Goal: Task Accomplishment & Management: Complete application form

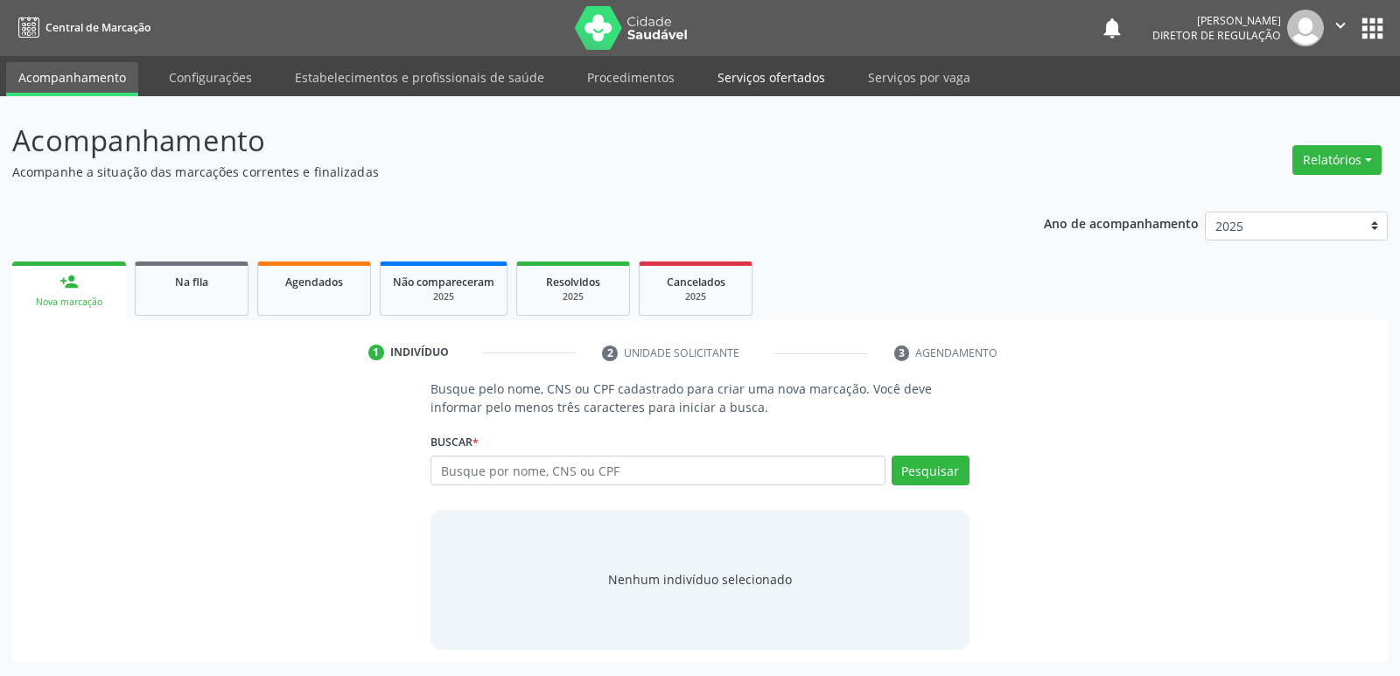
click at [771, 81] on link "Serviços ofertados" at bounding box center [771, 77] width 132 height 31
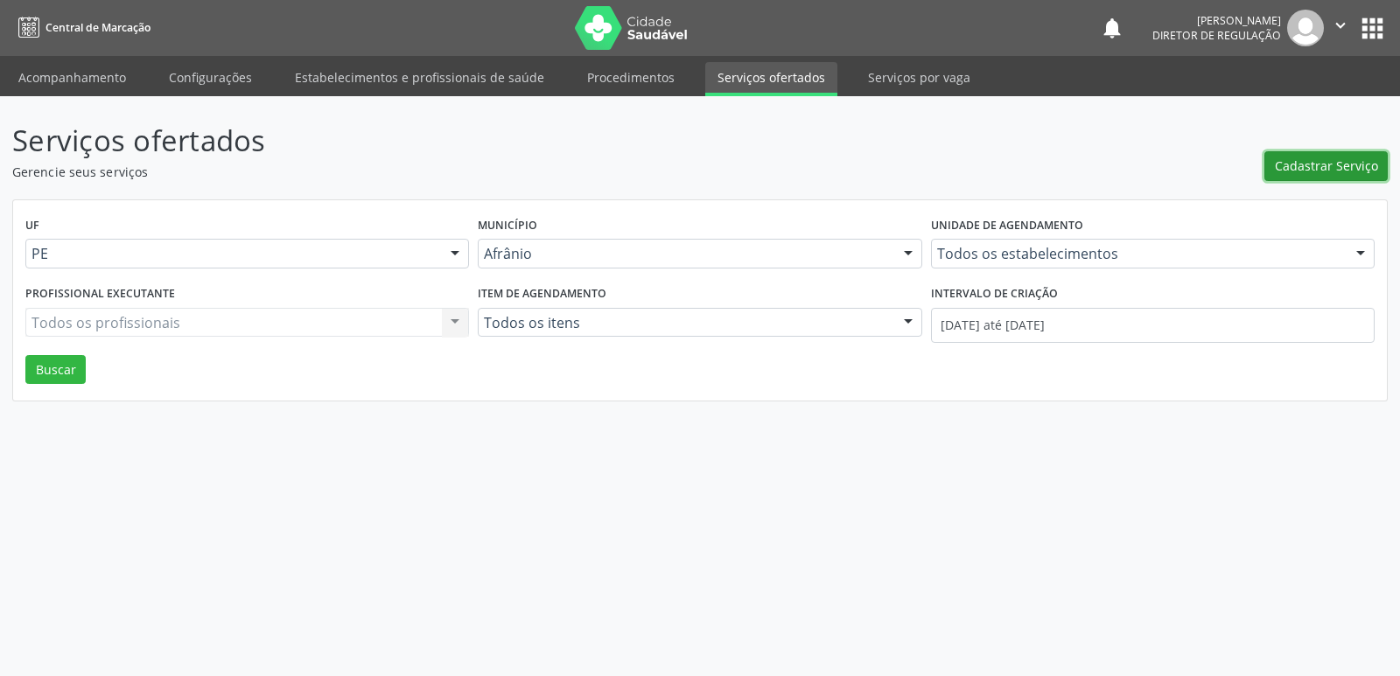
click at [1313, 167] on span "Cadastrar Serviço" at bounding box center [1326, 166] width 103 height 18
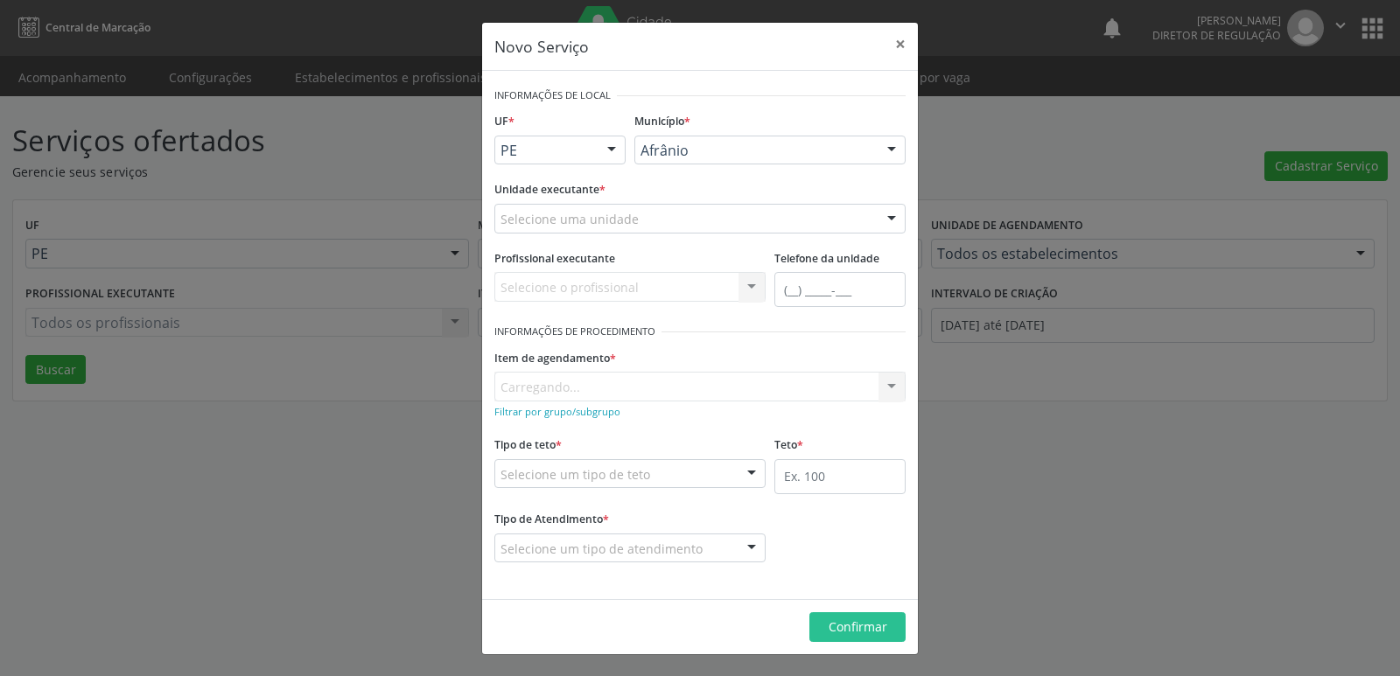
click at [611, 148] on div at bounding box center [612, 152] width 26 height 30
click at [606, 182] on span "BA" at bounding box center [560, 182] width 130 height 35
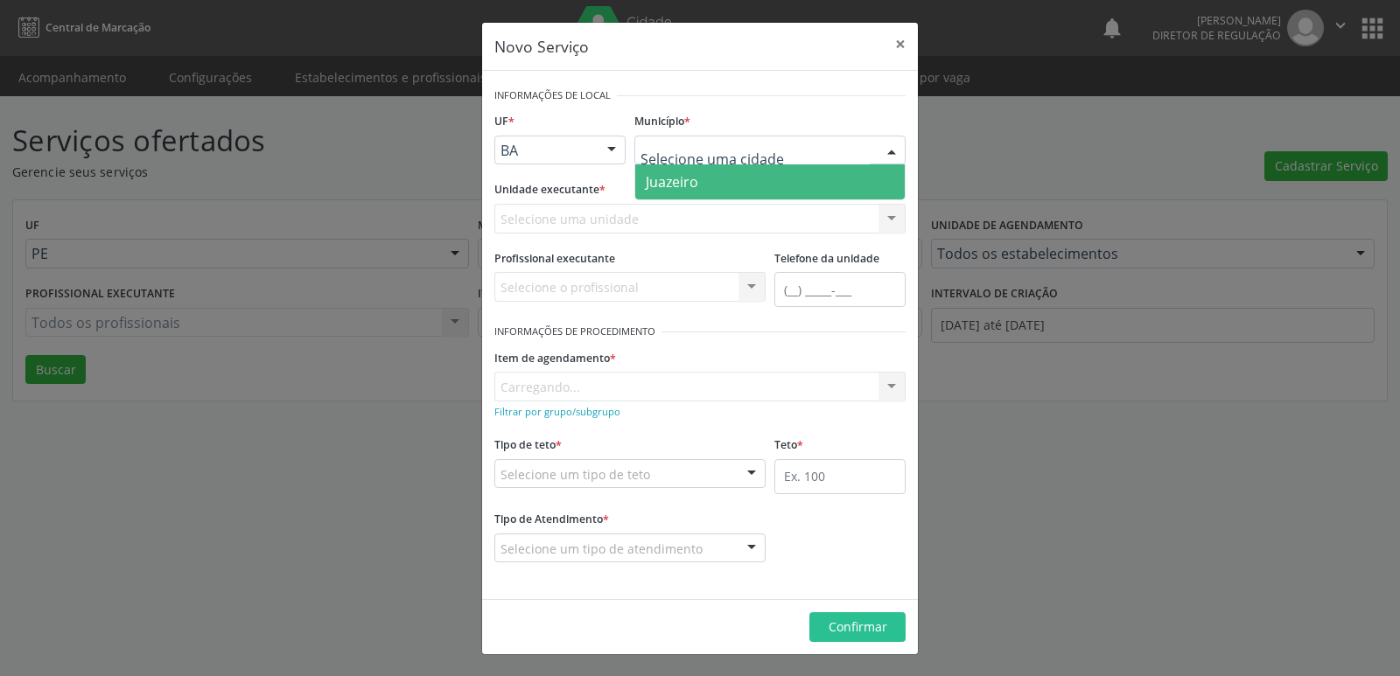
click at [721, 186] on span "Juazeiro" at bounding box center [770, 182] width 270 height 35
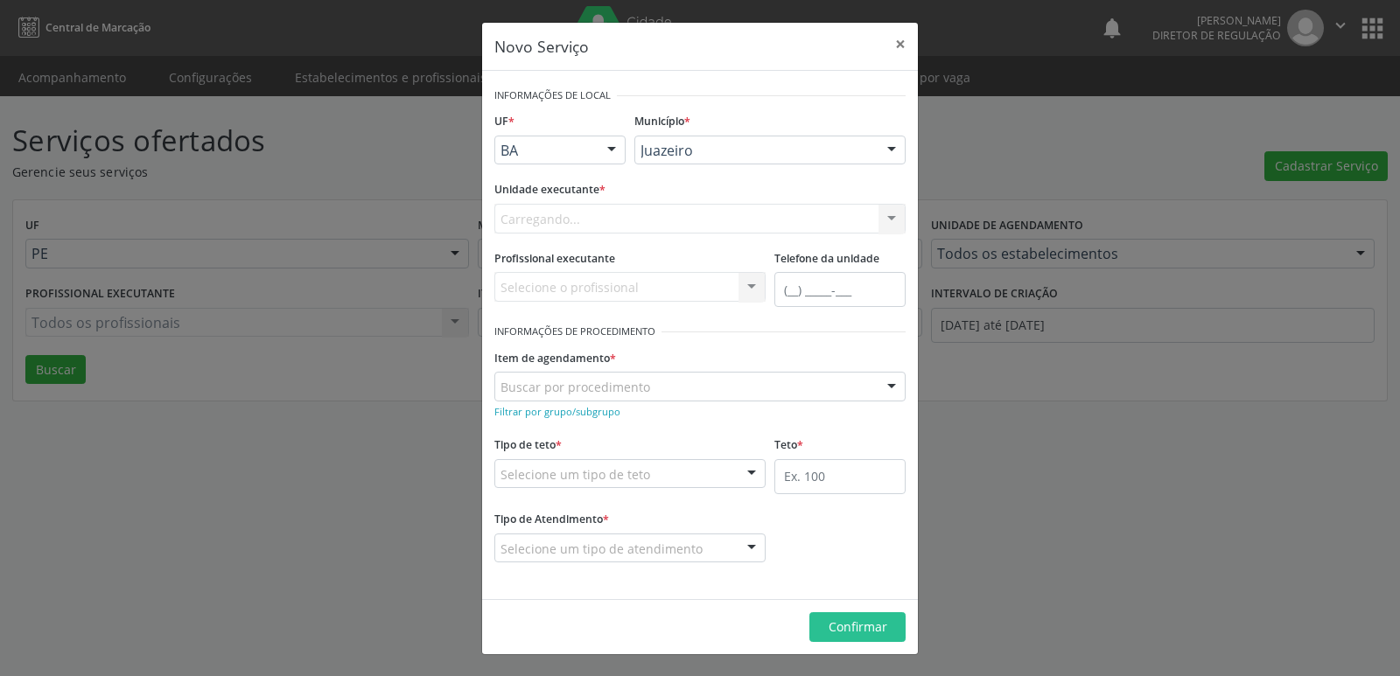
click at [686, 213] on div "Carregando... Academia da Saude de Afranio Academia da Saude do Bairro [PERSON_…" at bounding box center [699, 219] width 411 height 30
click at [686, 219] on div "Selecione uma unidade" at bounding box center [699, 219] width 411 height 30
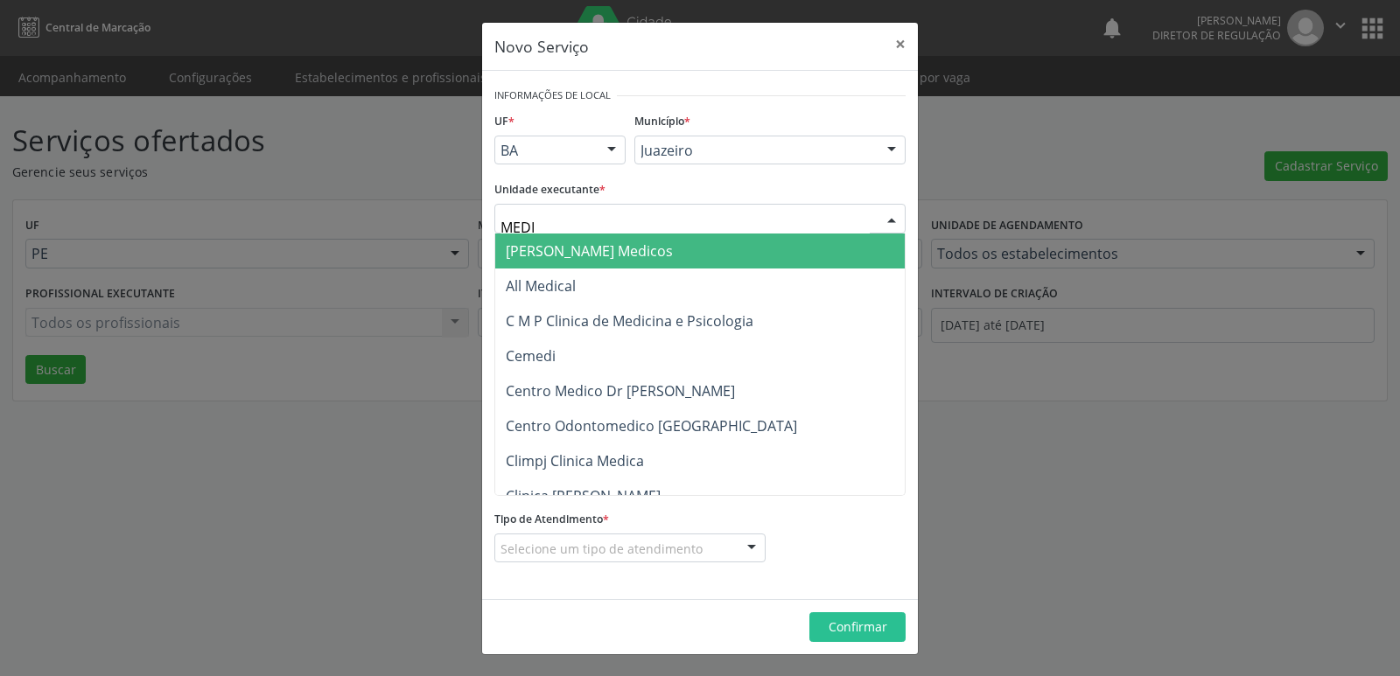
type input "MEDIV"
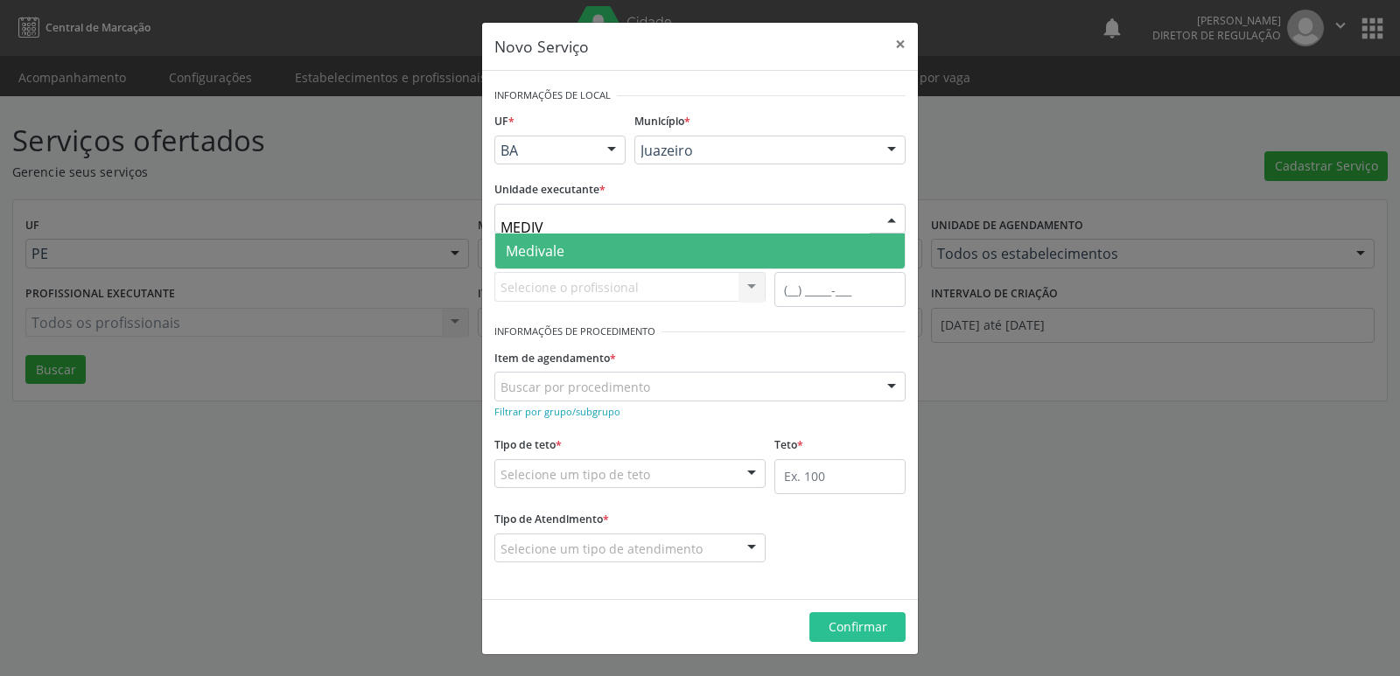
click at [664, 252] on span "Medivale" at bounding box center [700, 251] width 410 height 35
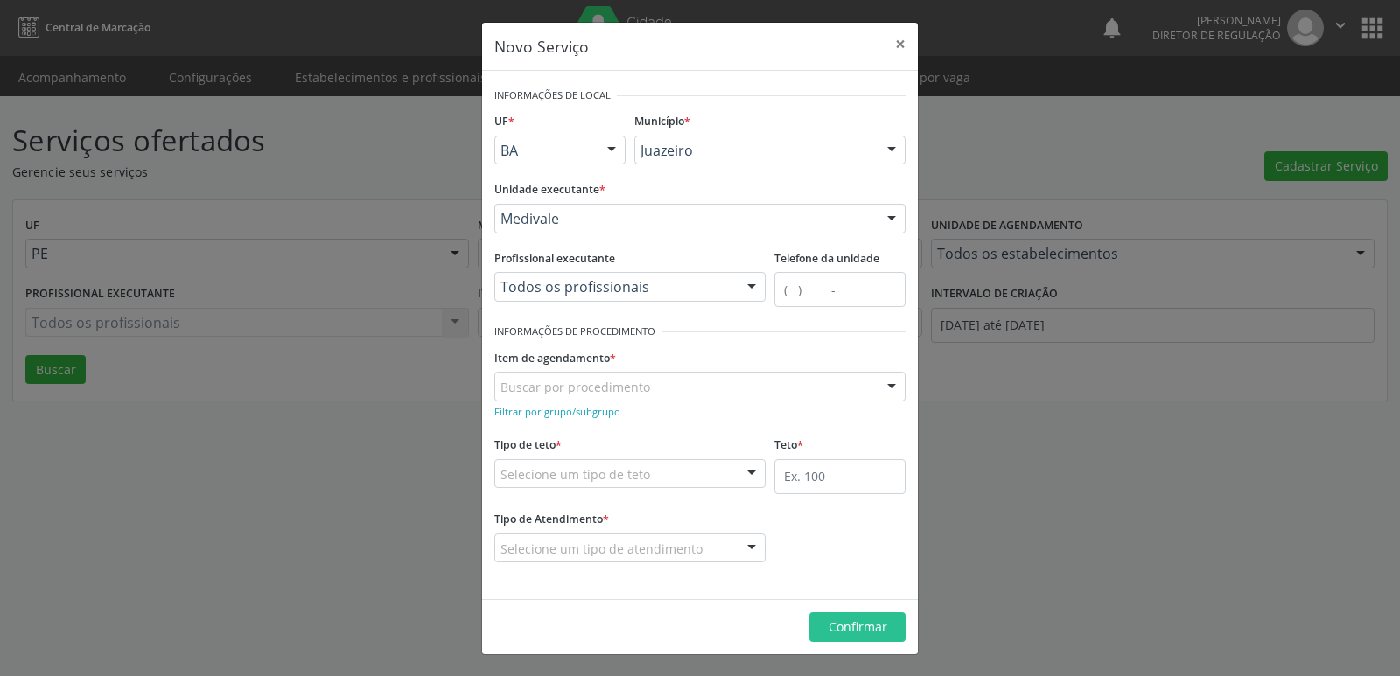
click at [665, 378] on div "Buscar por procedimento" at bounding box center [699, 387] width 411 height 30
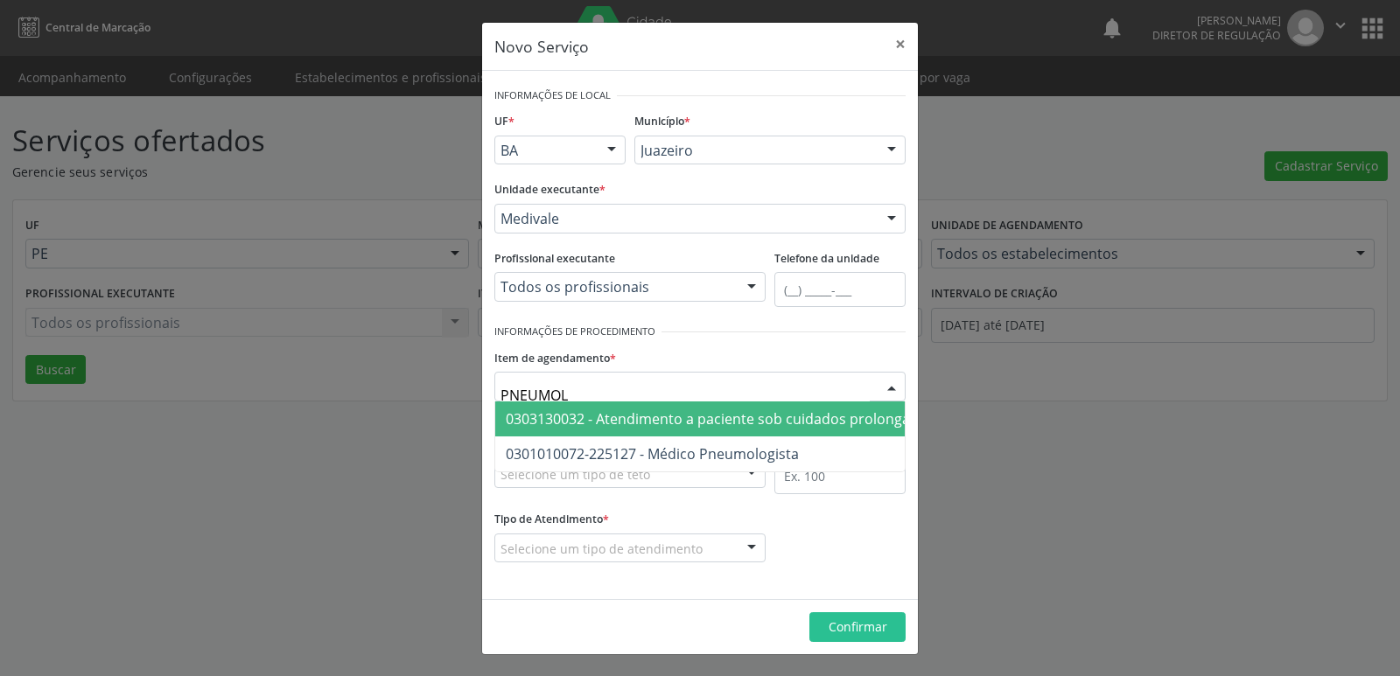
type input "PNEUMOLO"
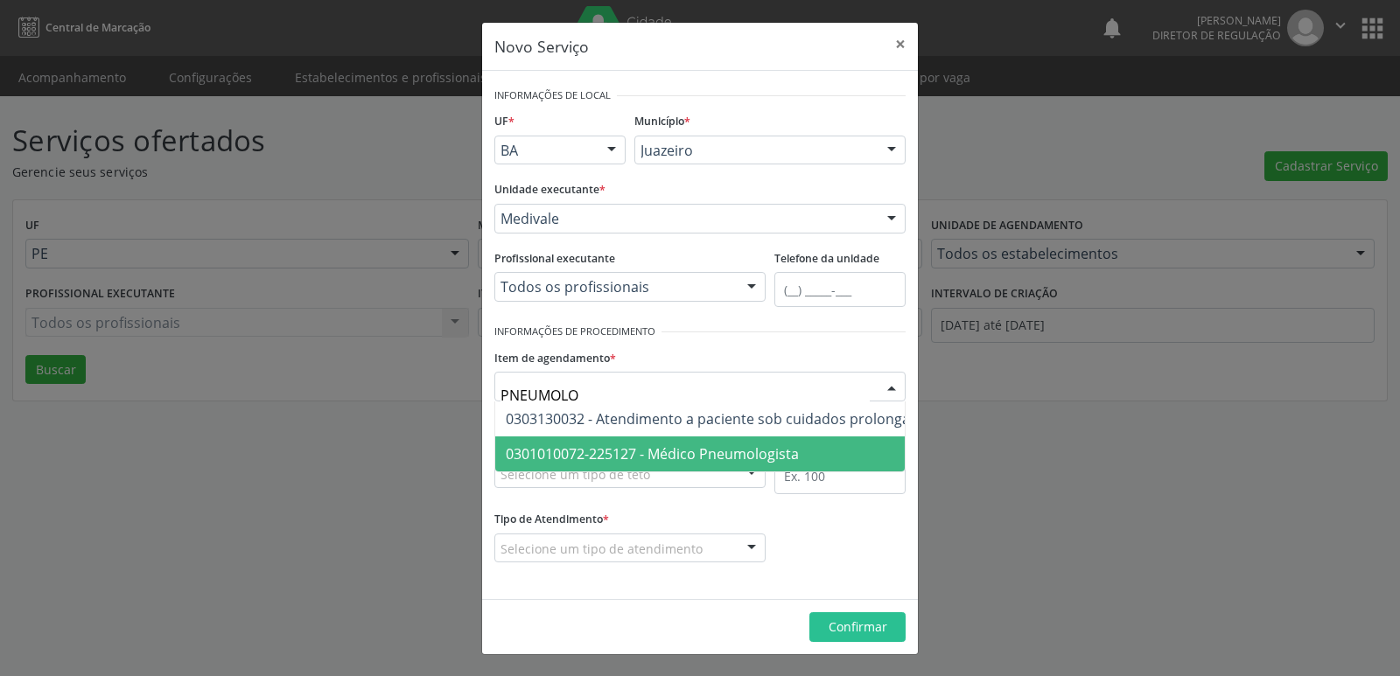
click at [695, 451] on span "0301010072-225127 - Médico Pneumologista" at bounding box center [652, 454] width 293 height 19
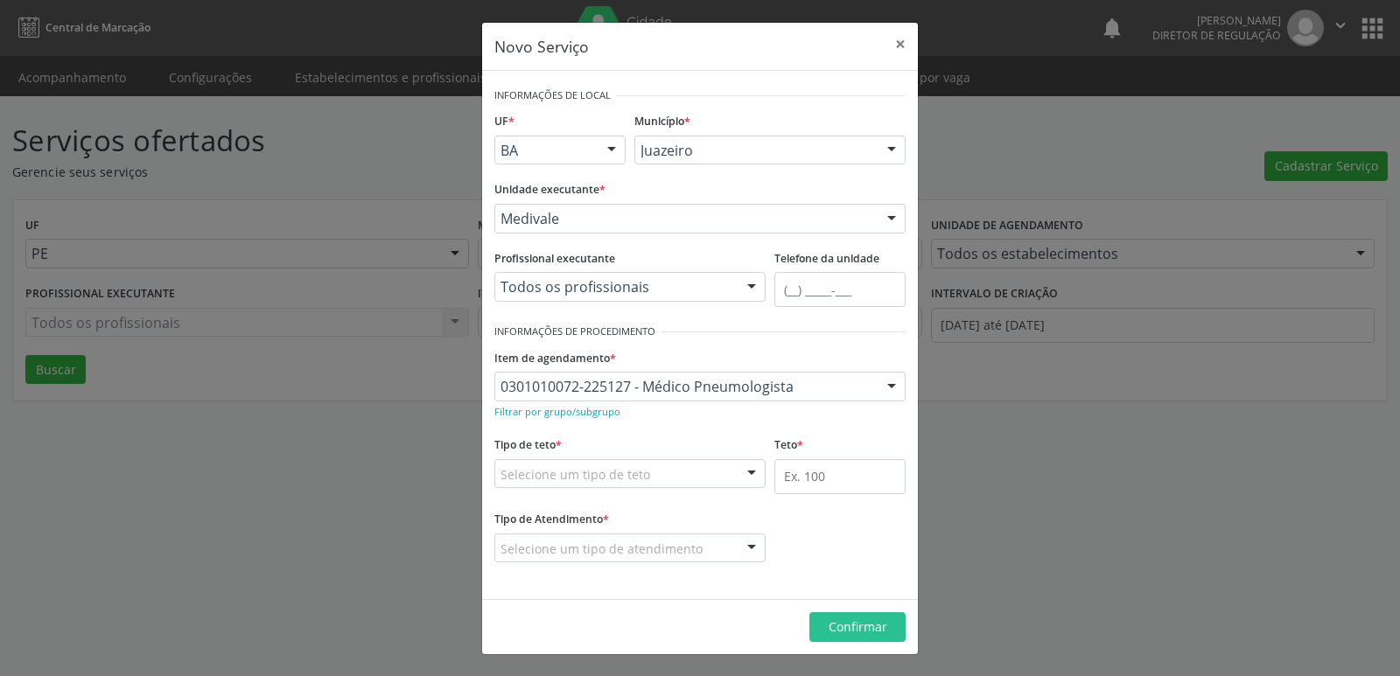
click at [685, 472] on div "Selecione um tipo de teto" at bounding box center [629, 474] width 271 height 30
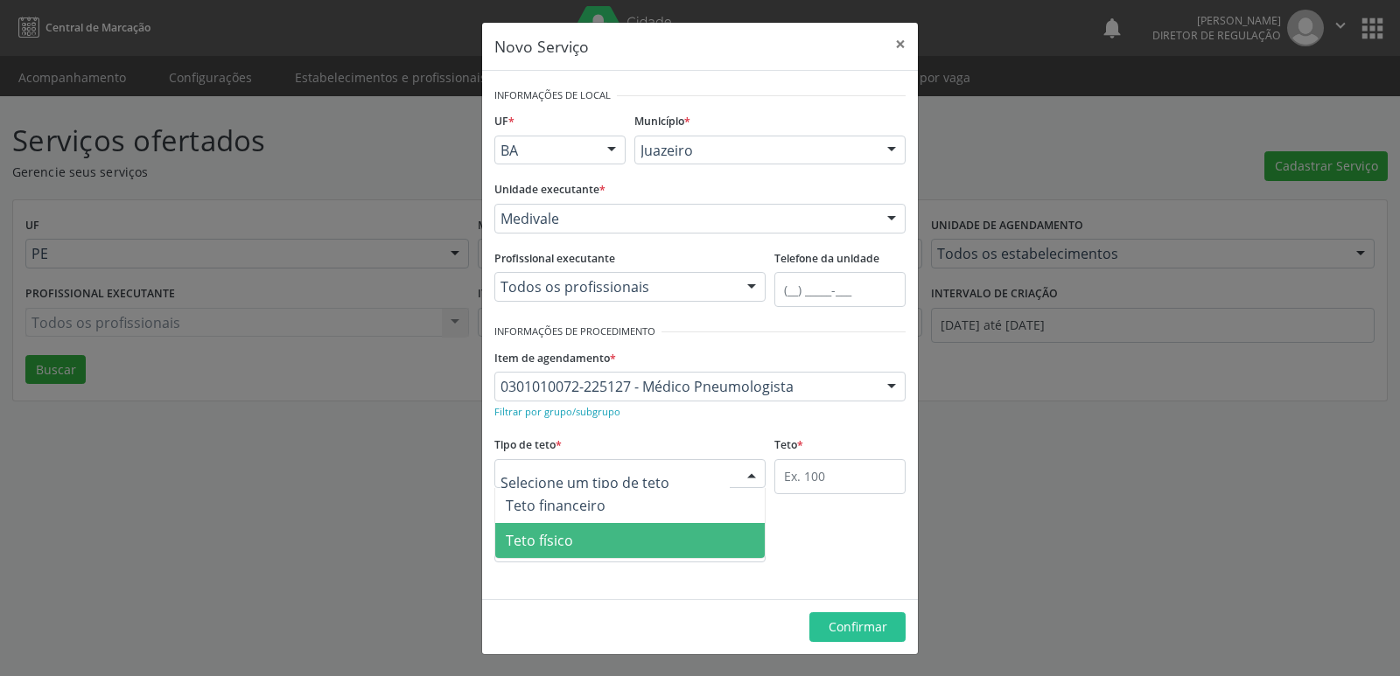
click at [663, 530] on span "Teto físico" at bounding box center [630, 540] width 270 height 35
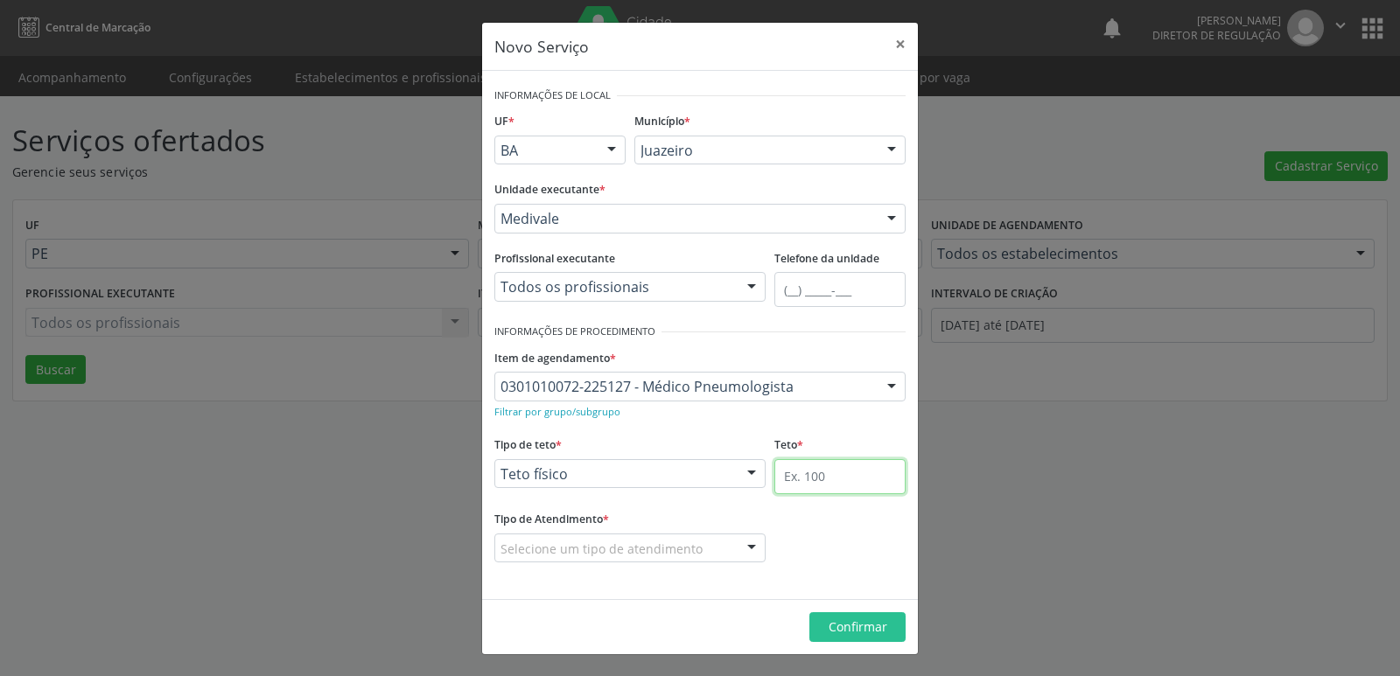
click at [815, 477] on input "text" at bounding box center [839, 476] width 131 height 35
type input "1"
click at [713, 547] on div "Selecione um tipo de atendimento" at bounding box center [629, 549] width 271 height 30
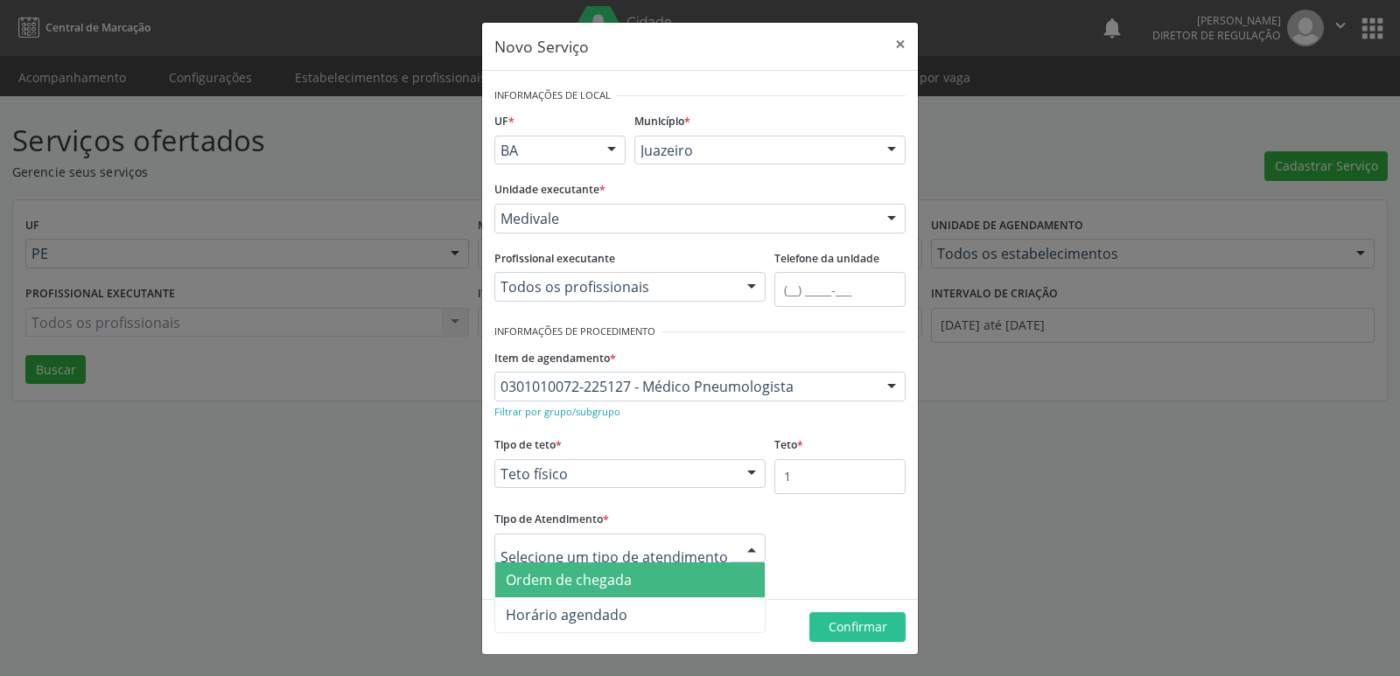
click at [679, 585] on span "Ordem de chegada" at bounding box center [630, 580] width 270 height 35
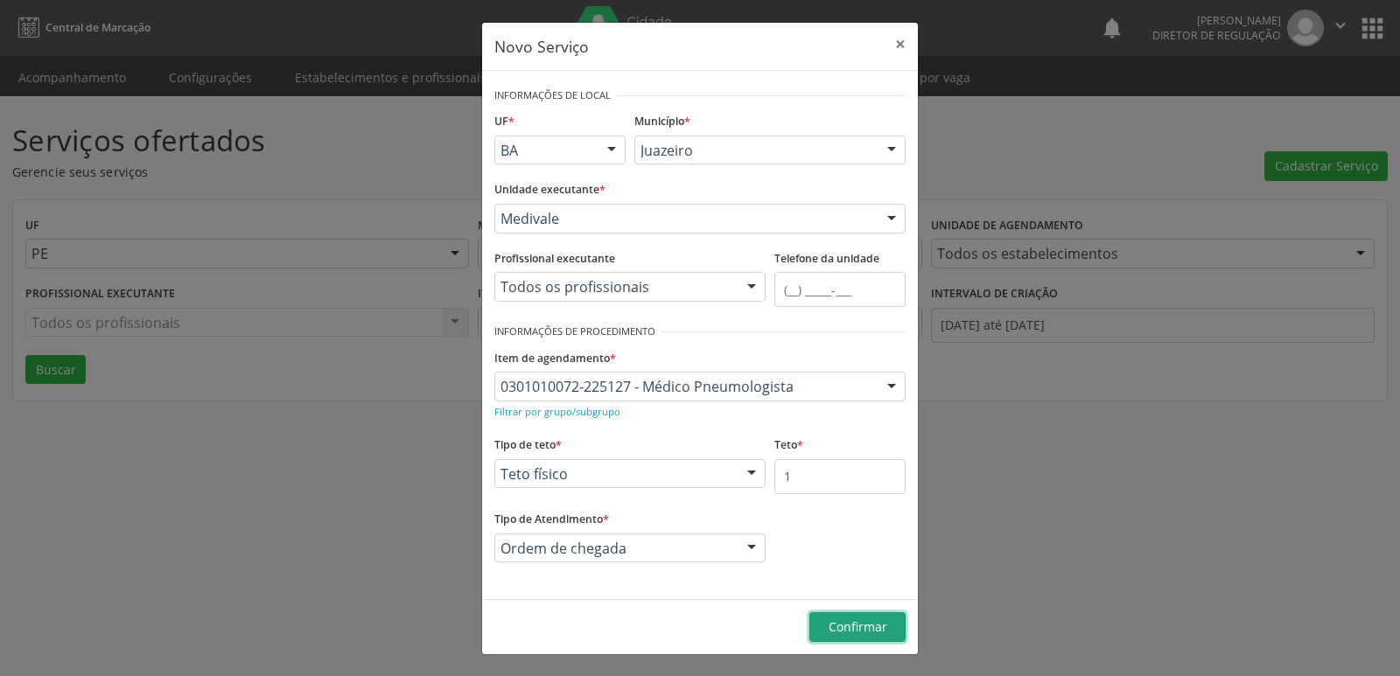
click at [833, 616] on button "Confirmar" at bounding box center [857, 628] width 96 height 30
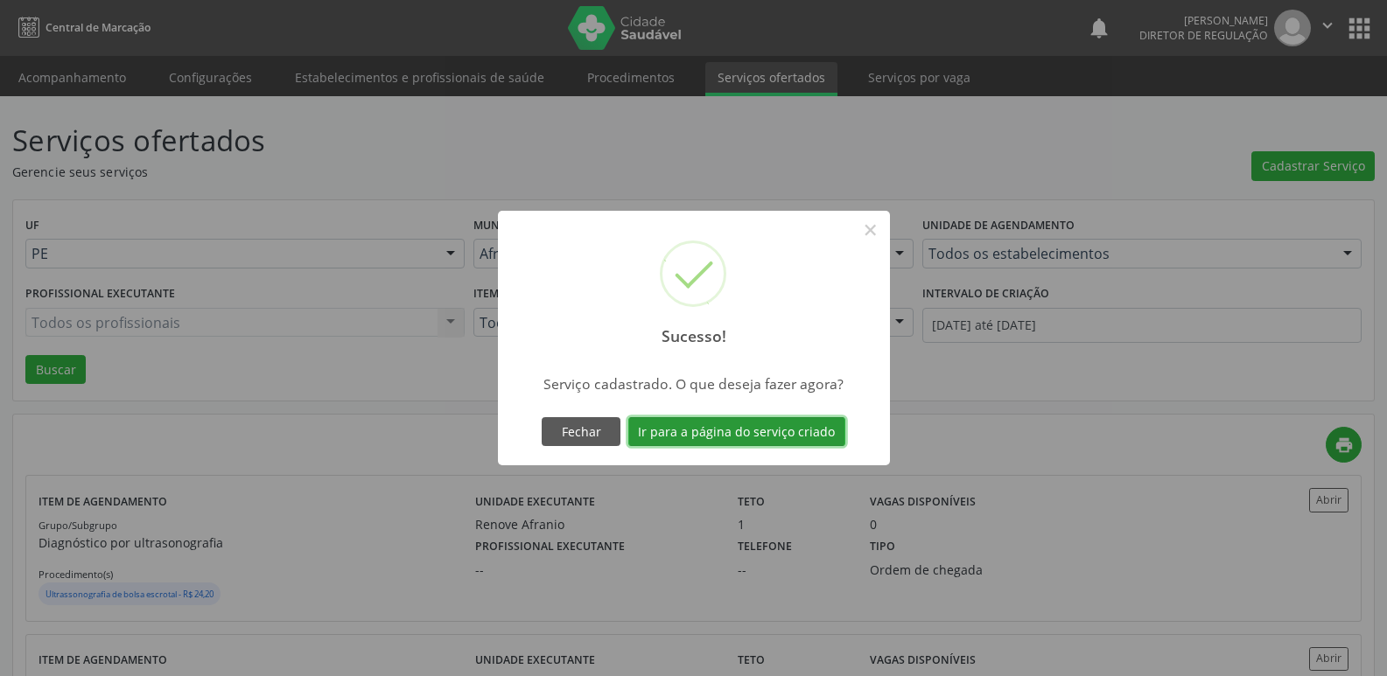
click at [768, 431] on button "Ir para a página do serviço criado" at bounding box center [736, 432] width 217 height 30
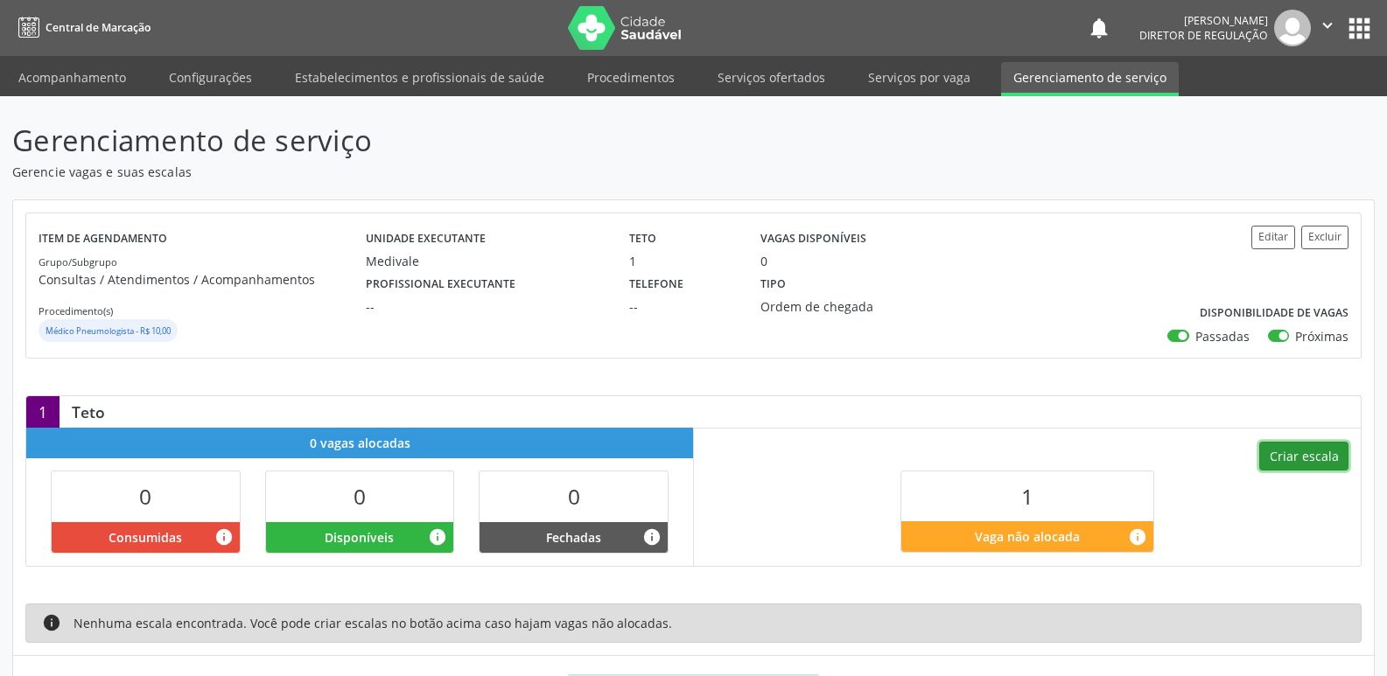
click at [1301, 453] on button "Criar escala" at bounding box center [1303, 457] width 89 height 30
select select "8"
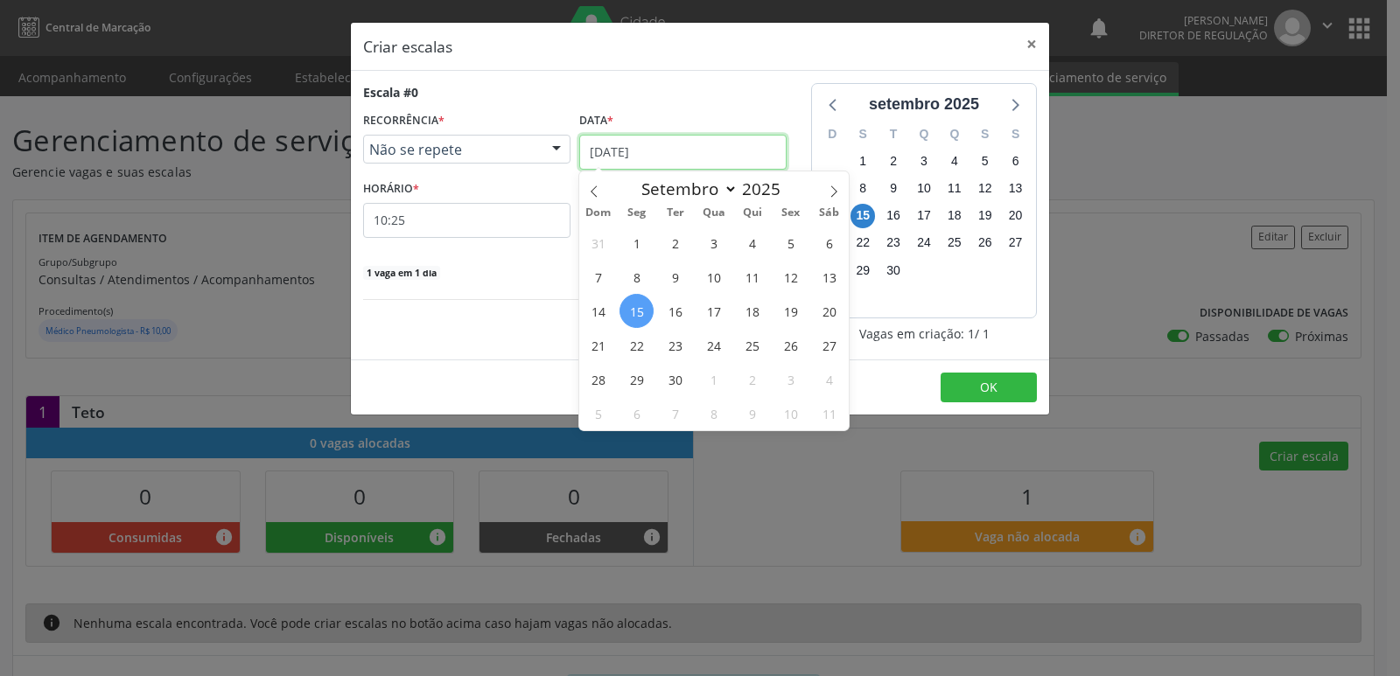
click at [704, 149] on input "[DATE]" at bounding box center [682, 152] width 207 height 35
click at [671, 306] on span "16" at bounding box center [675, 311] width 34 height 34
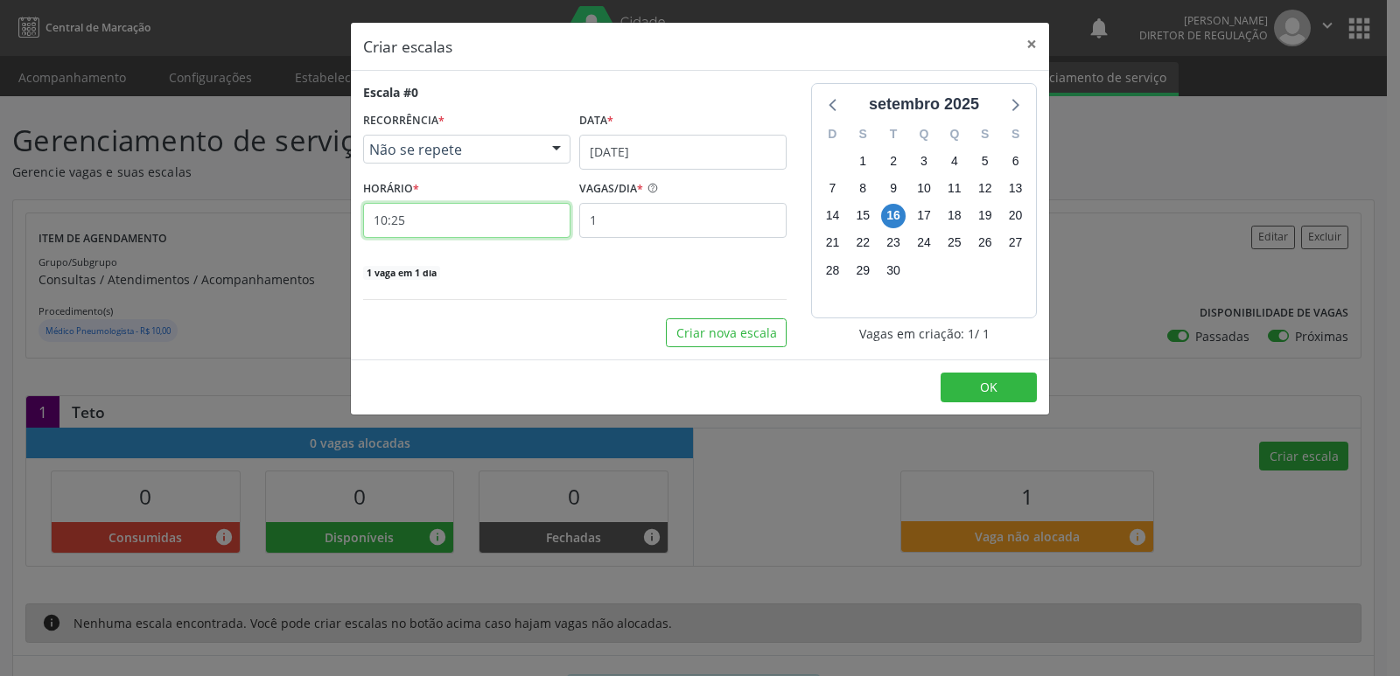
click at [492, 224] on input "10:25" at bounding box center [466, 220] width 207 height 35
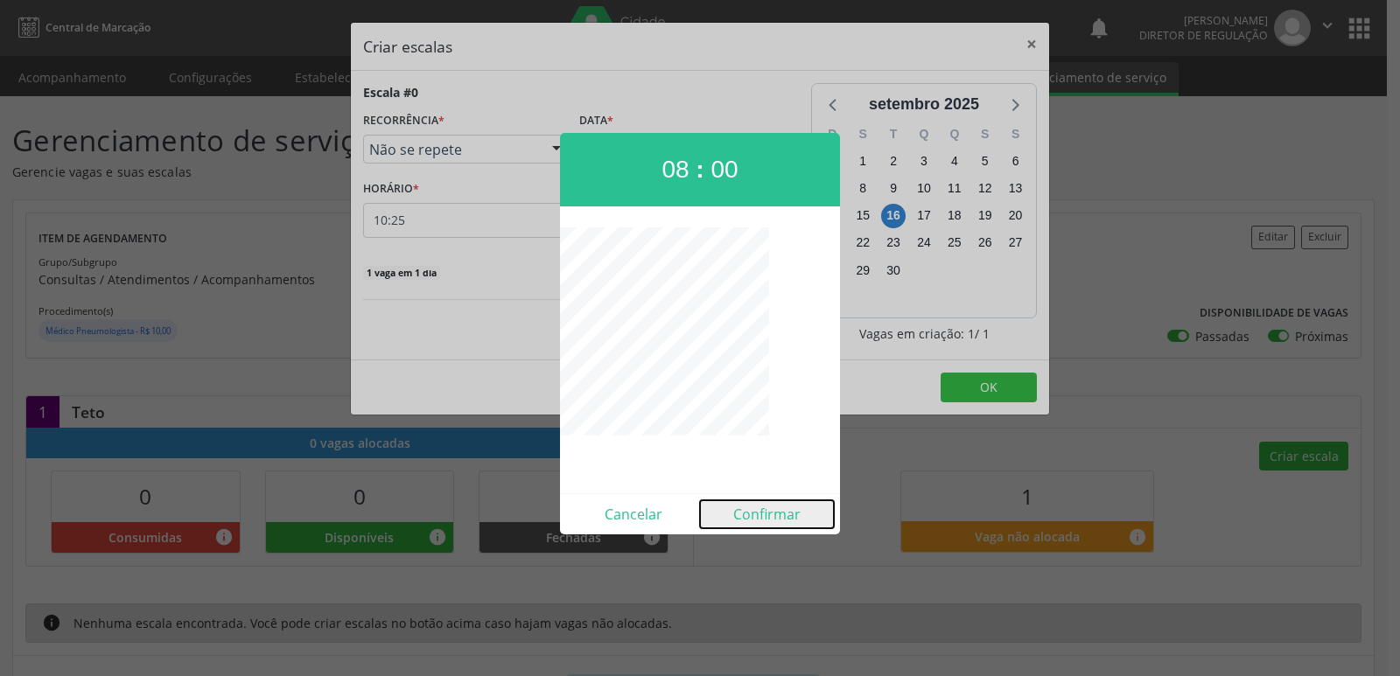
click at [776, 521] on button "Confirmar" at bounding box center [767, 515] width 134 height 28
type input "08:00"
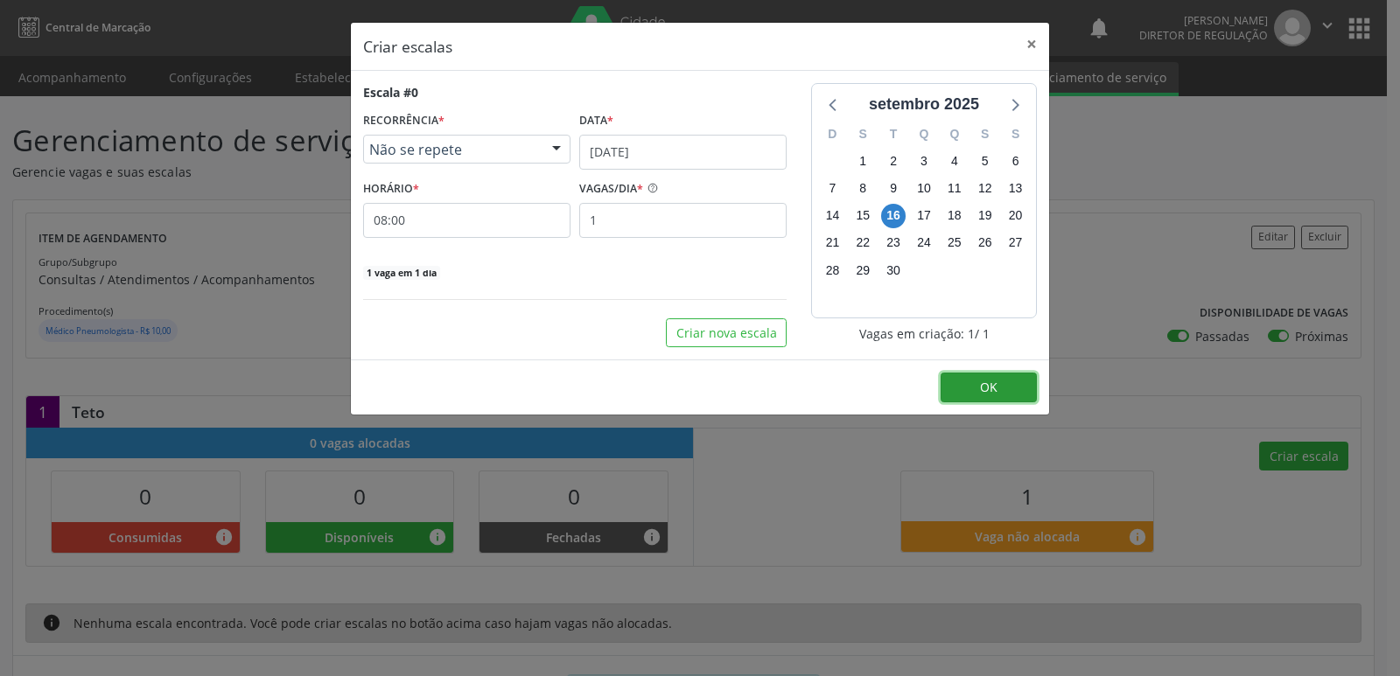
click at [978, 379] on button "OK" at bounding box center [989, 388] width 96 height 30
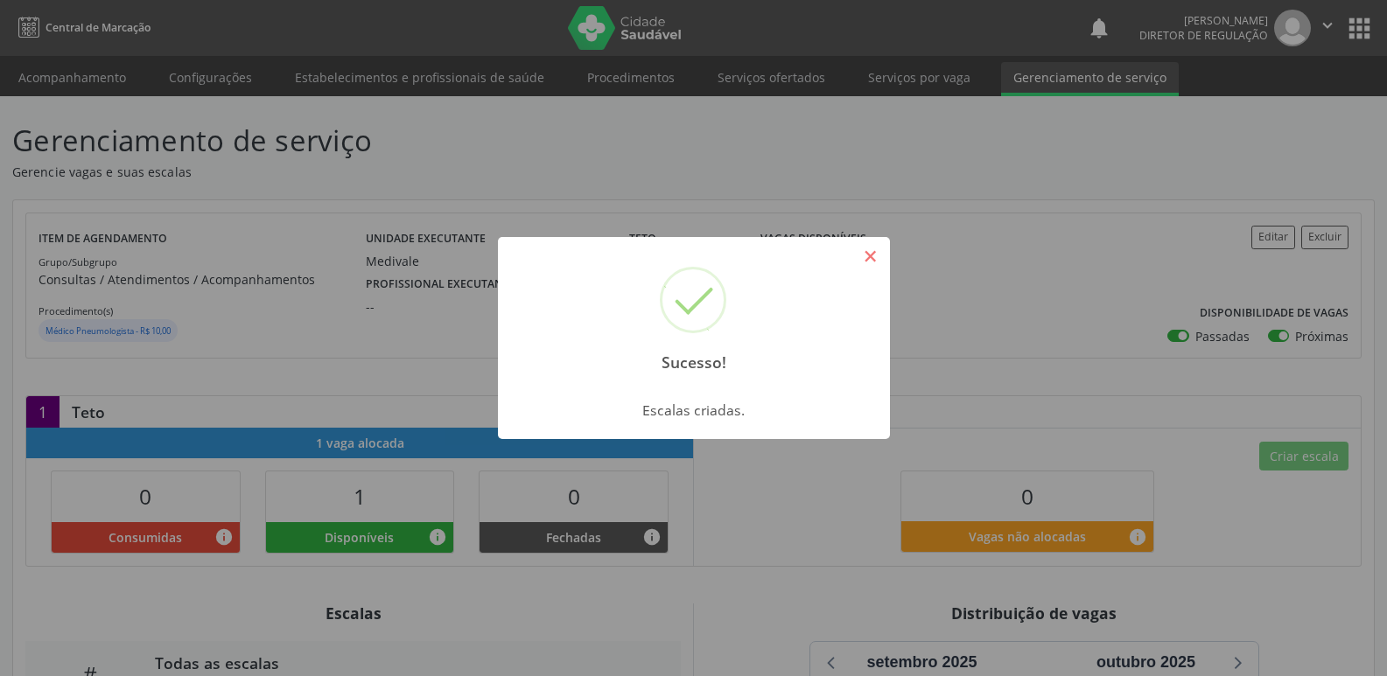
click at [863, 252] on button "×" at bounding box center [871, 257] width 30 height 30
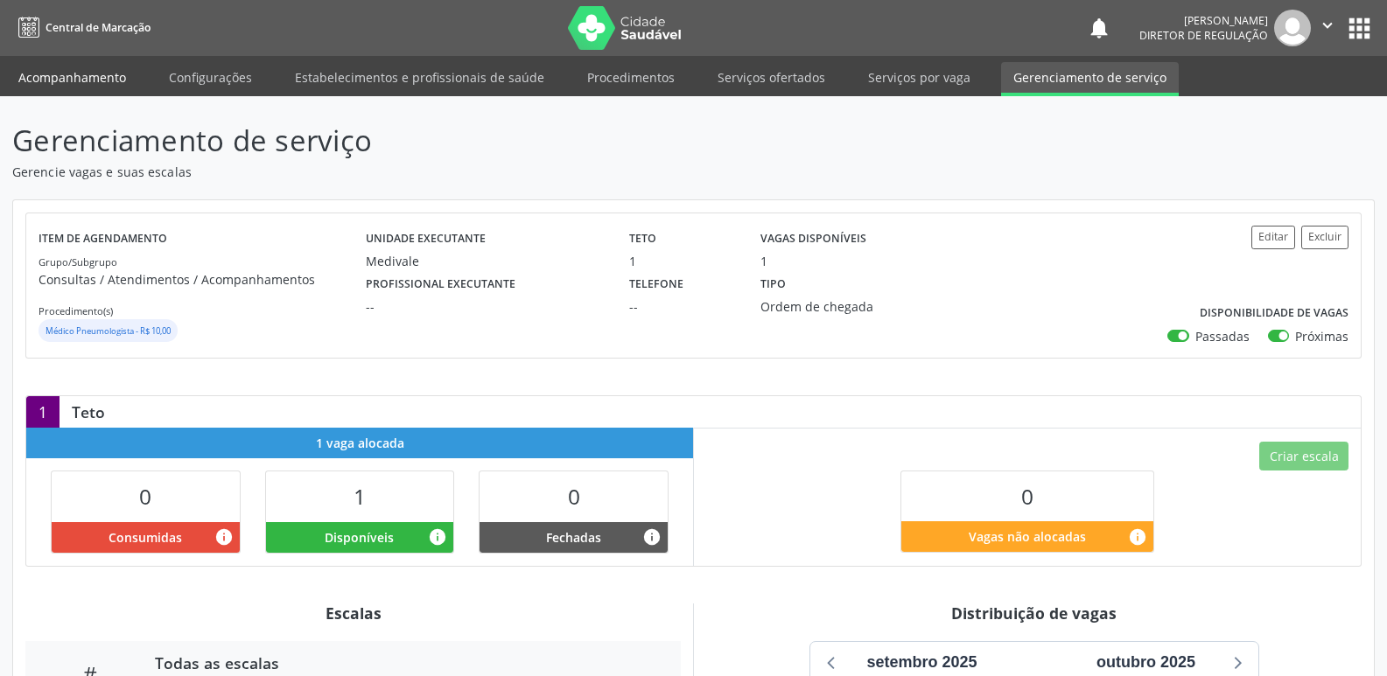
click at [48, 78] on link "Acompanhamento" at bounding box center [72, 77] width 132 height 31
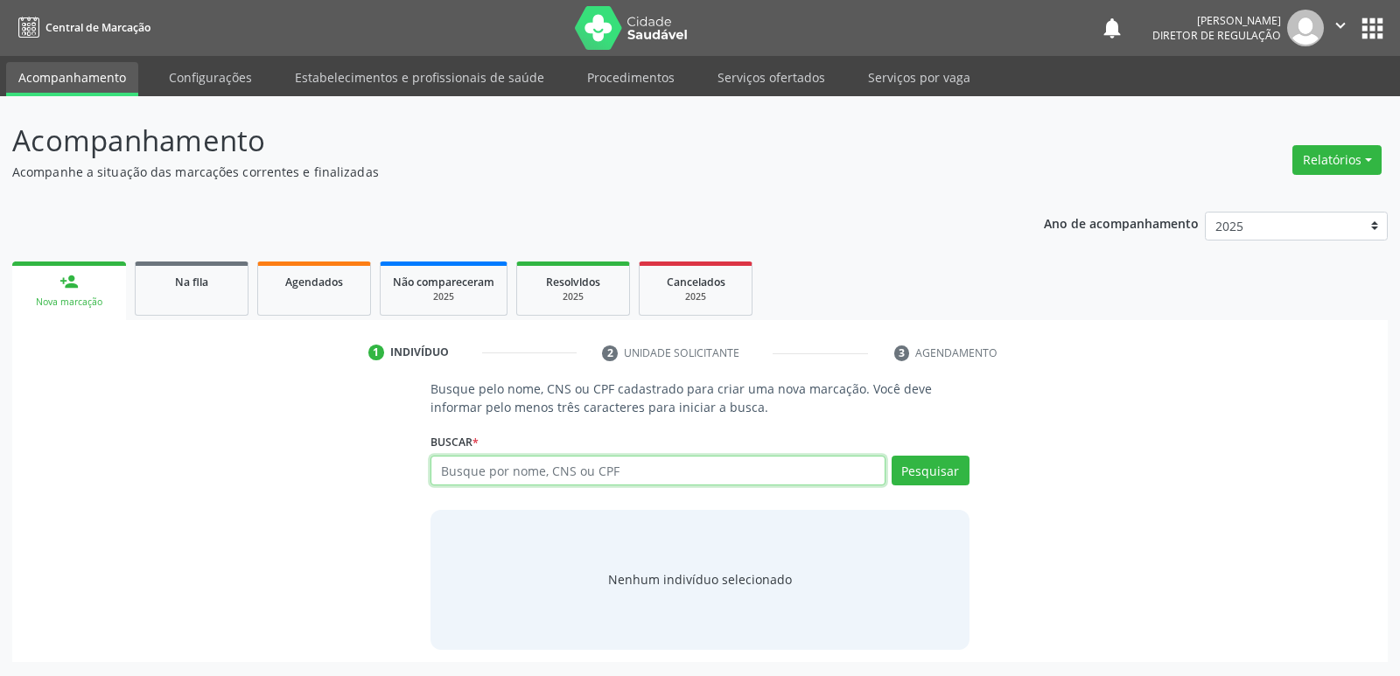
click at [485, 473] on input "text" at bounding box center [658, 471] width 454 height 30
type input "702302109714512"
click at [935, 469] on button "Pesquisar" at bounding box center [931, 471] width 78 height 30
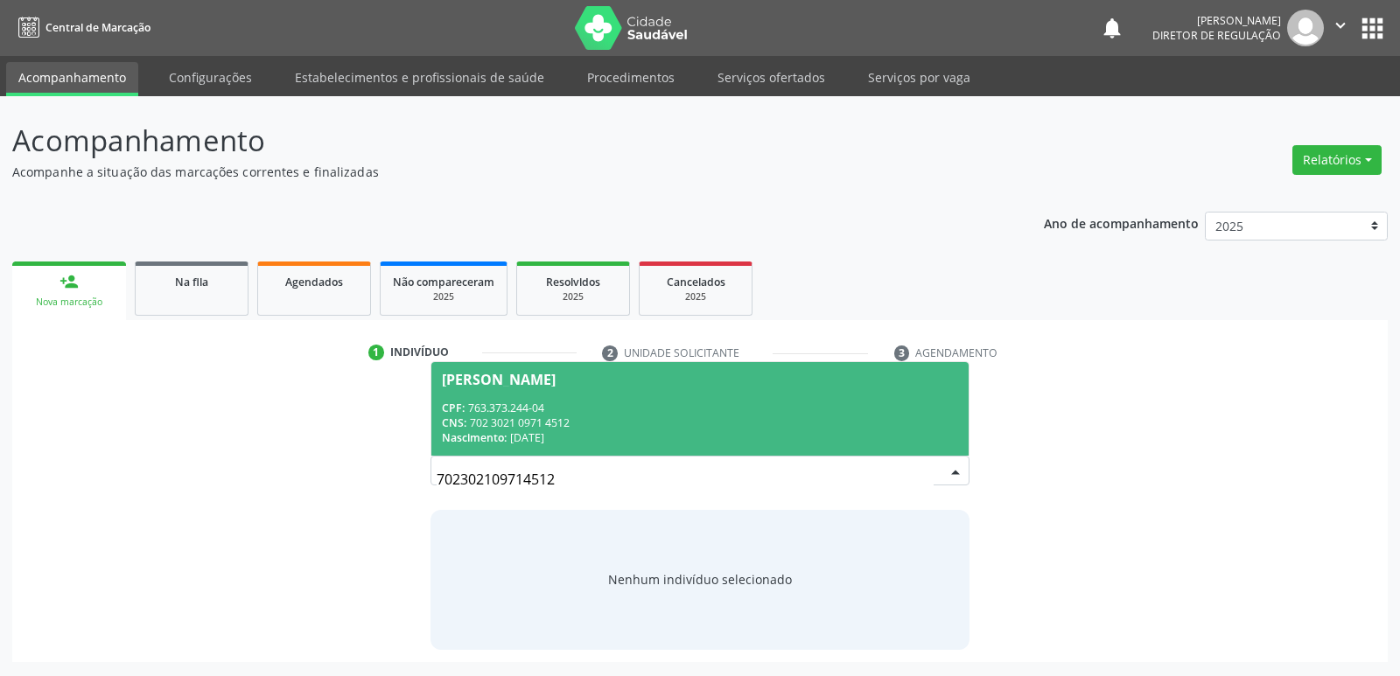
click at [561, 418] on div "CNS: 702 3021 0971 4512" at bounding box center [699, 423] width 515 height 15
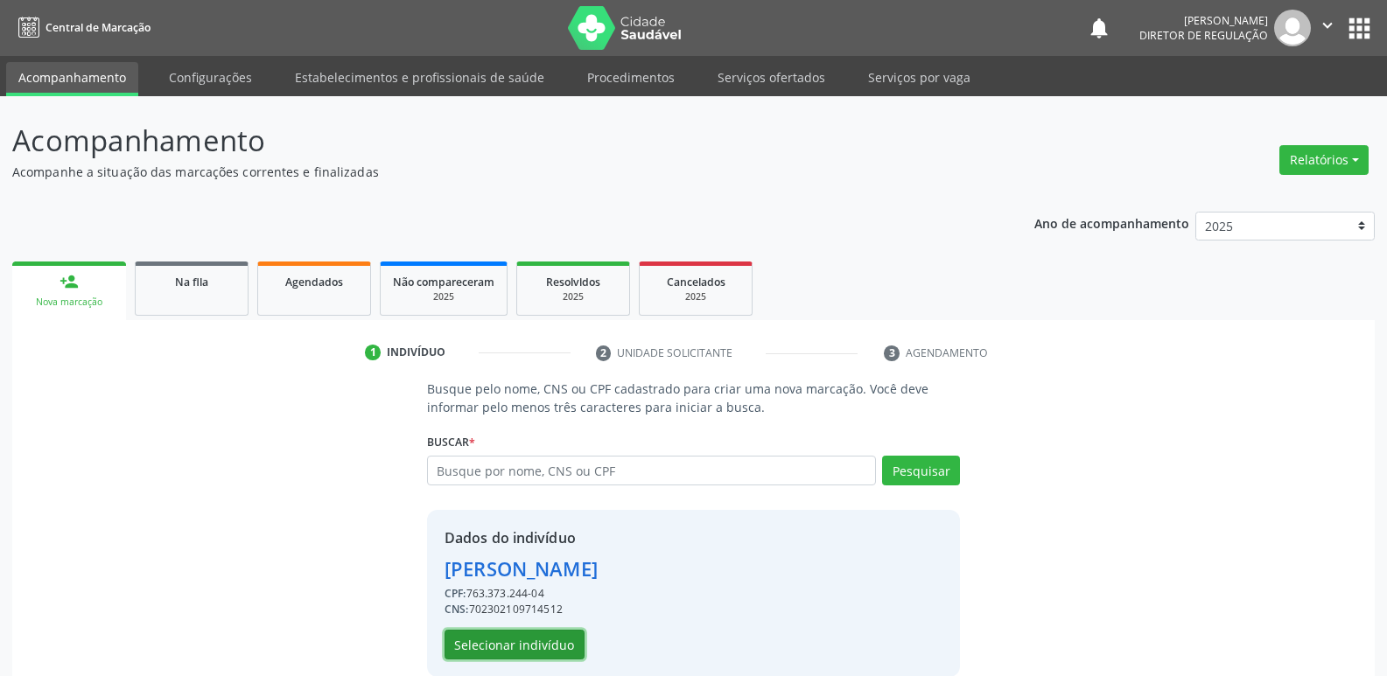
click at [551, 647] on button "Selecionar indivíduo" at bounding box center [515, 645] width 140 height 30
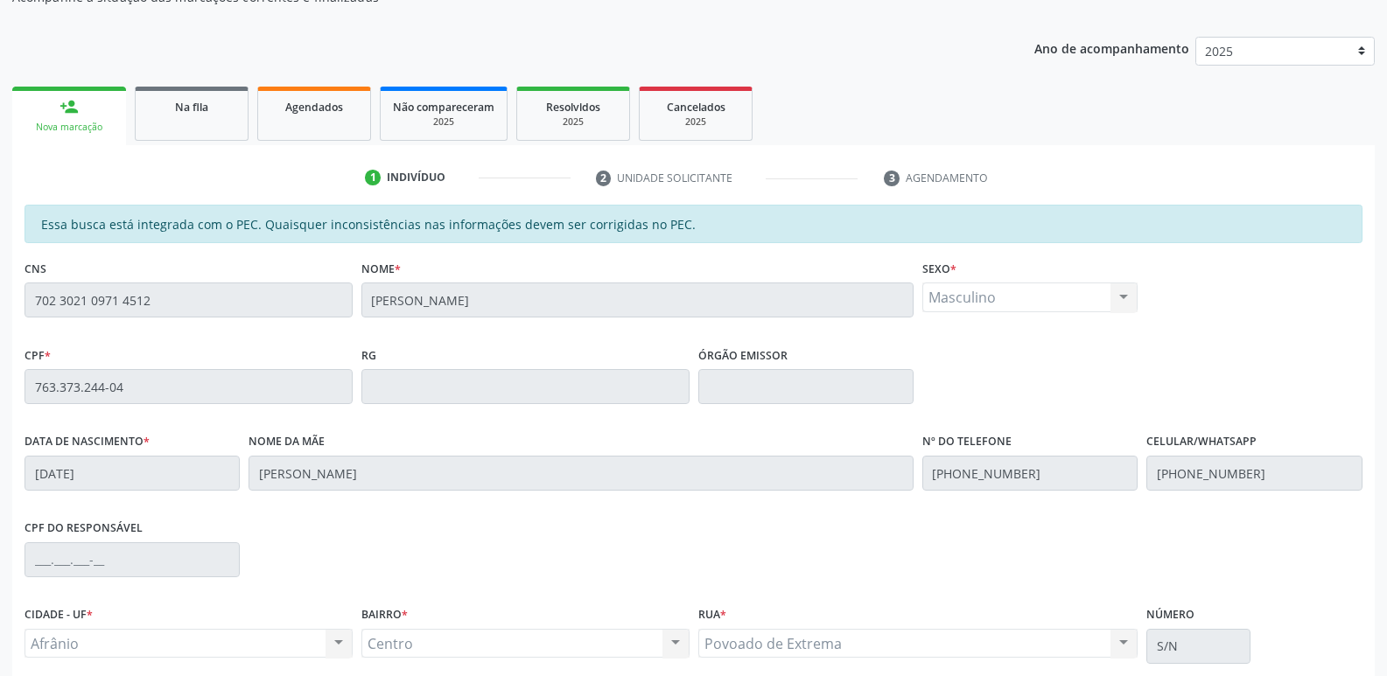
scroll to position [323, 0]
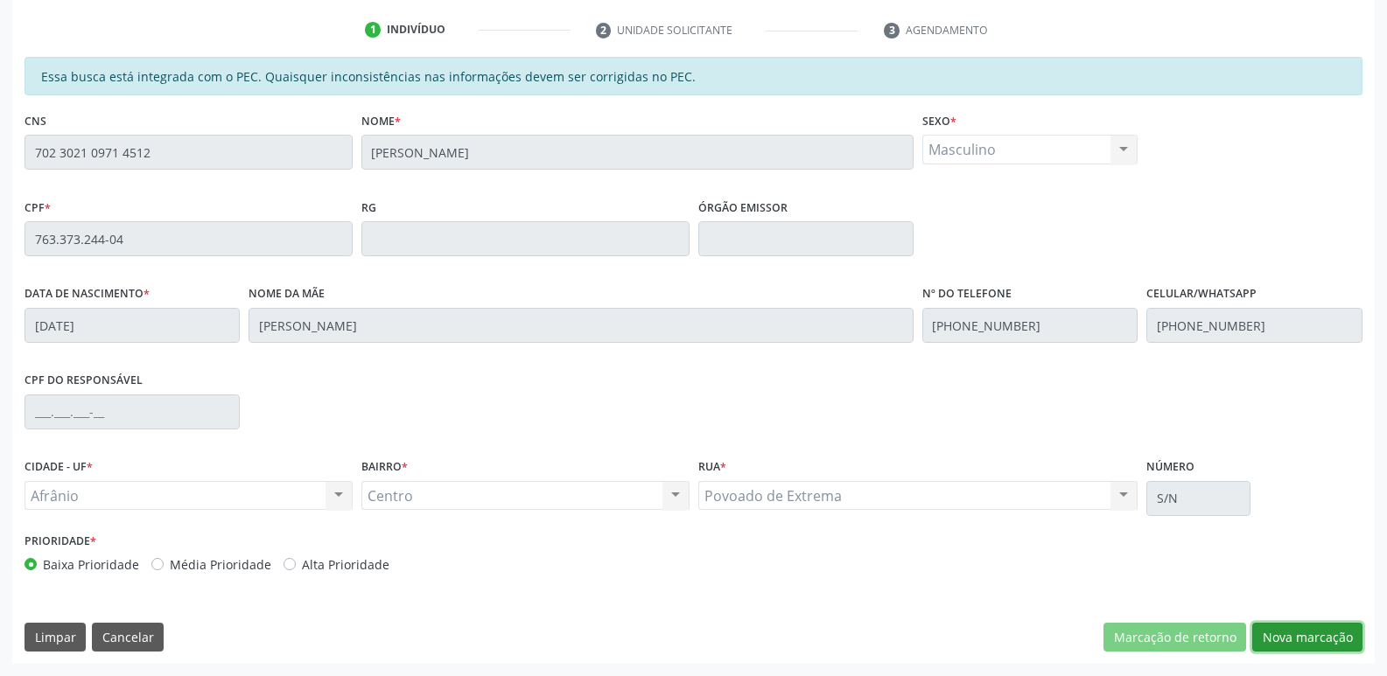
click at [1303, 639] on button "Nova marcação" at bounding box center [1307, 638] width 110 height 30
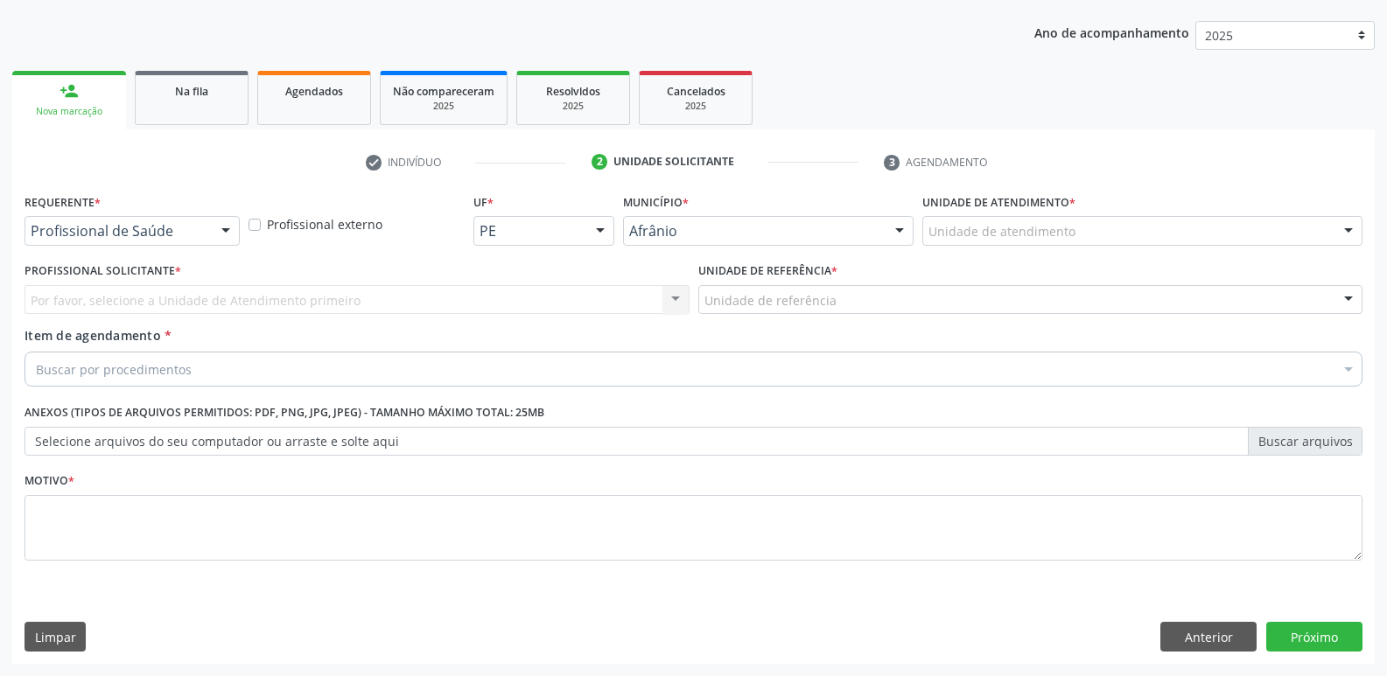
scroll to position [191, 0]
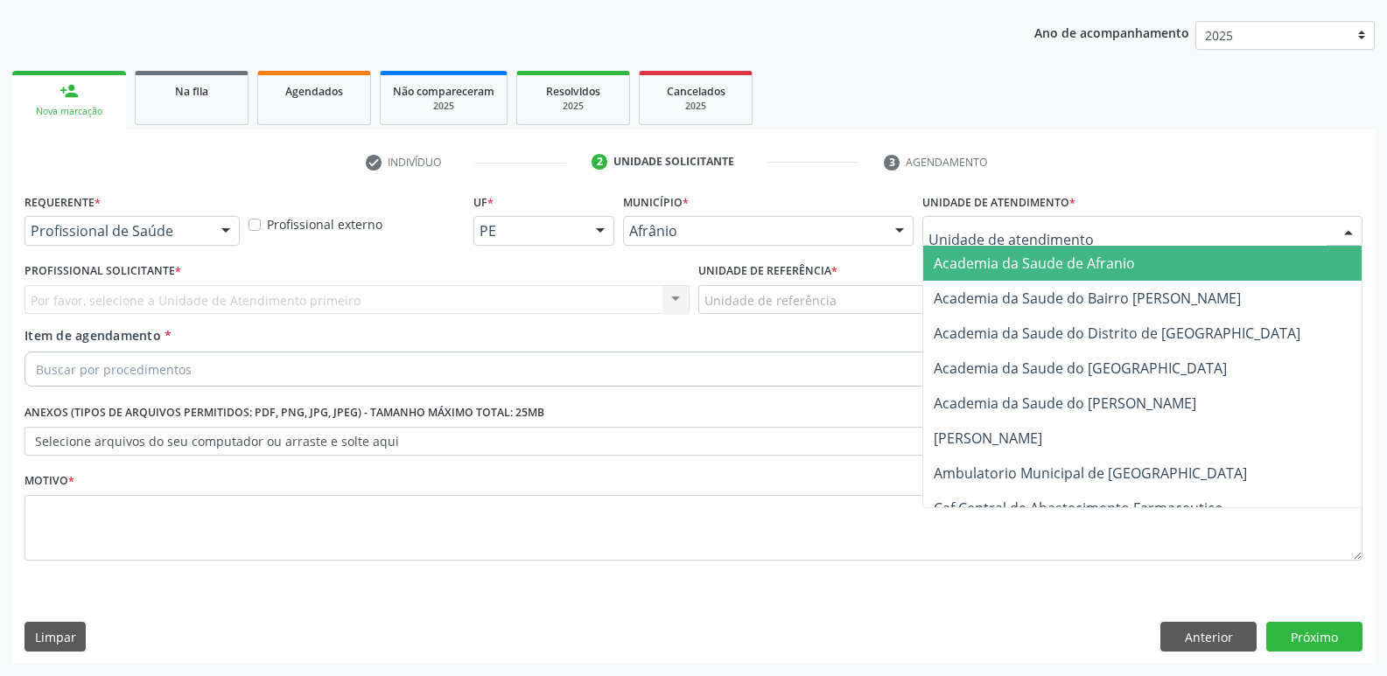
click at [1082, 234] on div at bounding box center [1142, 231] width 440 height 30
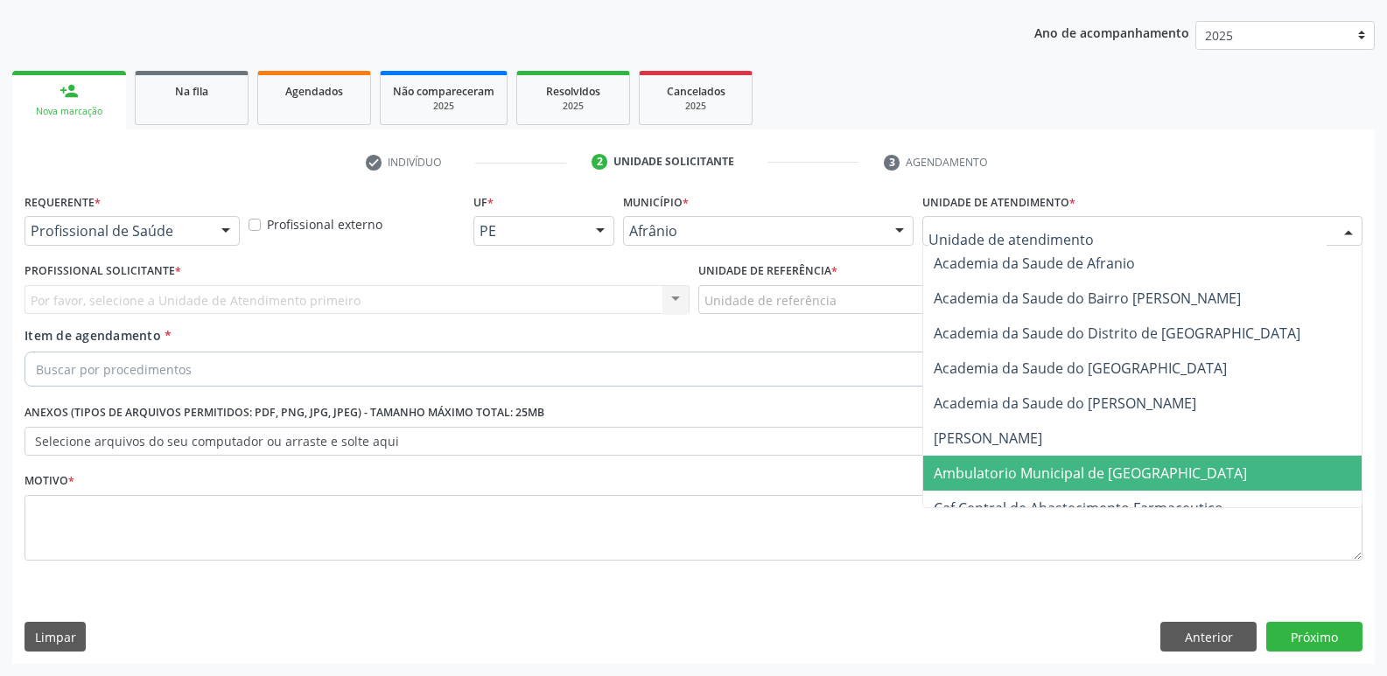
click at [1061, 466] on span "Ambulatorio Municipal de [GEOGRAPHIC_DATA]" at bounding box center [1090, 473] width 313 height 19
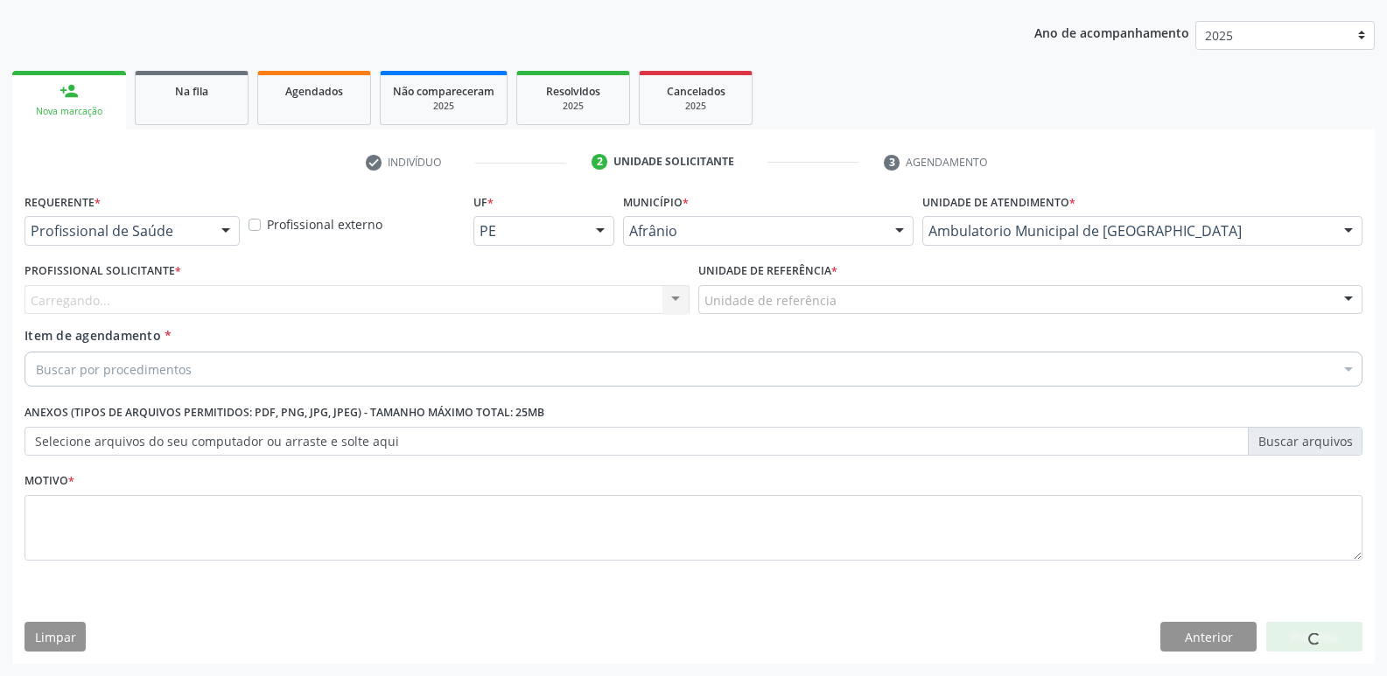
click at [840, 298] on div "Unidade de referência" at bounding box center [1030, 300] width 665 height 30
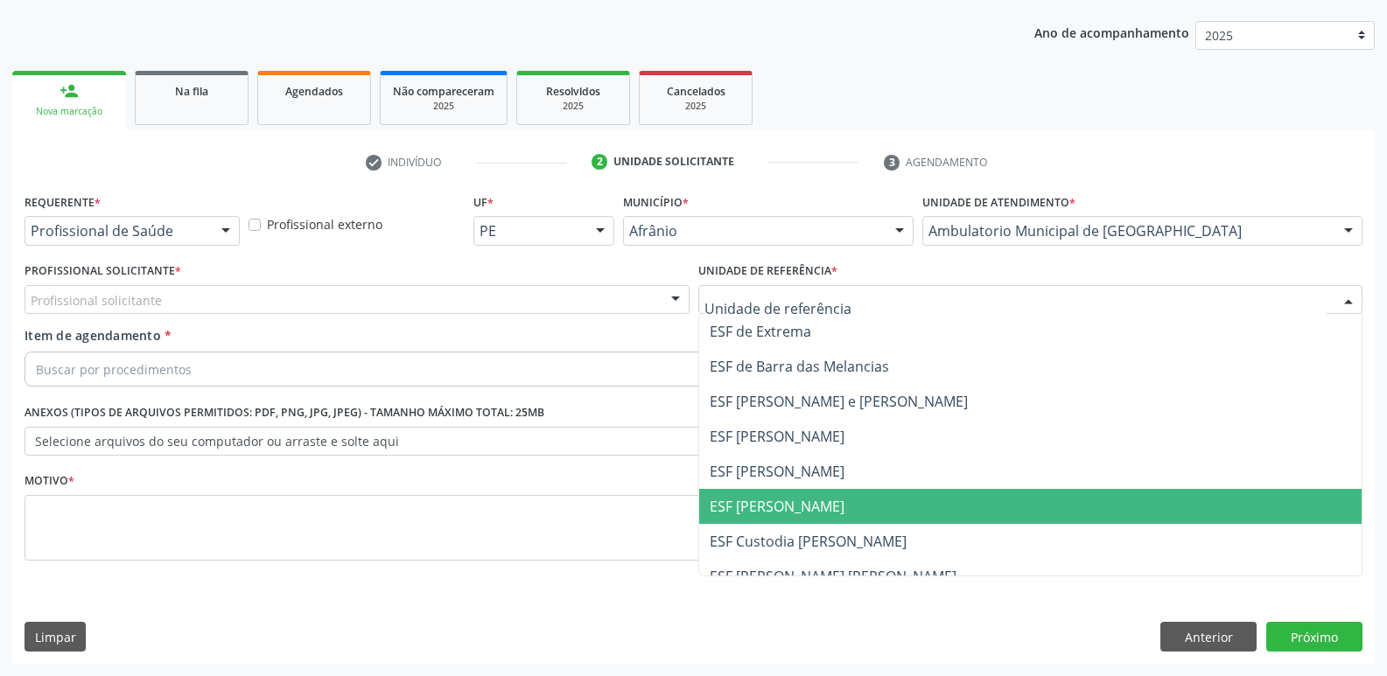
click at [836, 502] on span "ESF [PERSON_NAME]" at bounding box center [1030, 506] width 663 height 35
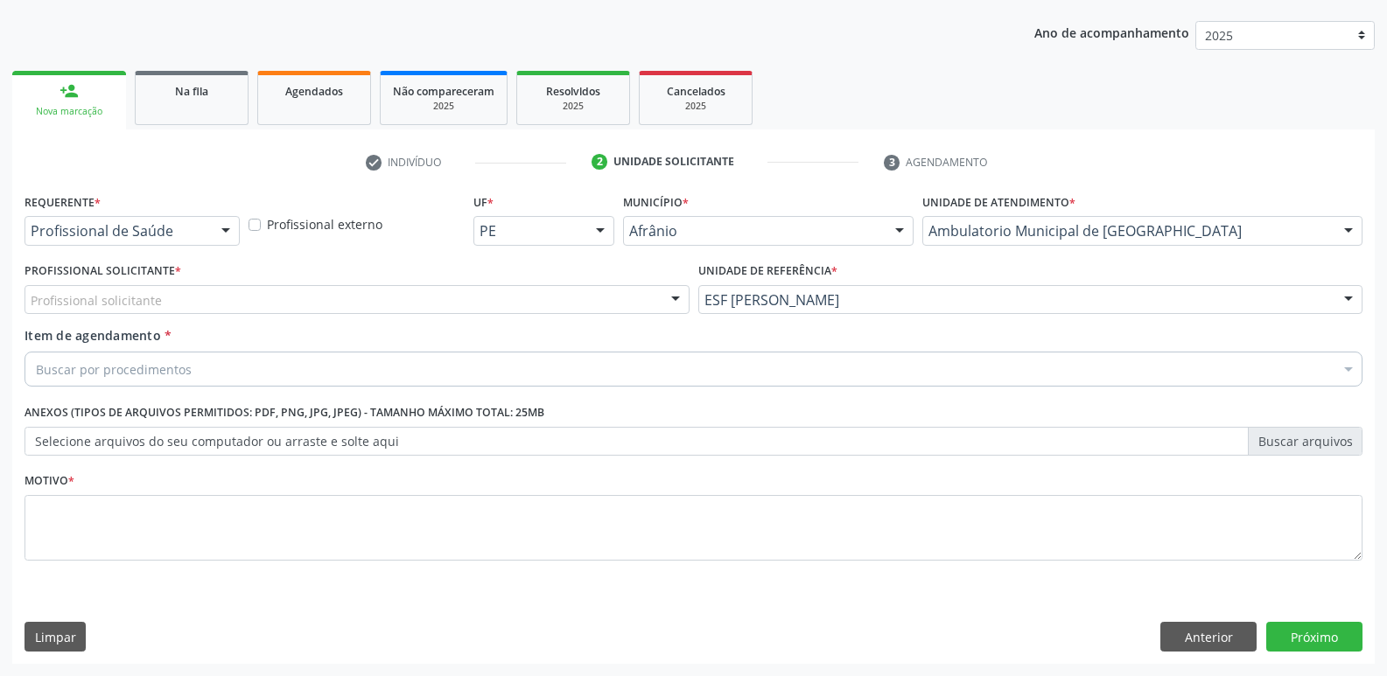
click at [628, 293] on div "Profissional solicitante" at bounding box center [357, 300] width 665 height 30
type input "PNEU"
click at [434, 365] on div "Buscar por procedimentos" at bounding box center [694, 369] width 1338 height 35
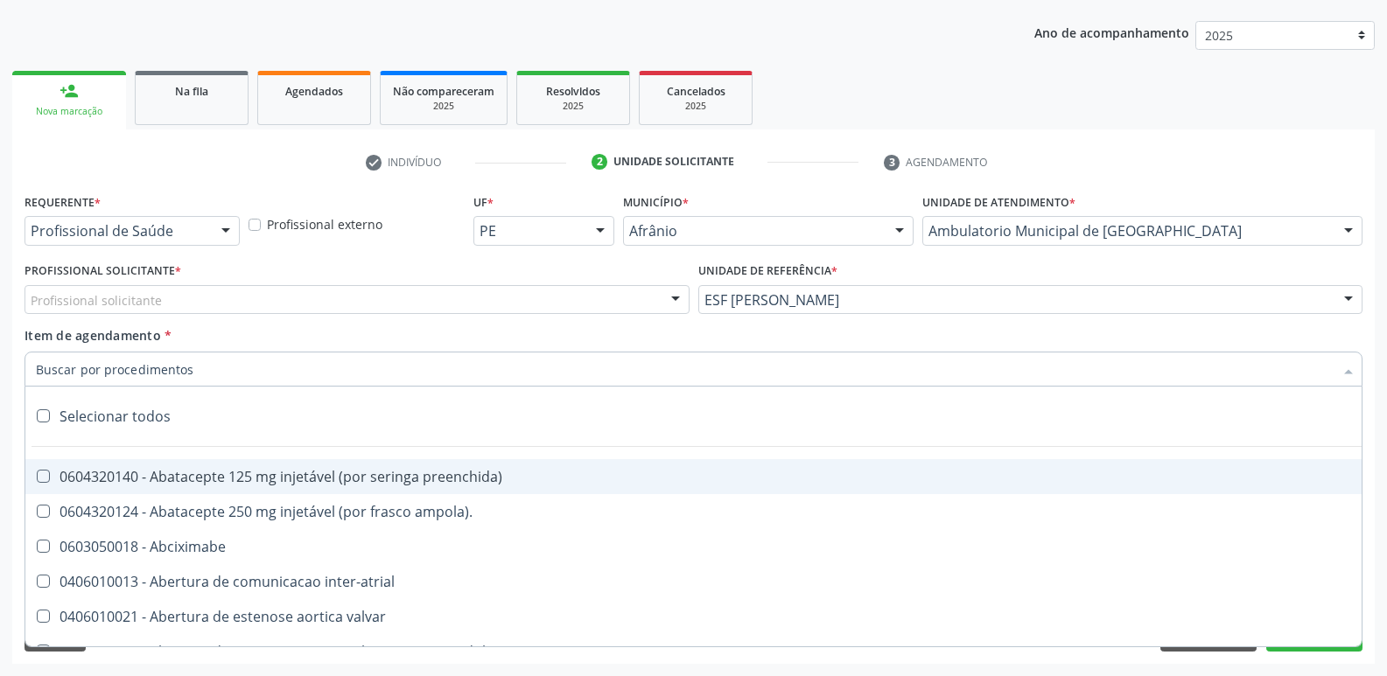
click at [409, 294] on div "Profissional solicitante" at bounding box center [357, 300] width 665 height 30
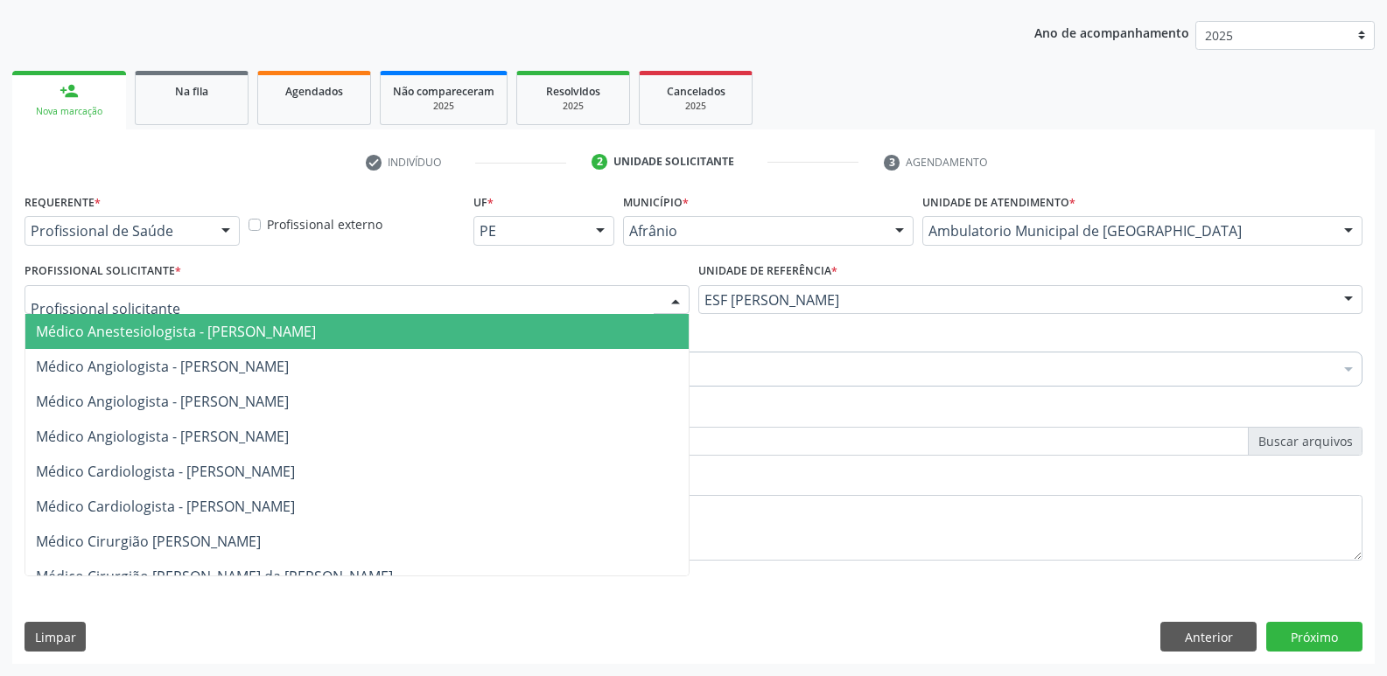
scroll to position [88, 0]
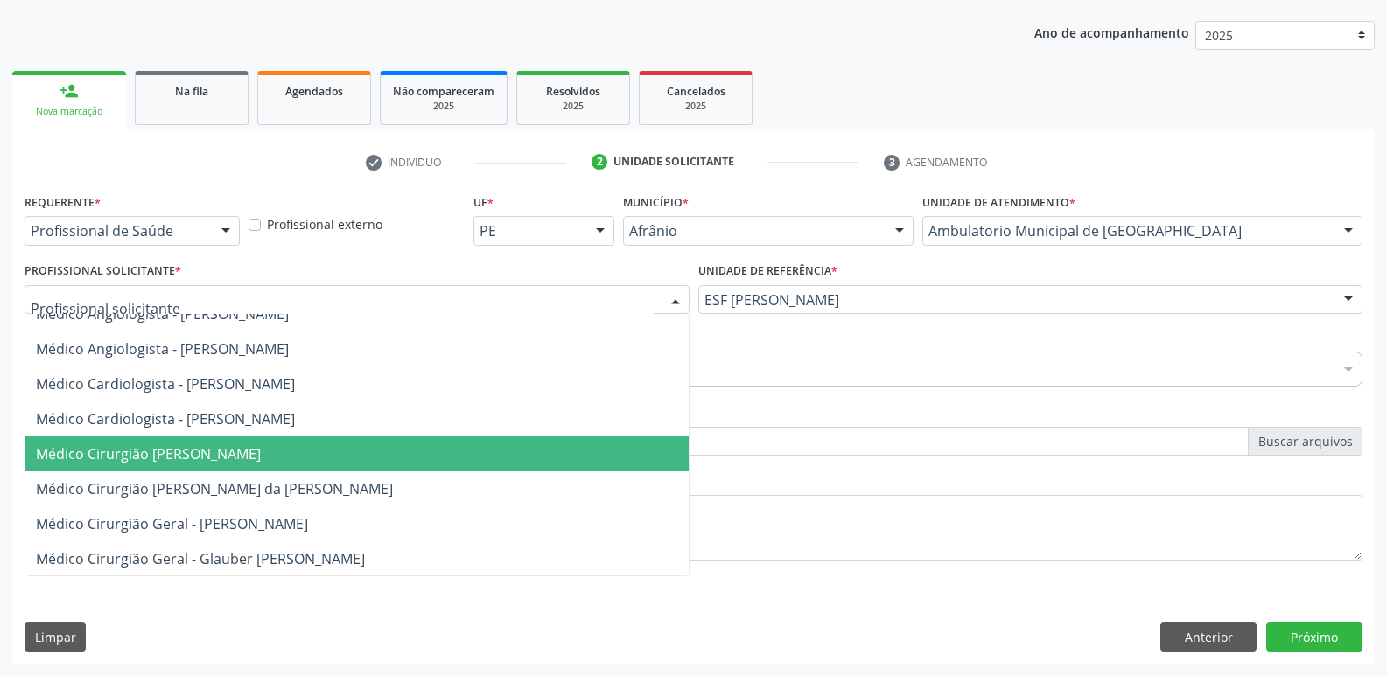
click at [429, 460] on span "Médico Cirurgião [PERSON_NAME]" at bounding box center [356, 454] width 663 height 35
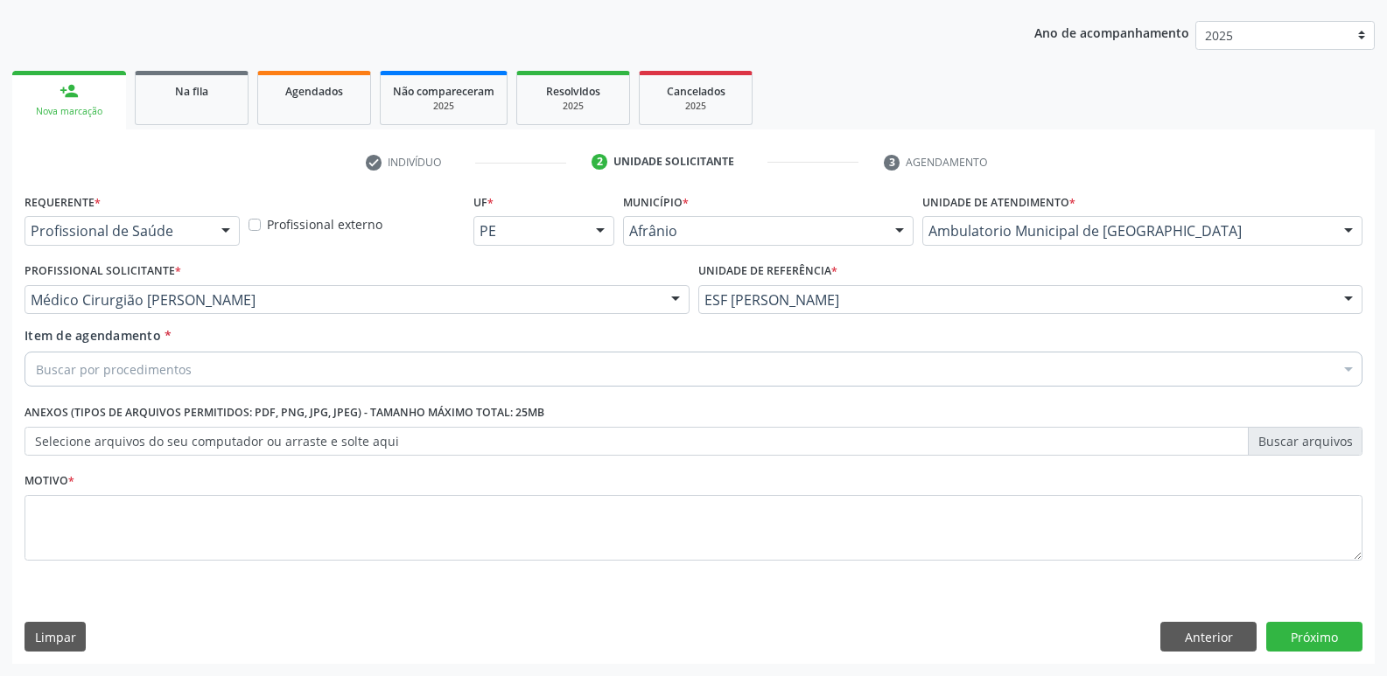
click at [379, 369] on div "Buscar por procedimentos" at bounding box center [694, 369] width 1338 height 35
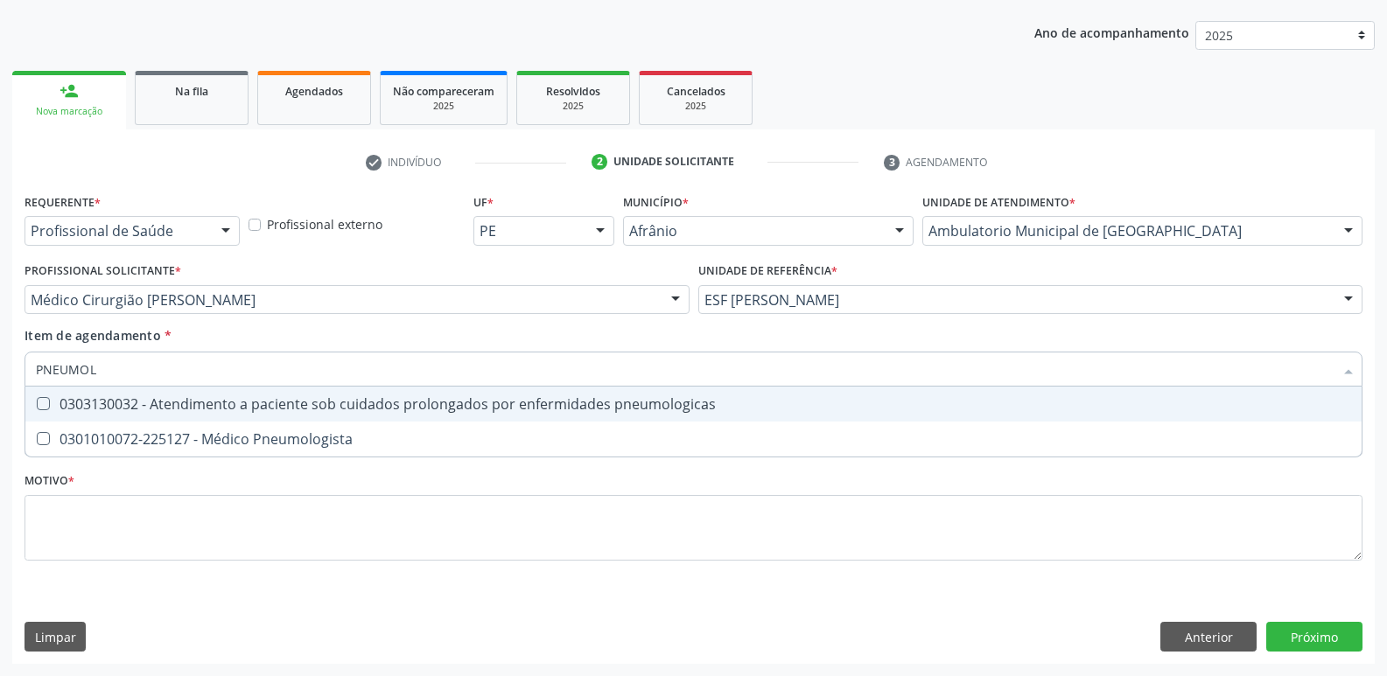
type input "PNEUMOLO"
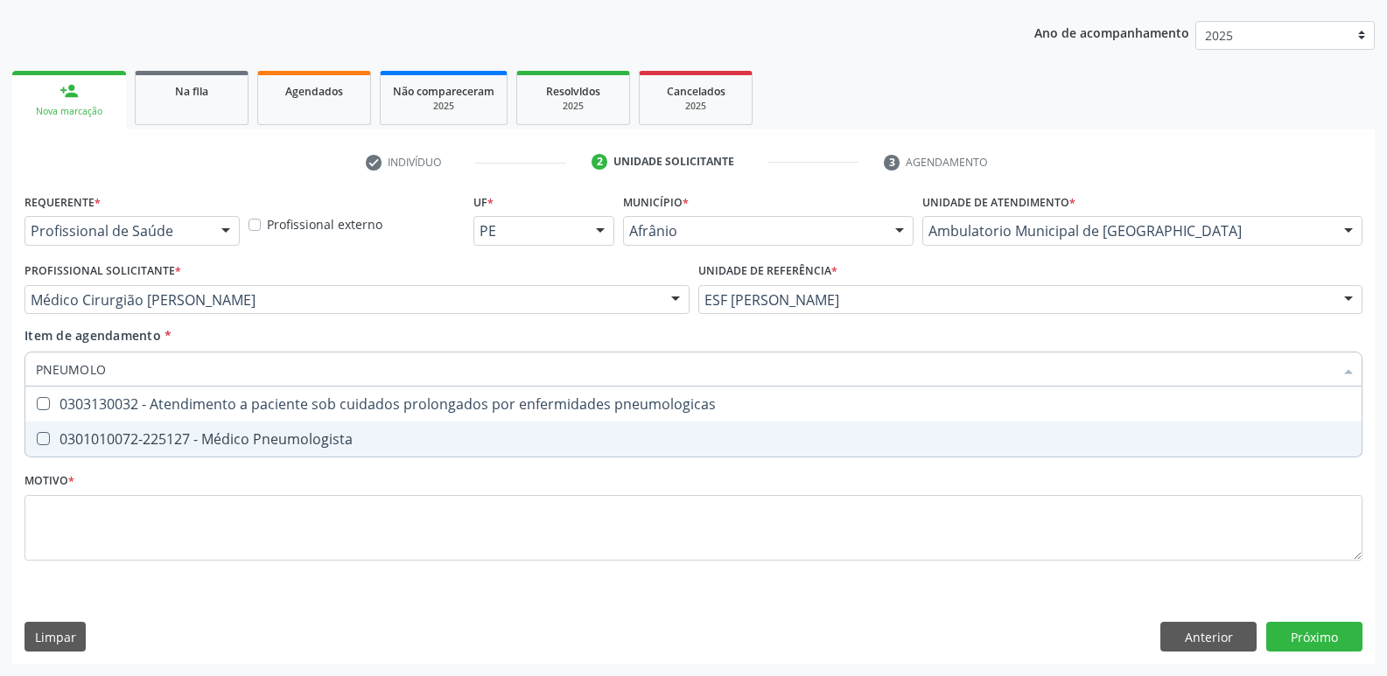
click at [375, 436] on div "0301010072-225127 - Médico Pneumologista" at bounding box center [693, 439] width 1315 height 14
checkbox Pneumologista "true"
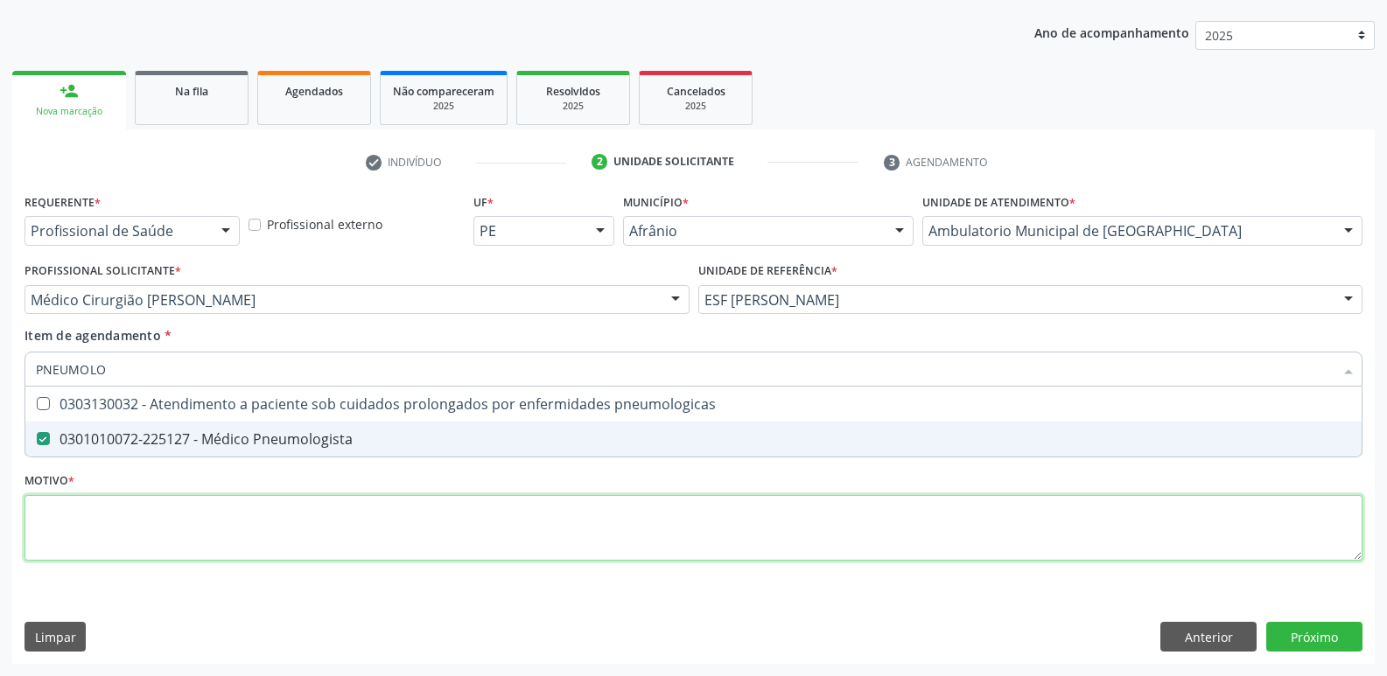
click at [440, 518] on div "Requerente * Profissional de Saúde Profissional de Saúde Paciente Nenhum result…" at bounding box center [694, 387] width 1338 height 396
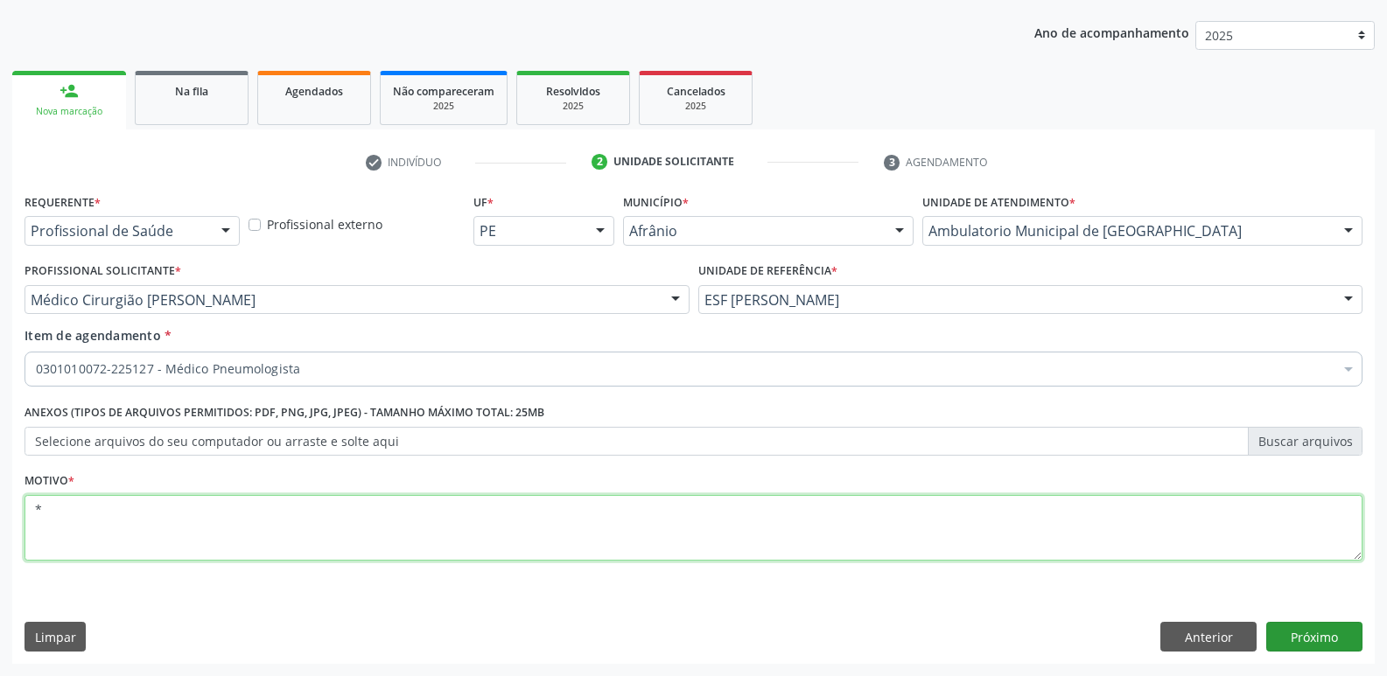
type textarea "*"
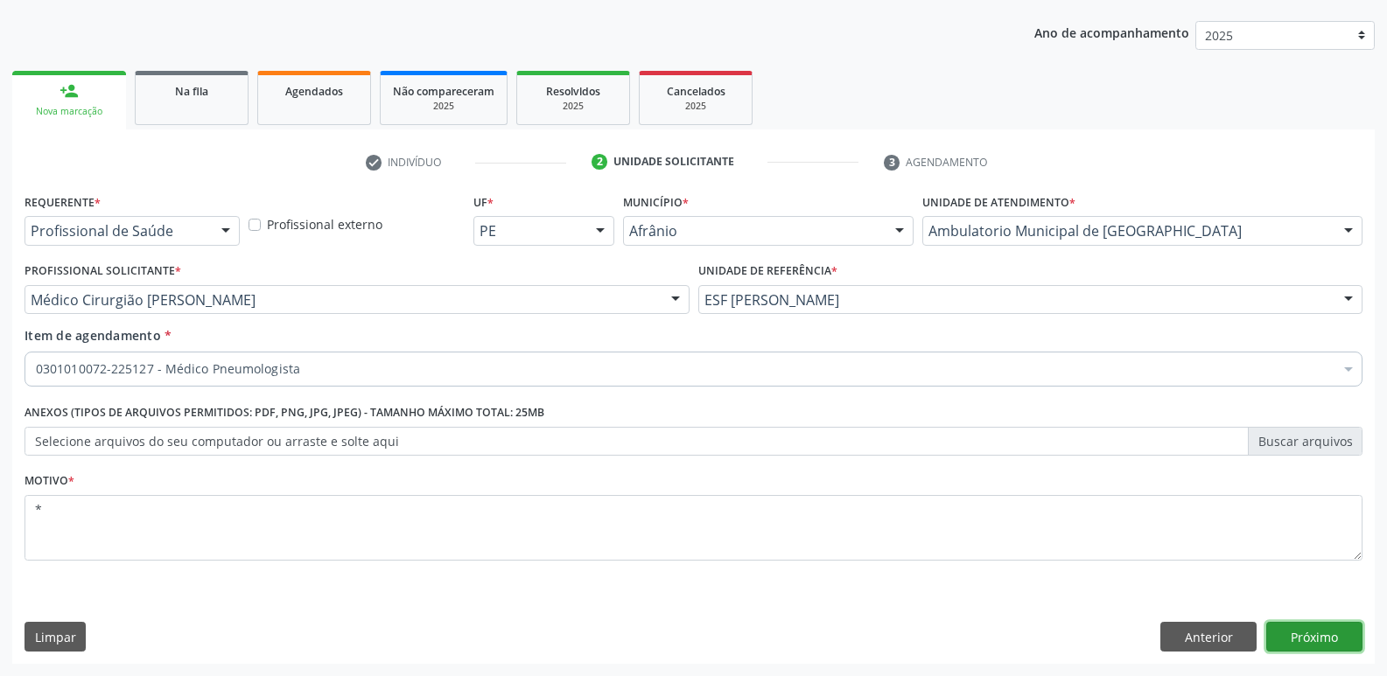
click at [1321, 641] on button "Próximo" at bounding box center [1314, 637] width 96 height 30
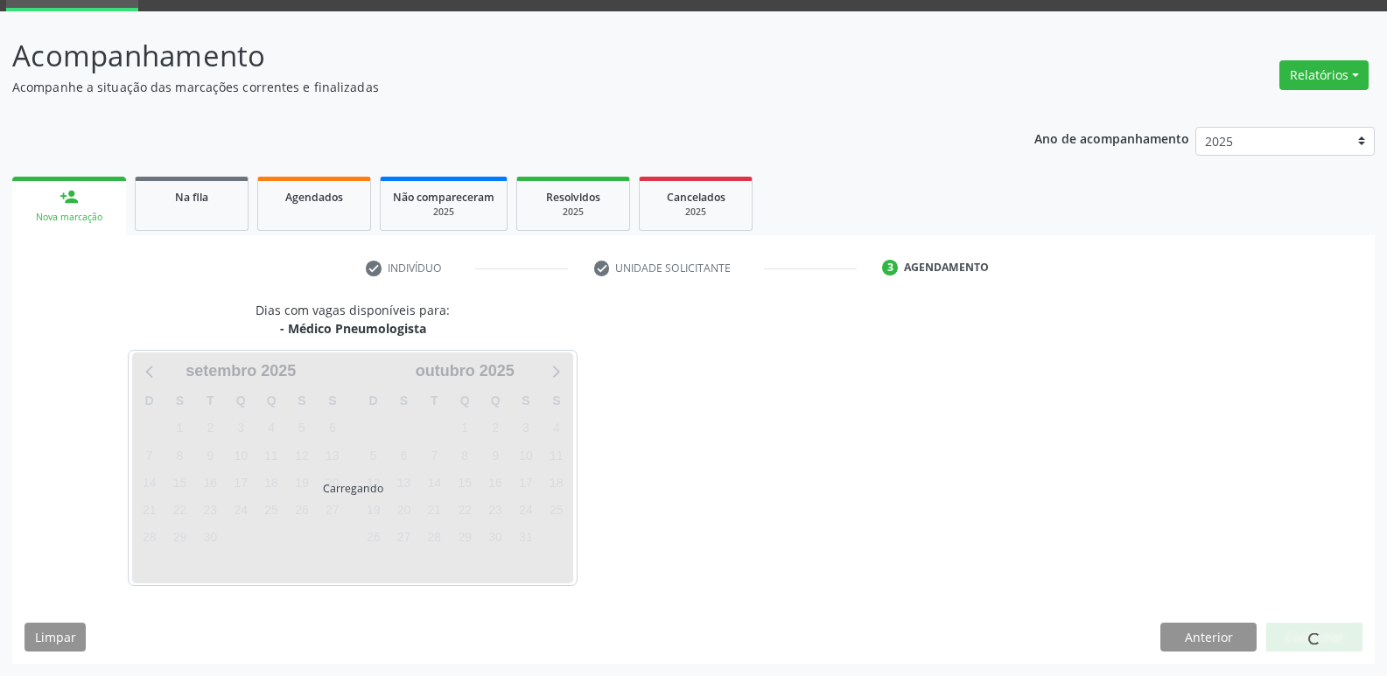
scroll to position [85, 0]
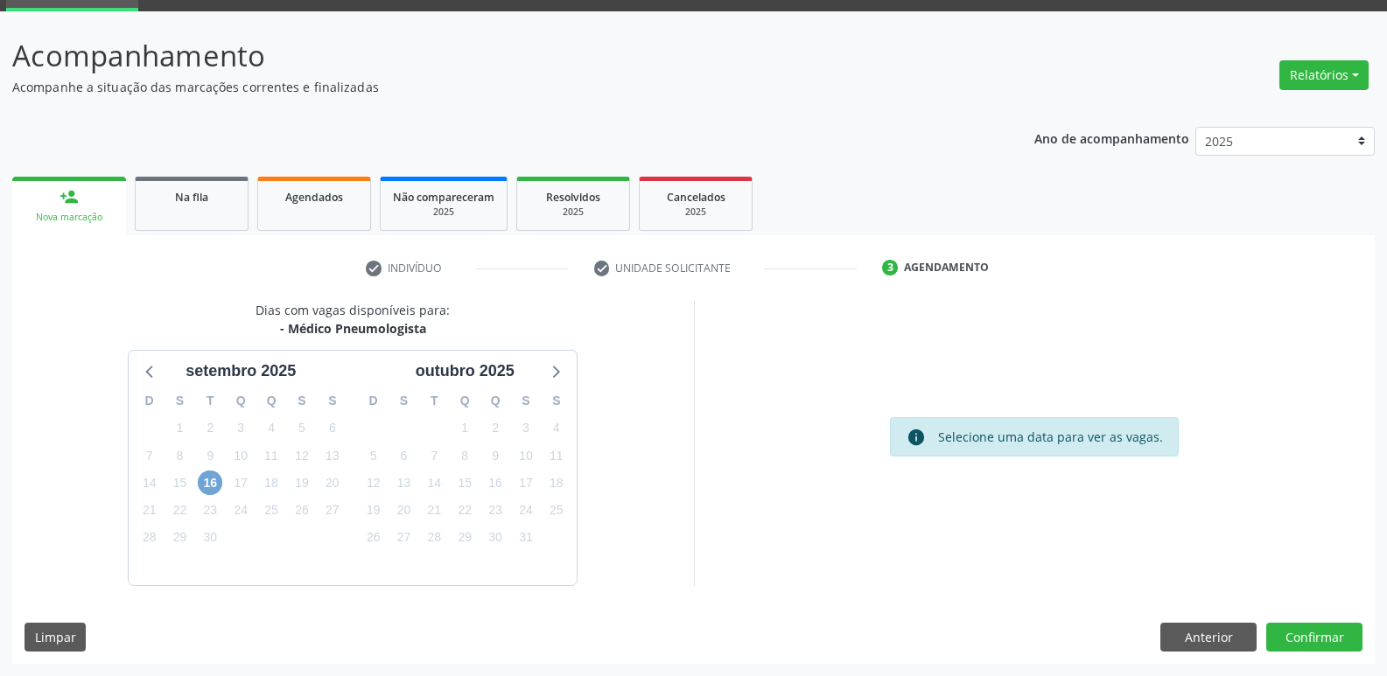
click at [212, 482] on span "16" at bounding box center [210, 483] width 25 height 25
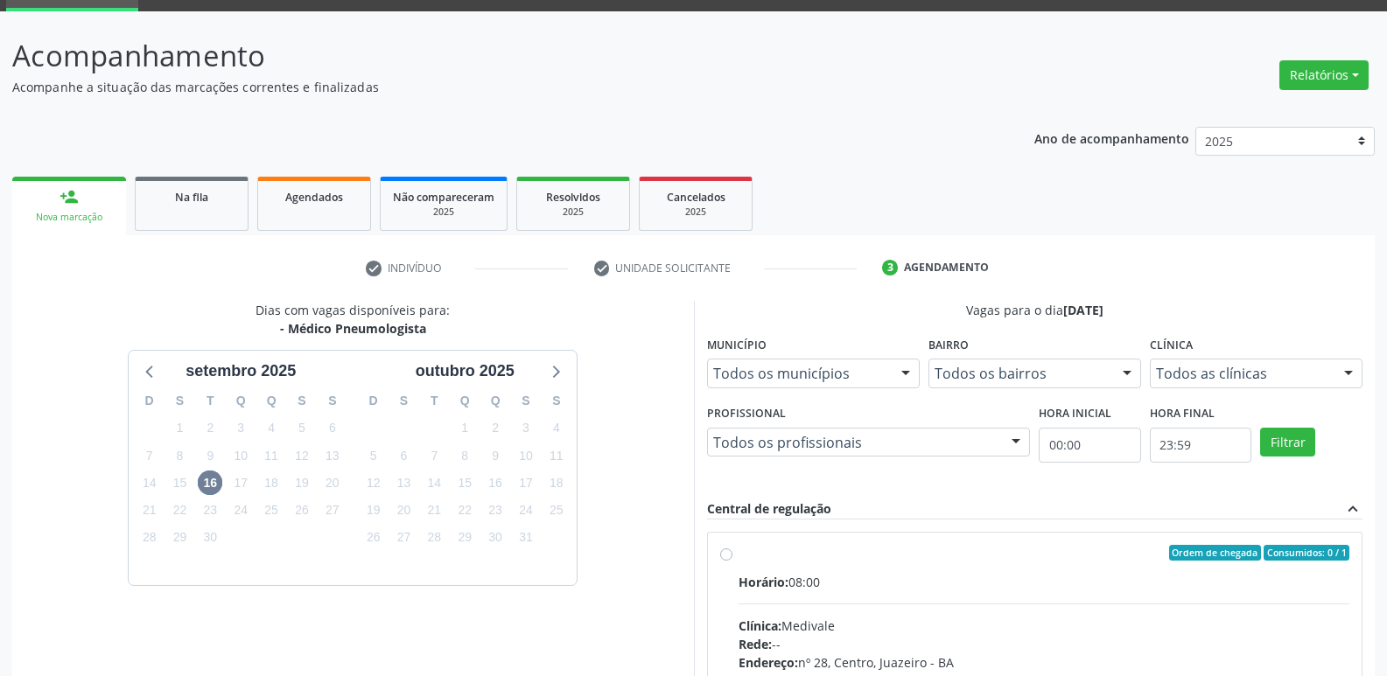
click at [737, 556] on div "Ordem de chegada Consumidos: 0 / 1 Horário: 08:00 Clínica: Medivale Rede: -- En…" at bounding box center [1035, 679] width 630 height 269
radio input "true"
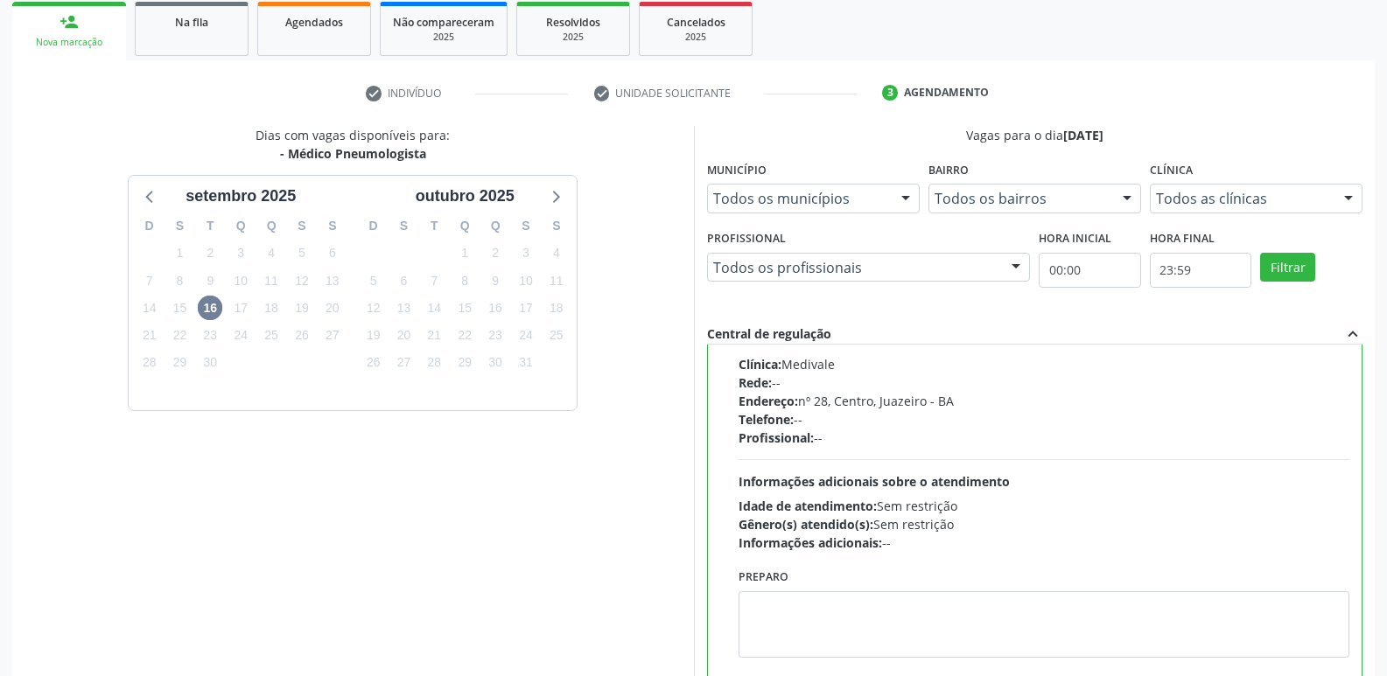
scroll to position [369, 0]
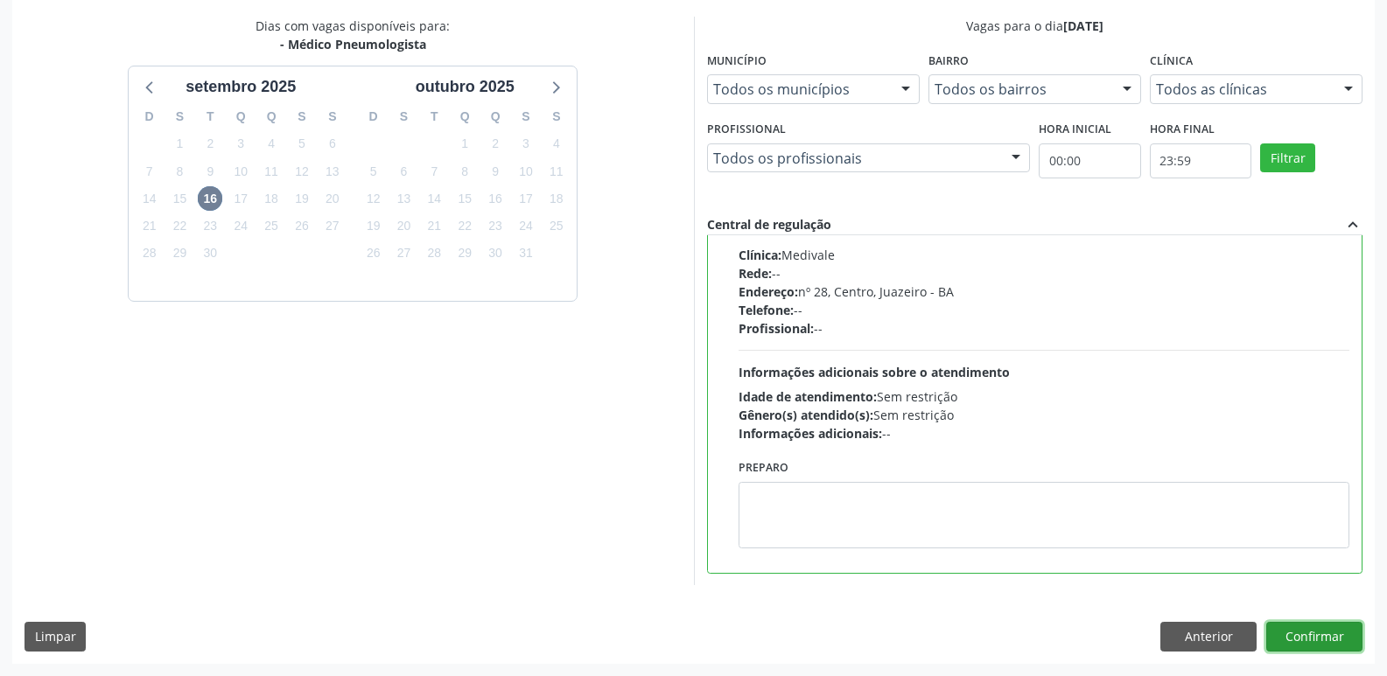
click at [1323, 635] on button "Confirmar" at bounding box center [1314, 637] width 96 height 30
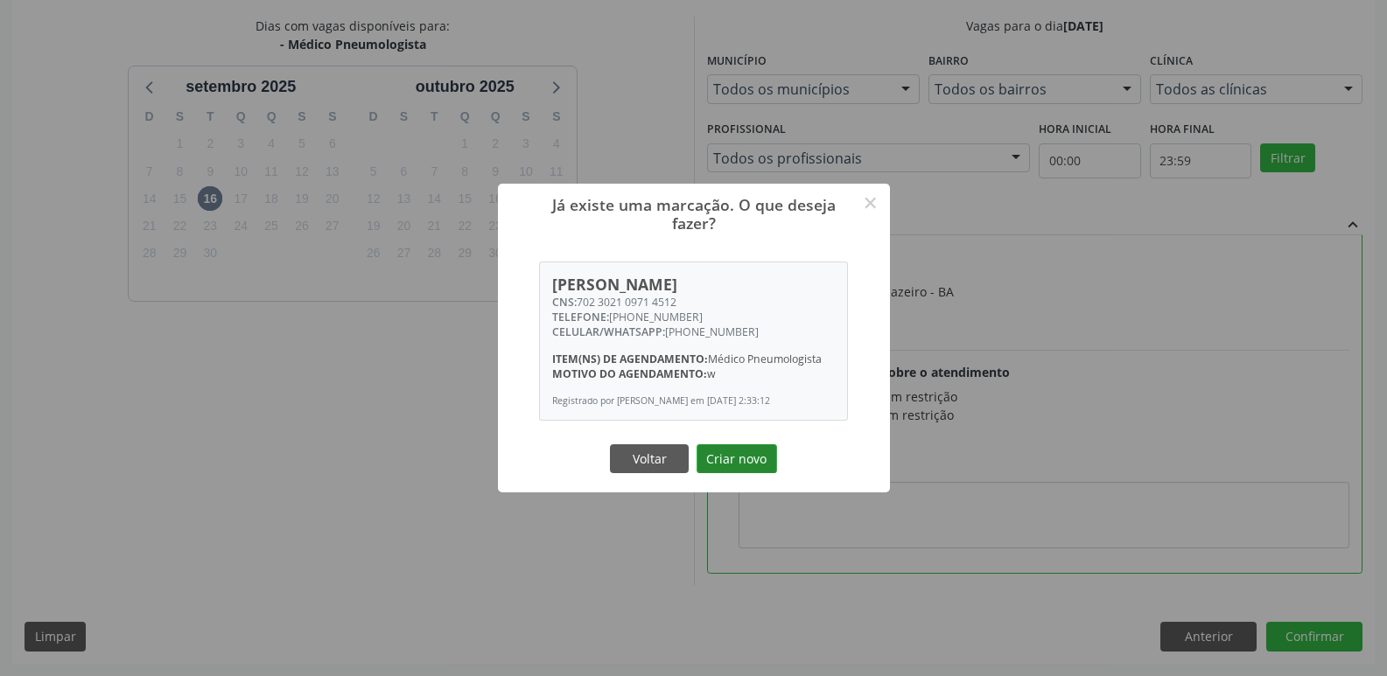
click at [752, 467] on button "Criar novo" at bounding box center [737, 460] width 81 height 30
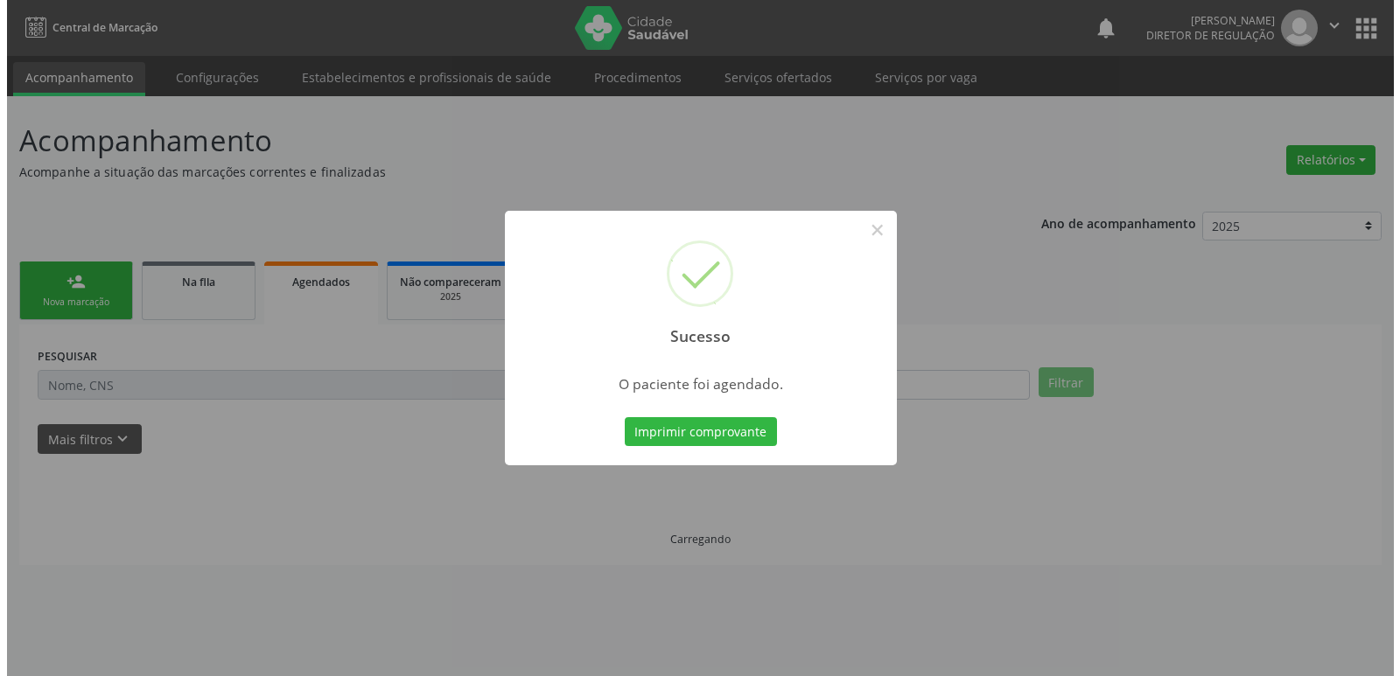
scroll to position [0, 0]
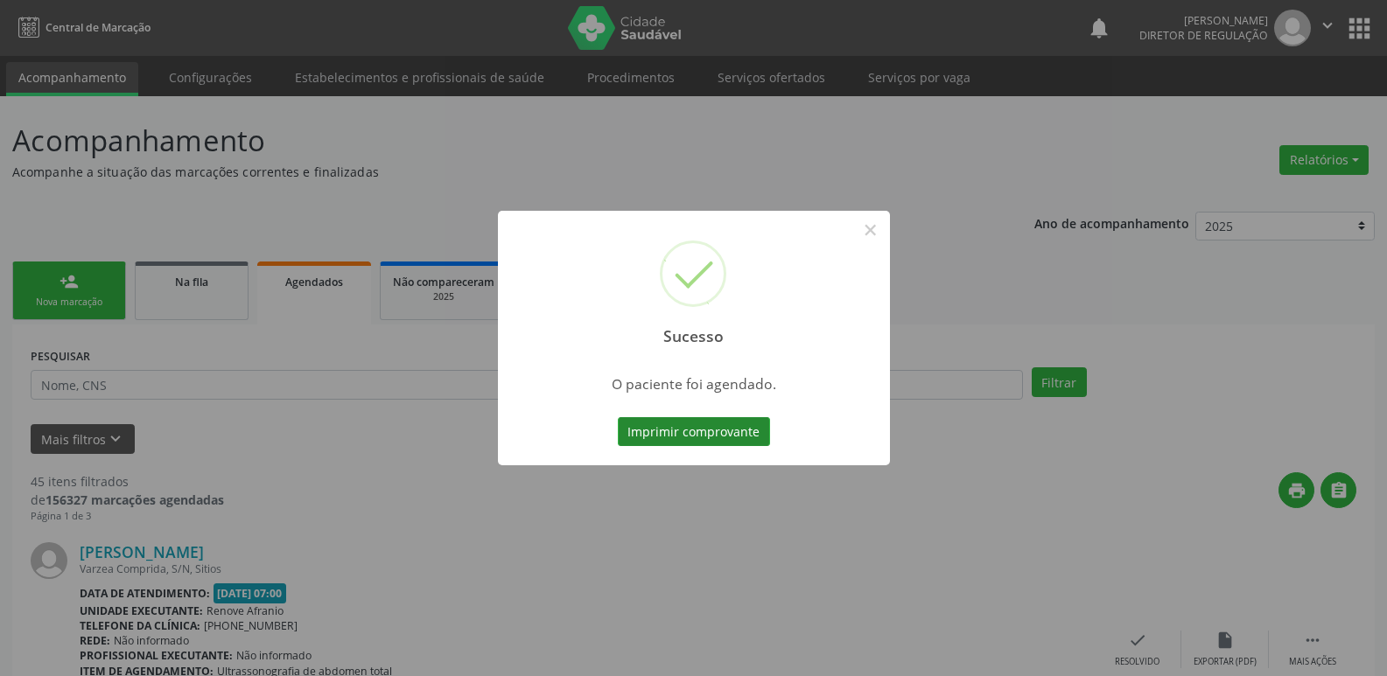
click at [736, 438] on button "Imprimir comprovante" at bounding box center [694, 432] width 152 height 30
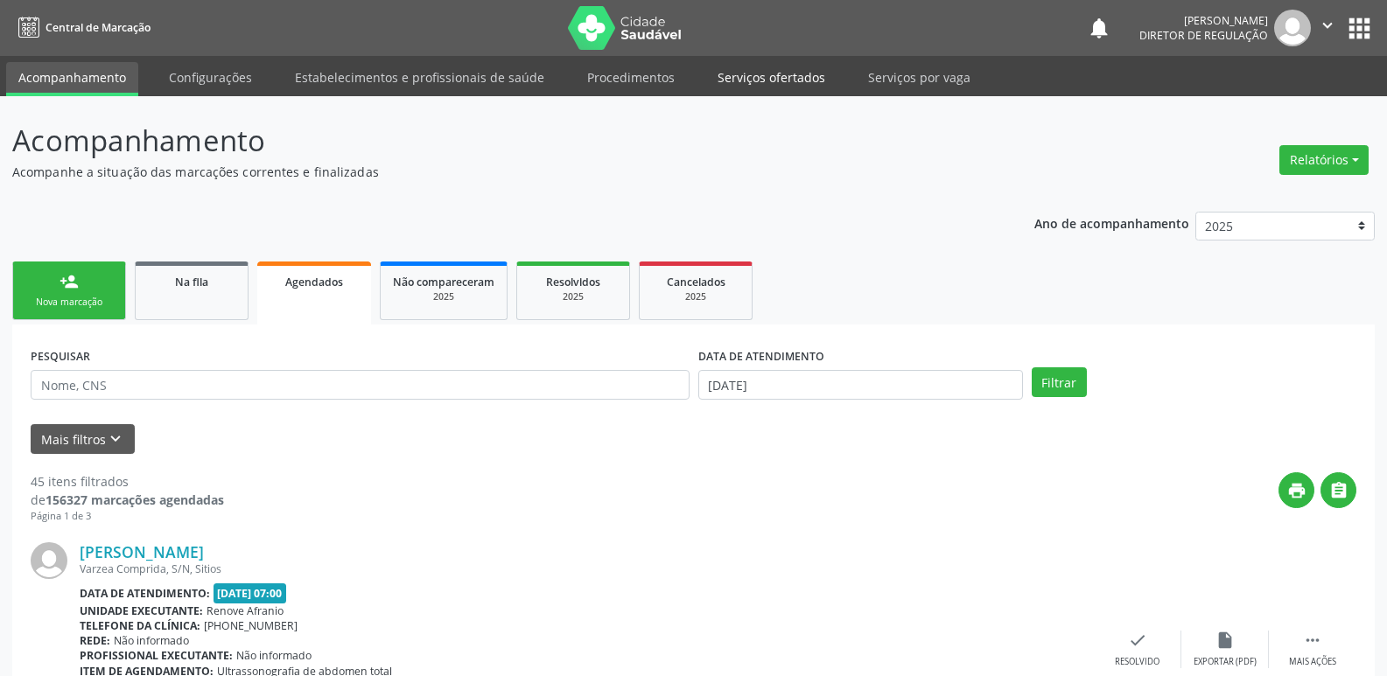
click at [755, 83] on link "Serviços ofertados" at bounding box center [771, 77] width 132 height 31
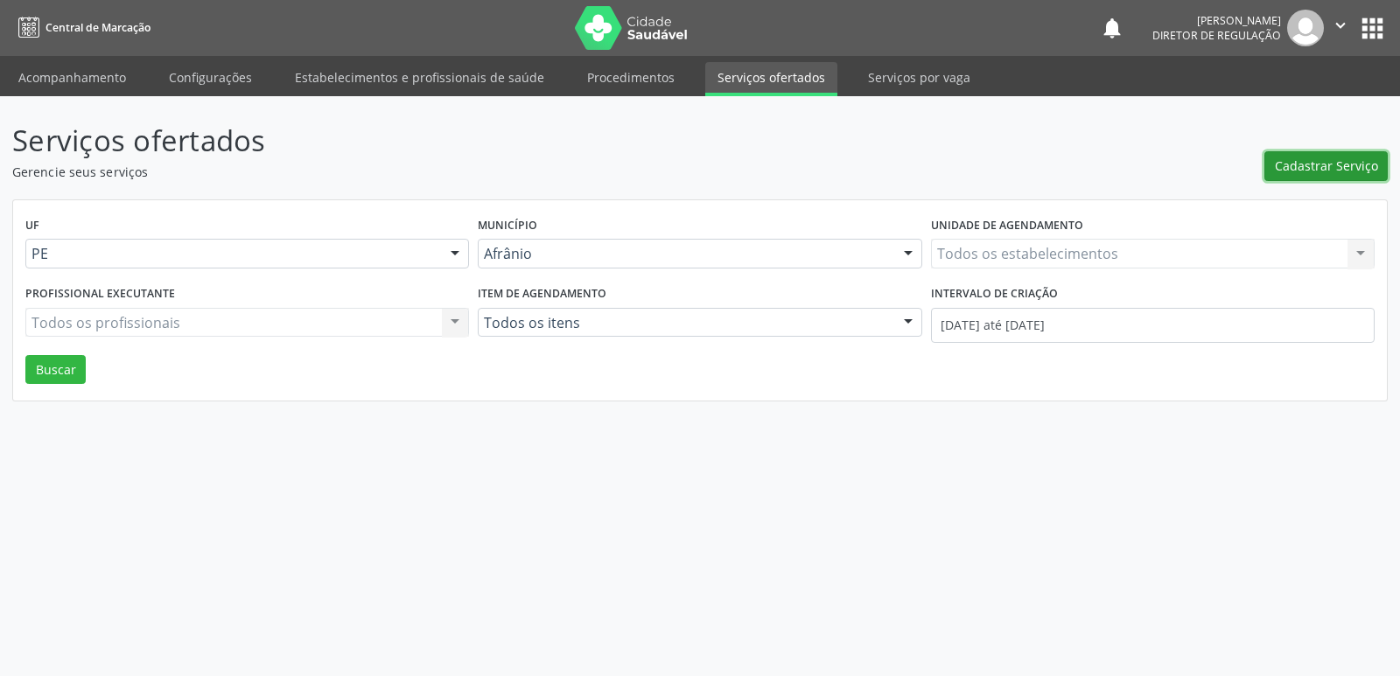
click at [1337, 172] on span "Cadastrar Serviço" at bounding box center [1326, 166] width 103 height 18
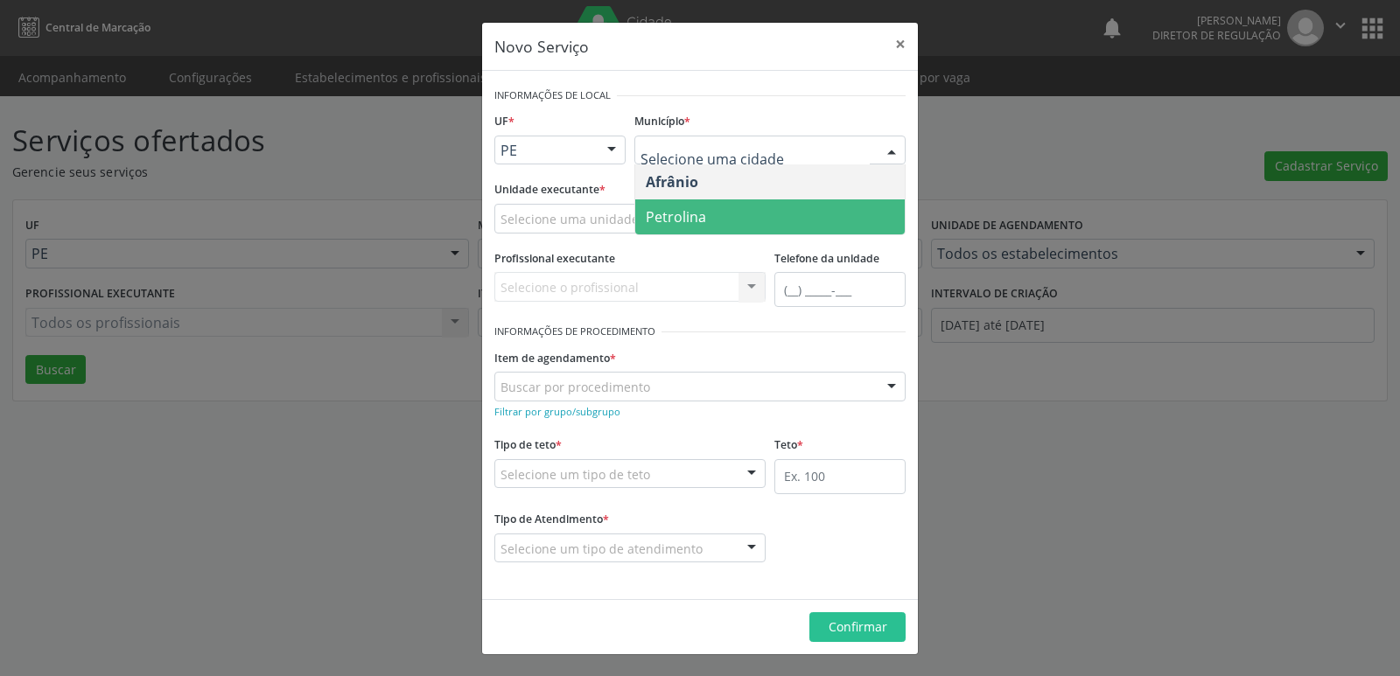
click at [704, 221] on span "Petrolina" at bounding box center [676, 216] width 60 height 19
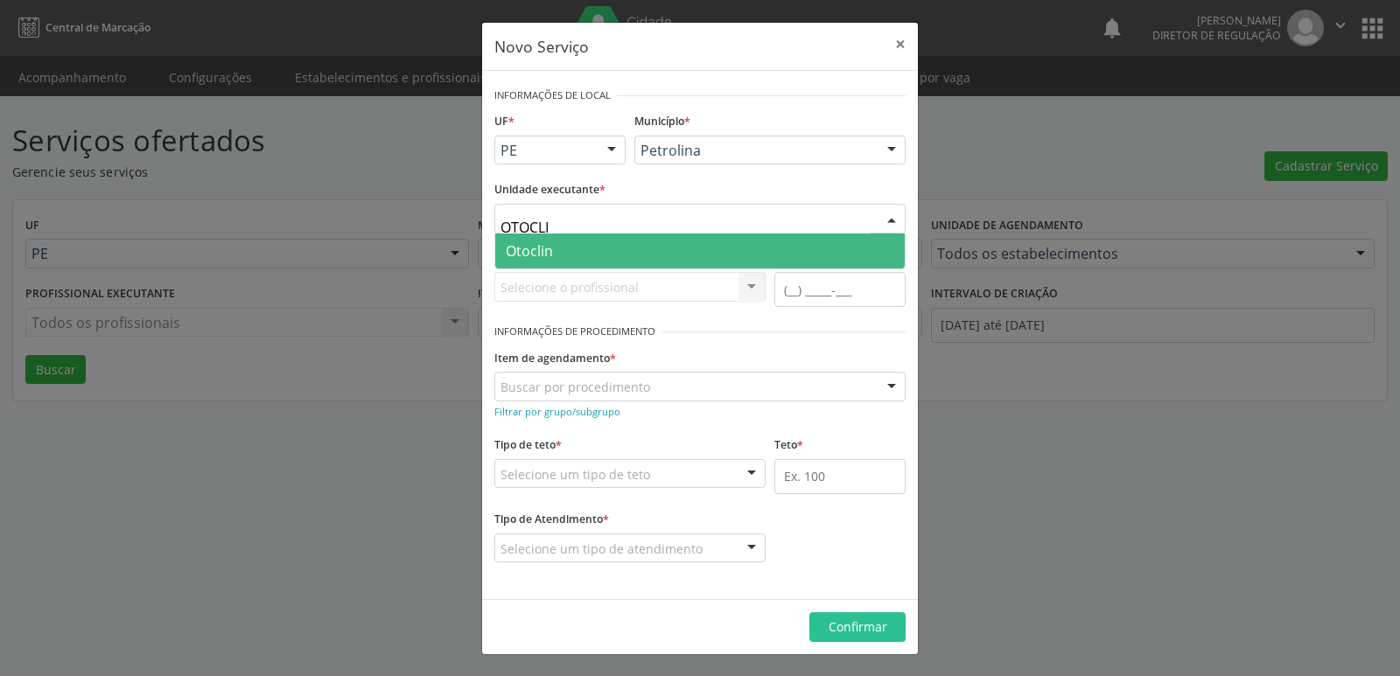
type input "OTOCLIN"
click at [579, 259] on span "Otoclin" at bounding box center [700, 251] width 410 height 35
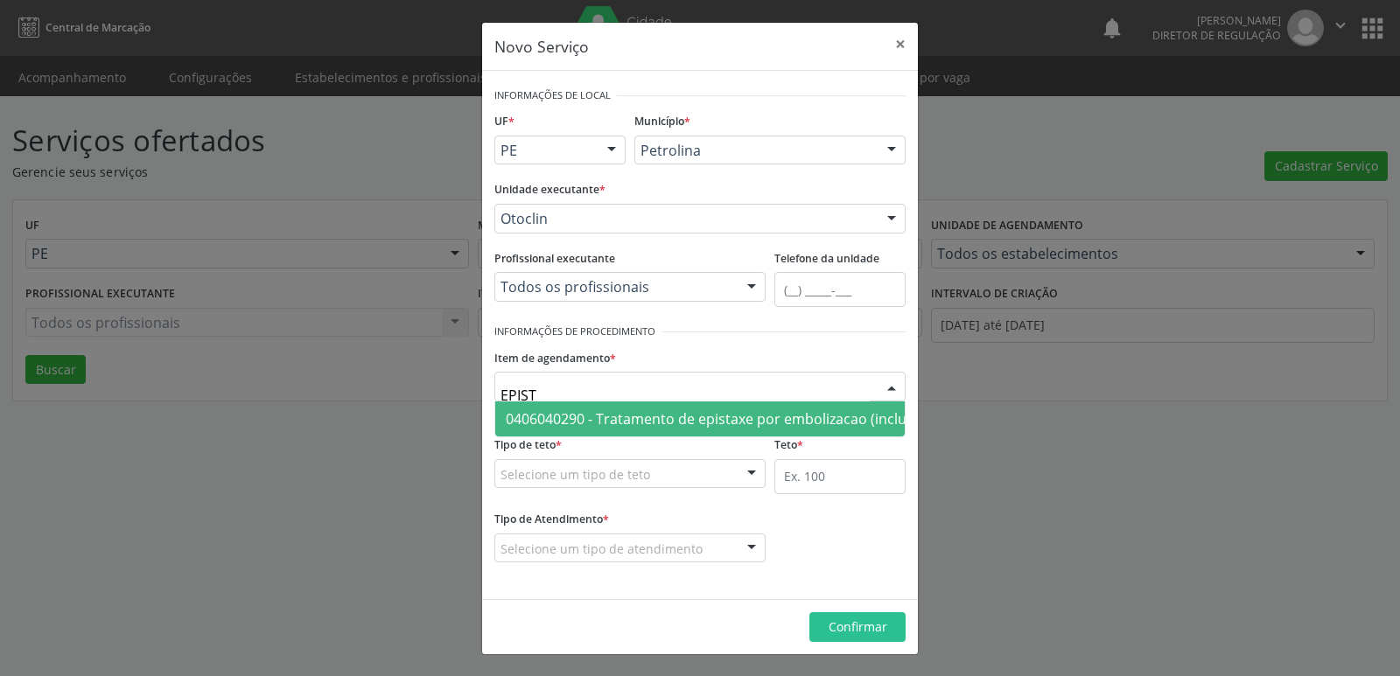
type input "EPISTA"
click at [636, 417] on span "0406040290 - Tratamento de epistaxe por embolizacao (inclui estudo angiografico…" at bounding box center [839, 419] width 667 height 19
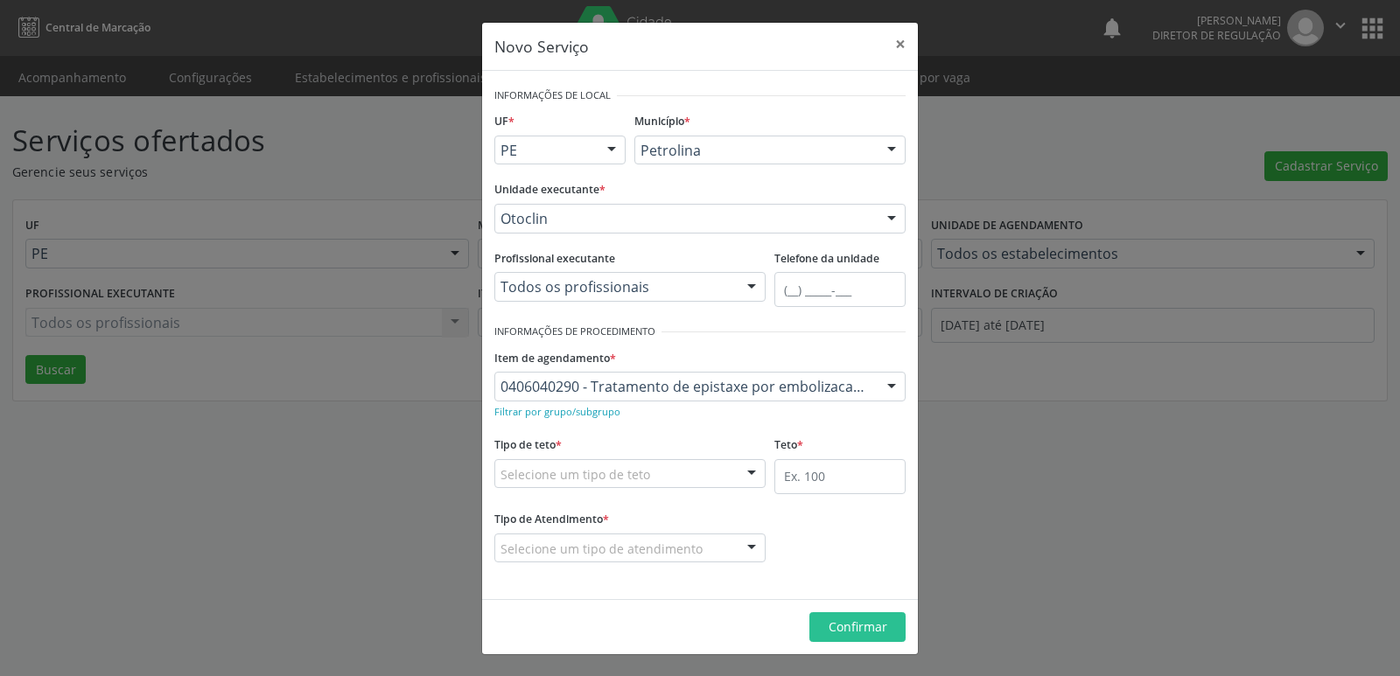
click at [667, 473] on div "Selecione um tipo de teto" at bounding box center [629, 474] width 271 height 30
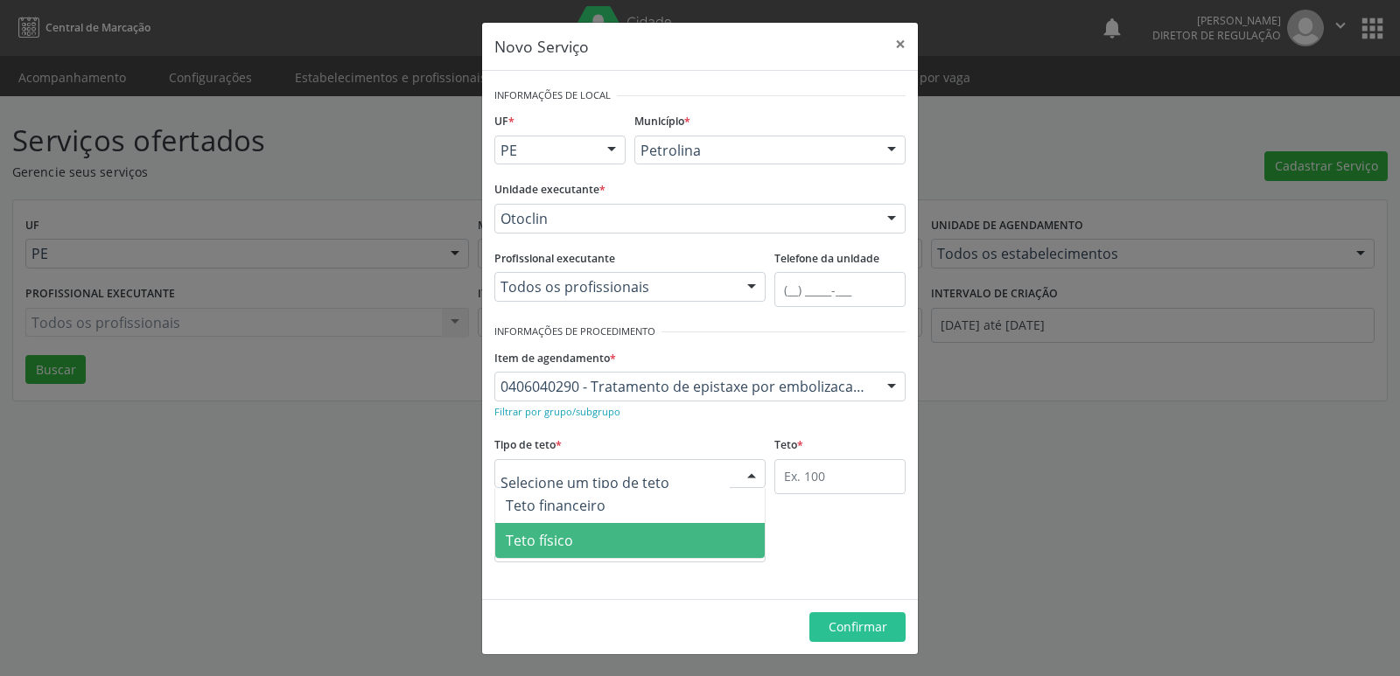
drag, startPoint x: 627, startPoint y: 557, endPoint x: 627, endPoint y: 547, distance: 10.5
click at [626, 558] on span "Teto físico" at bounding box center [630, 540] width 270 height 35
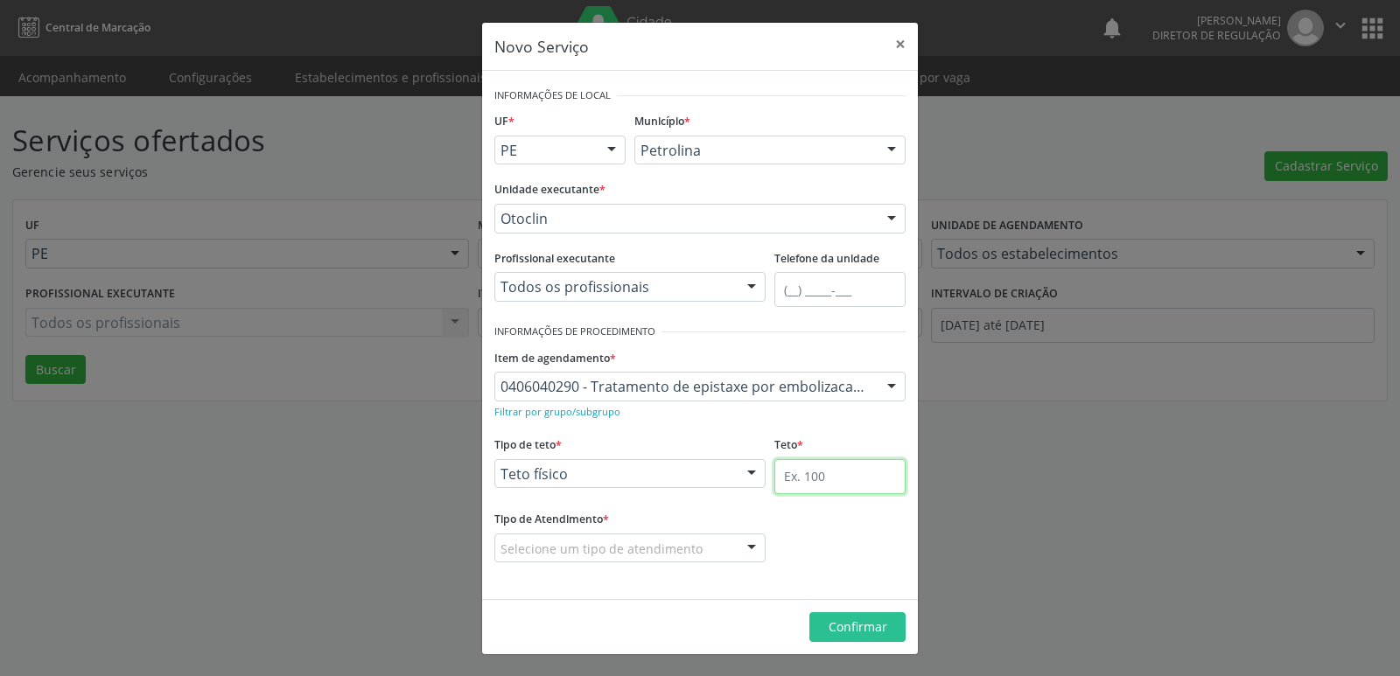
click at [814, 484] on input "text" at bounding box center [839, 476] width 131 height 35
type input "1"
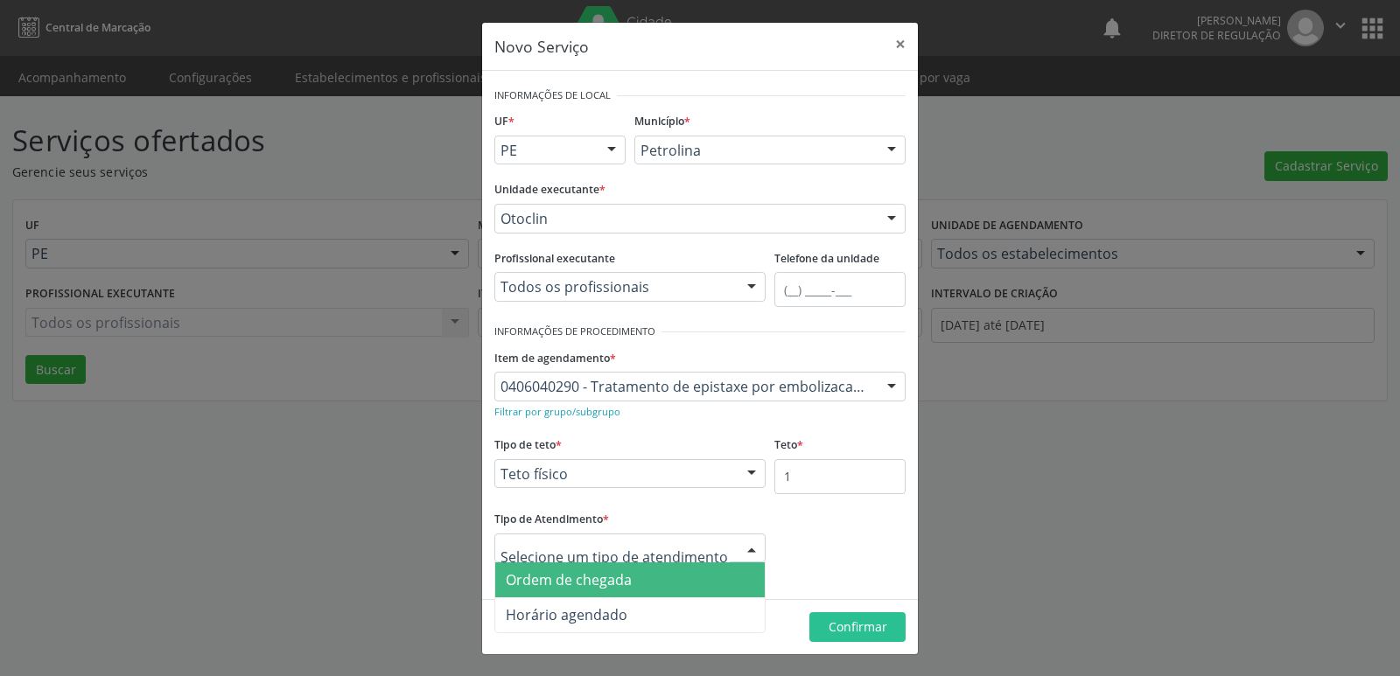
click at [674, 582] on span "Ordem de chegada" at bounding box center [630, 580] width 270 height 35
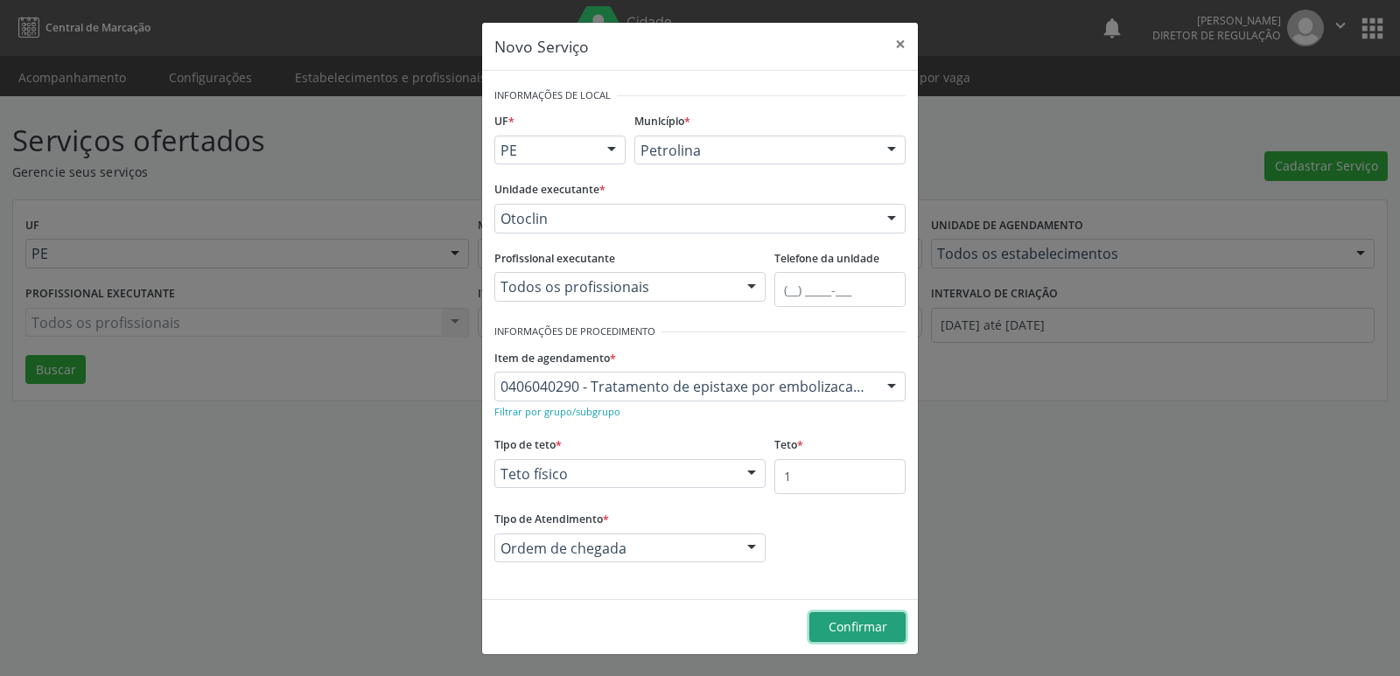
click at [878, 623] on span "Confirmar" at bounding box center [858, 627] width 59 height 17
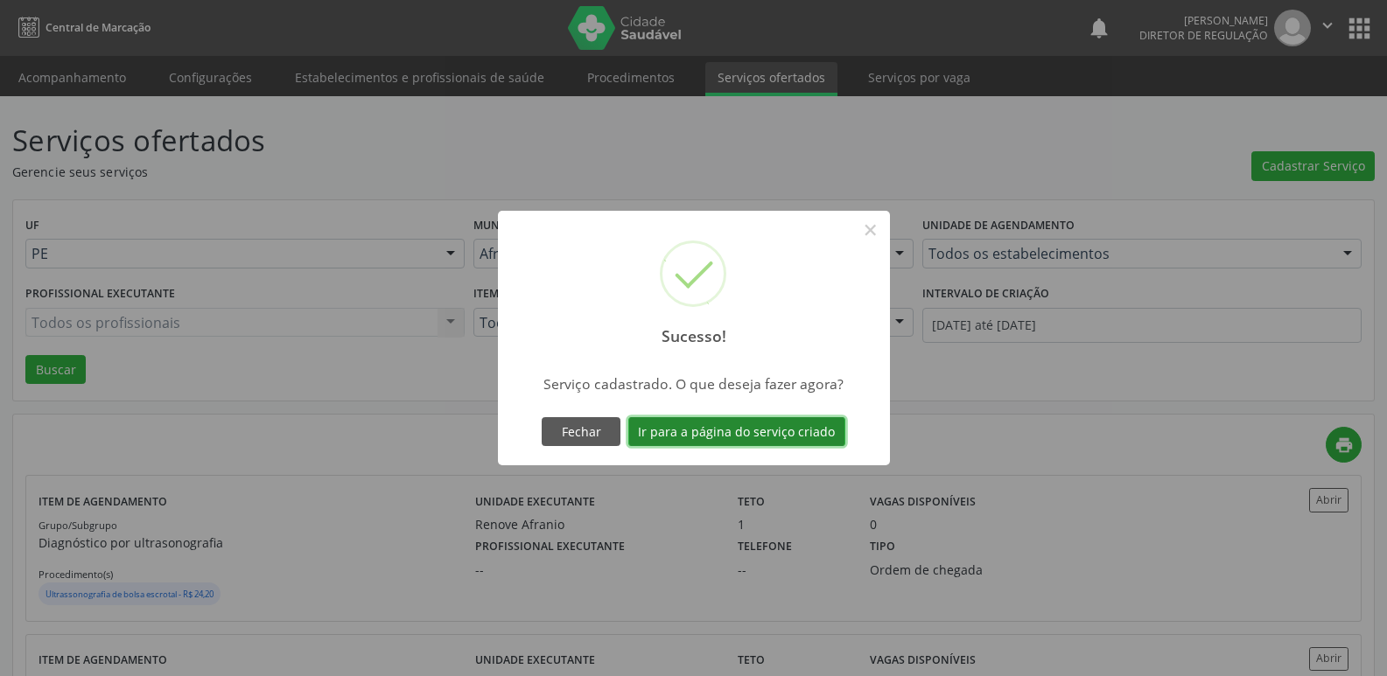
click at [781, 430] on button "Ir para a página do serviço criado" at bounding box center [736, 432] width 217 height 30
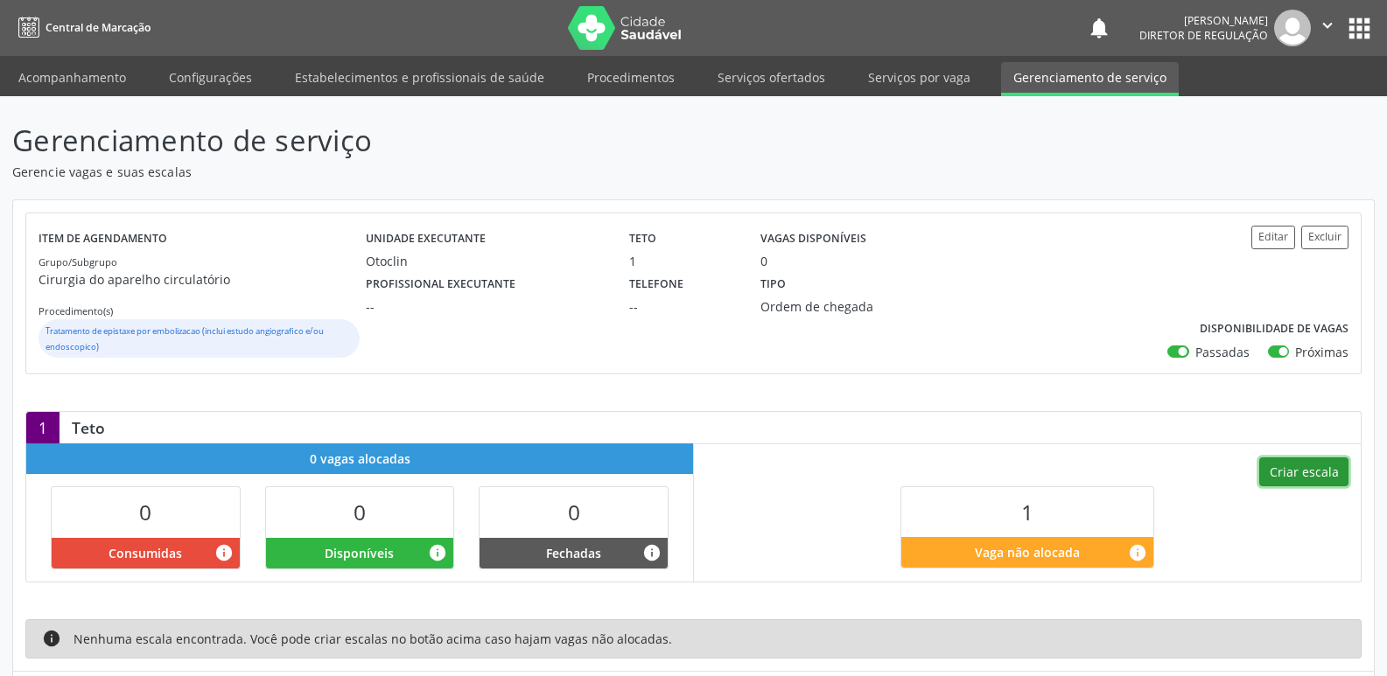
click at [1305, 464] on button "Criar escala" at bounding box center [1303, 473] width 89 height 30
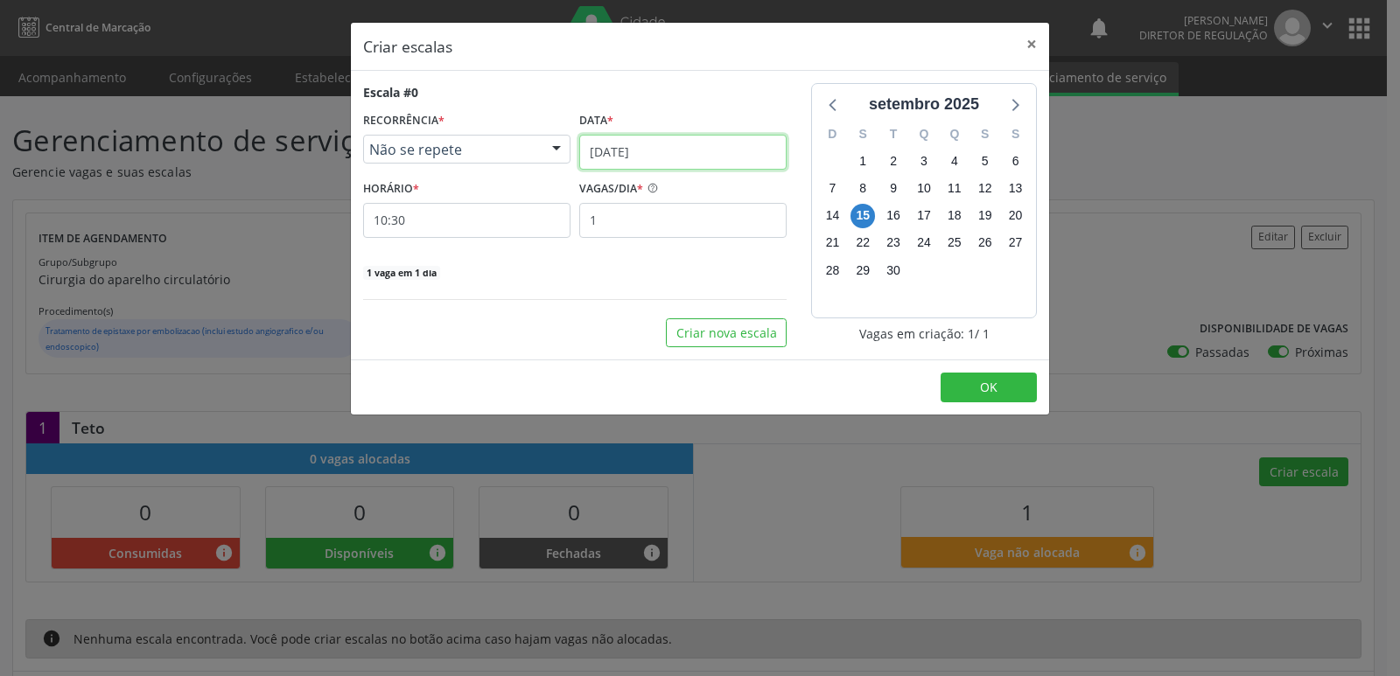
click at [684, 160] on input "[DATE]" at bounding box center [682, 152] width 207 height 35
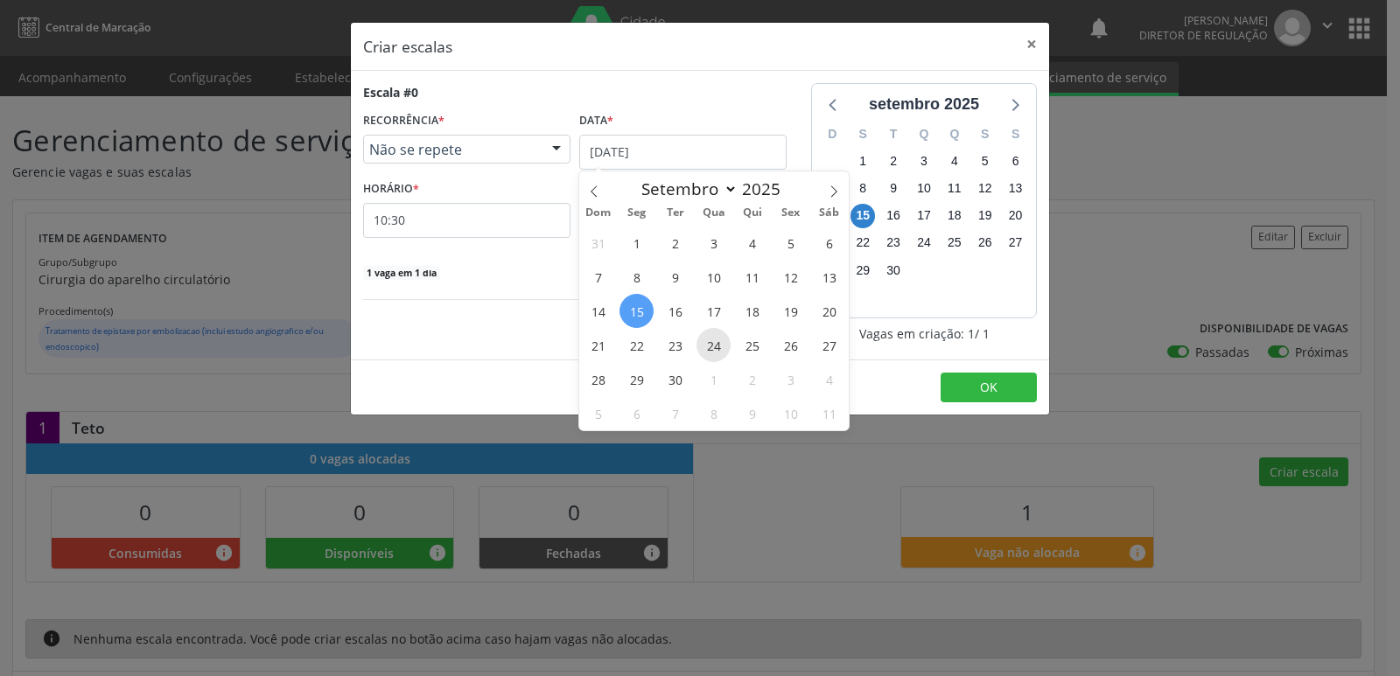
click at [718, 341] on span "24" at bounding box center [714, 345] width 34 height 34
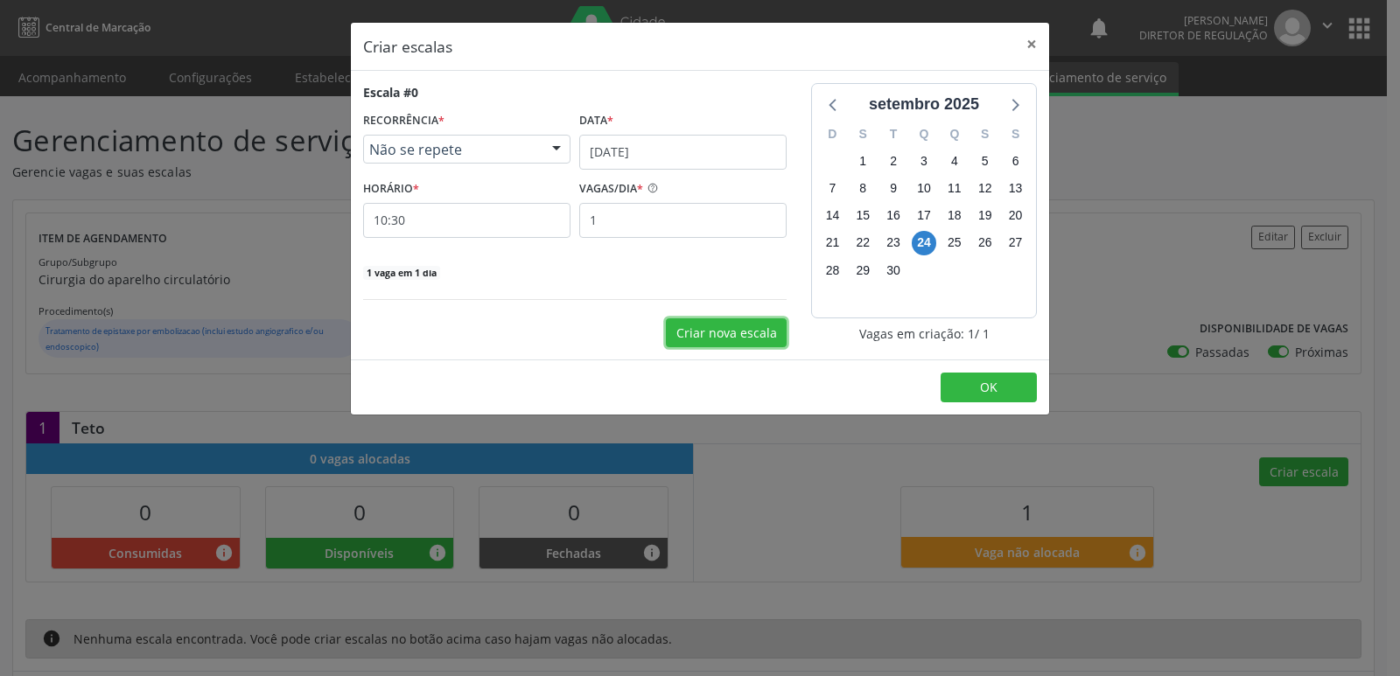
click at [743, 332] on button "Criar nova escala" at bounding box center [726, 334] width 121 height 30
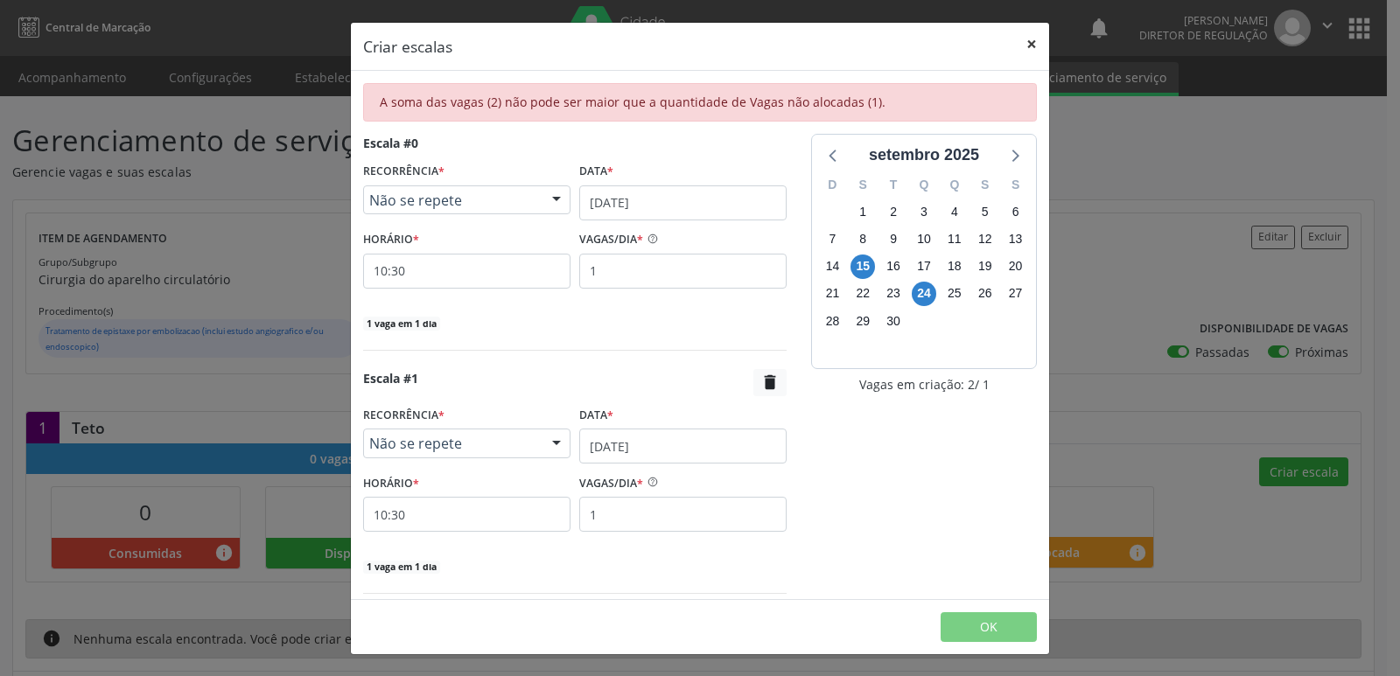
click at [1033, 39] on button "×" at bounding box center [1031, 44] width 35 height 43
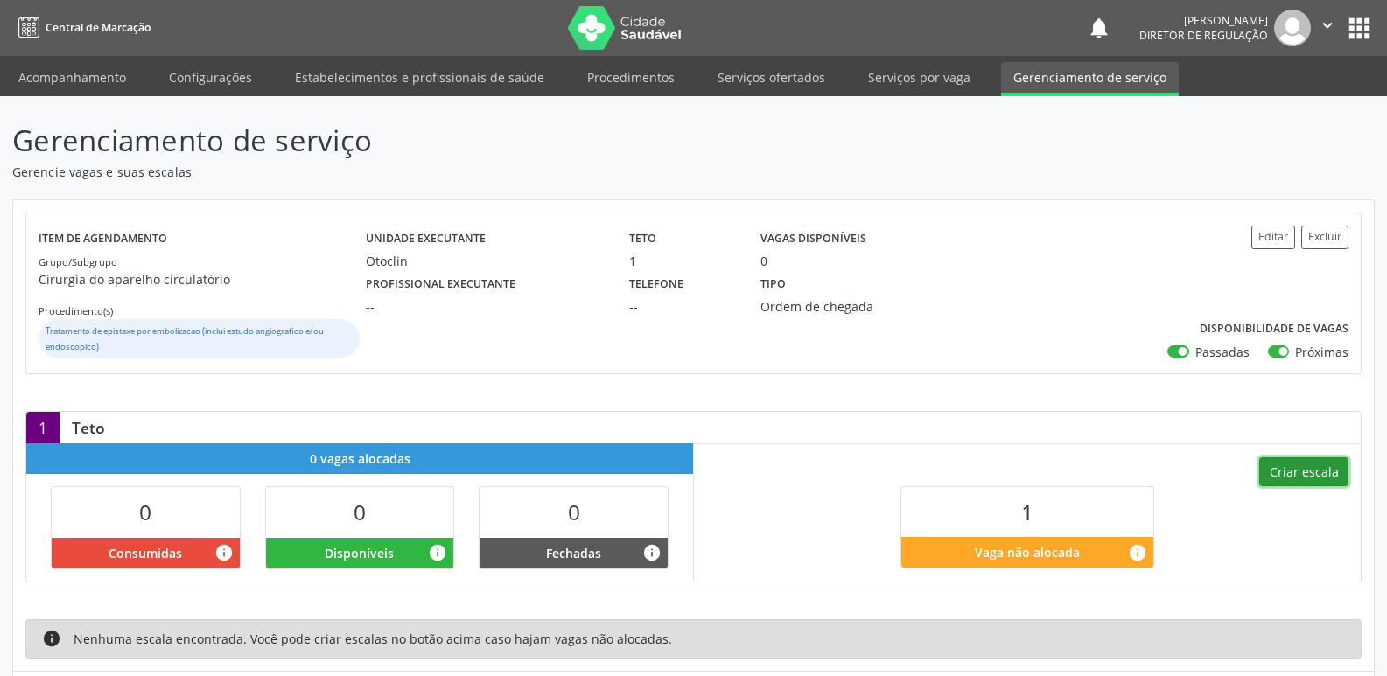
click at [1304, 474] on button "Criar escala" at bounding box center [1303, 473] width 89 height 30
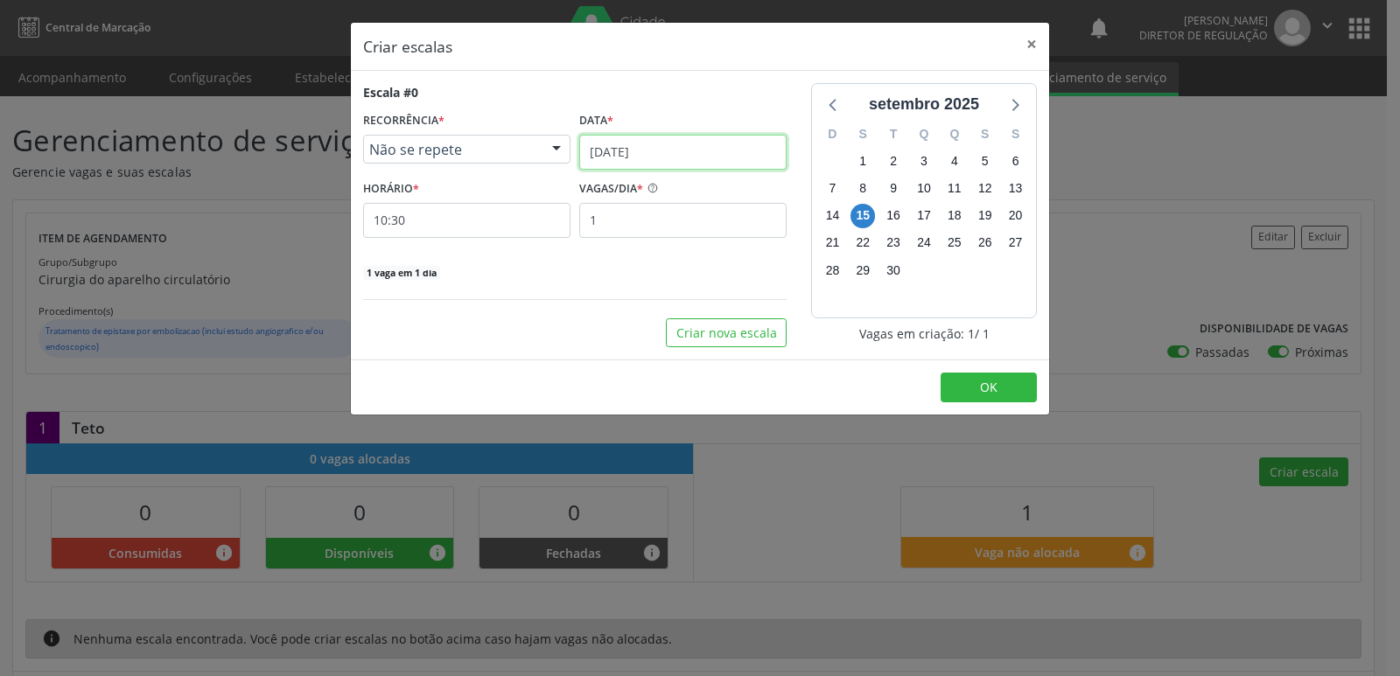
click at [690, 149] on input "[DATE]" at bounding box center [682, 152] width 207 height 35
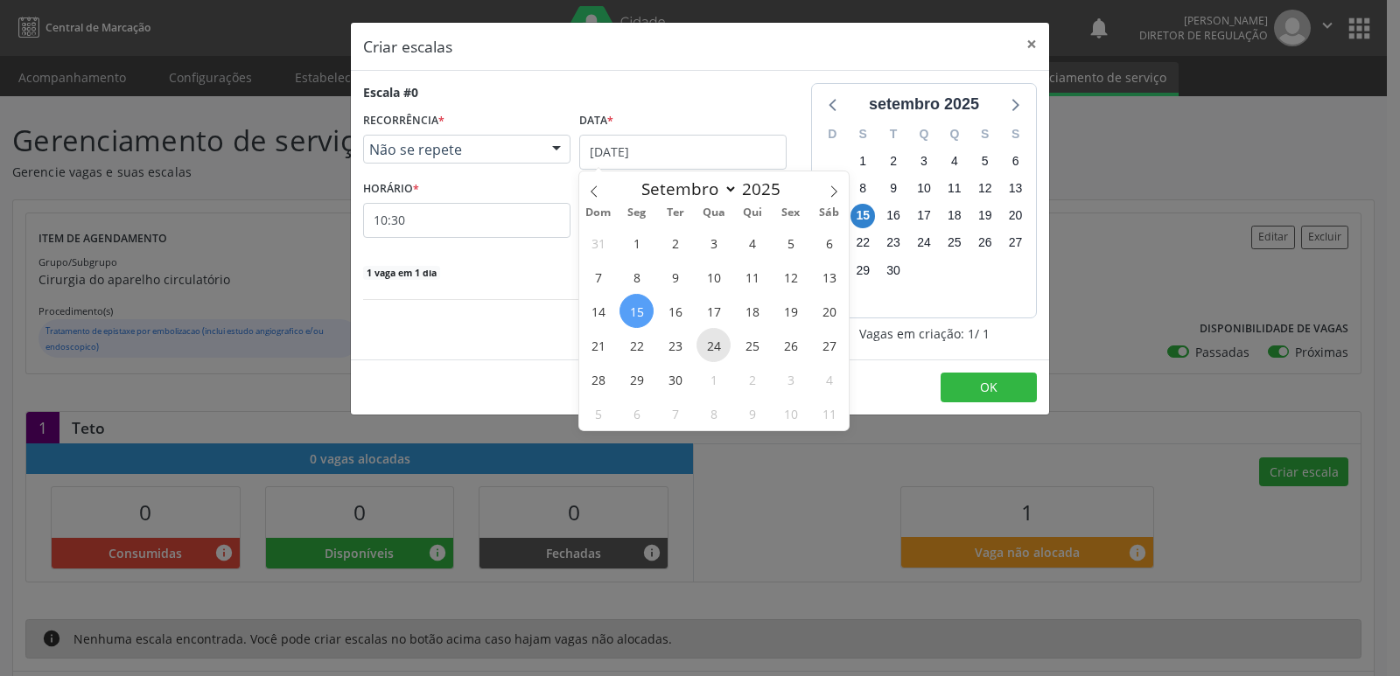
click at [720, 345] on span "24" at bounding box center [714, 345] width 34 height 34
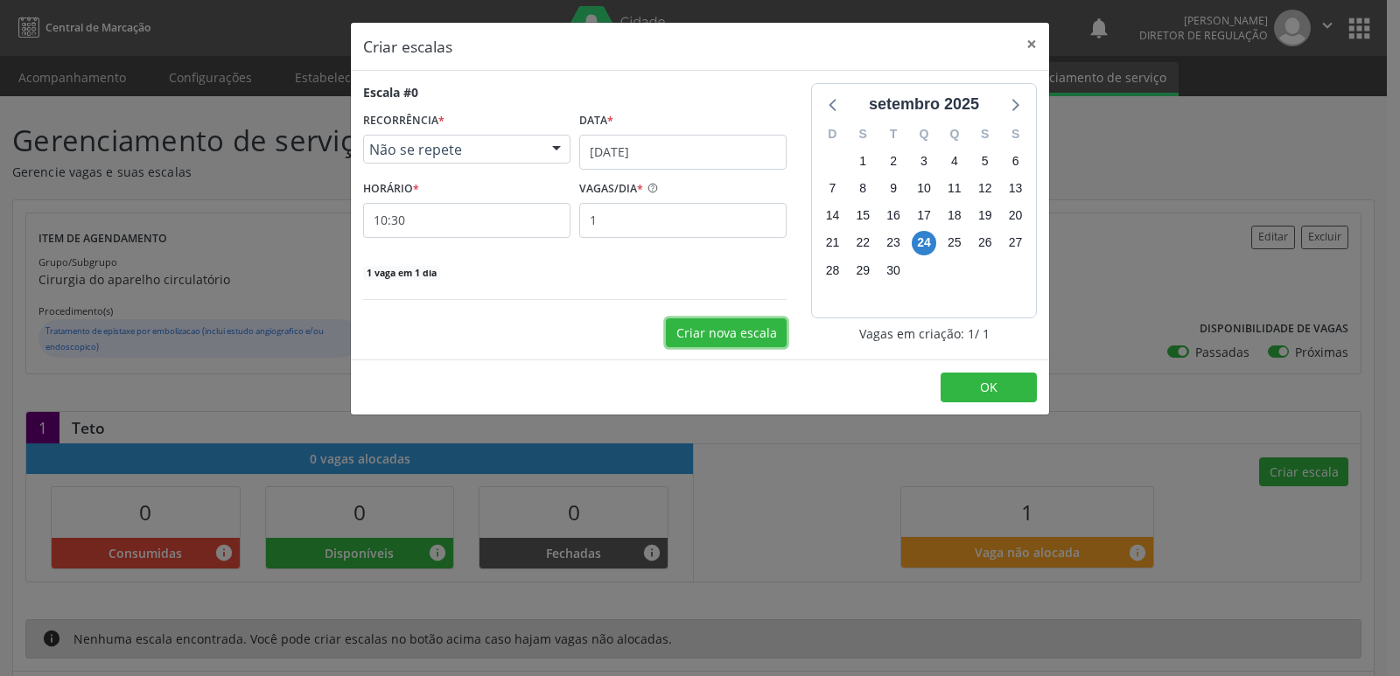
click at [741, 337] on button "Criar nova escala" at bounding box center [726, 334] width 121 height 30
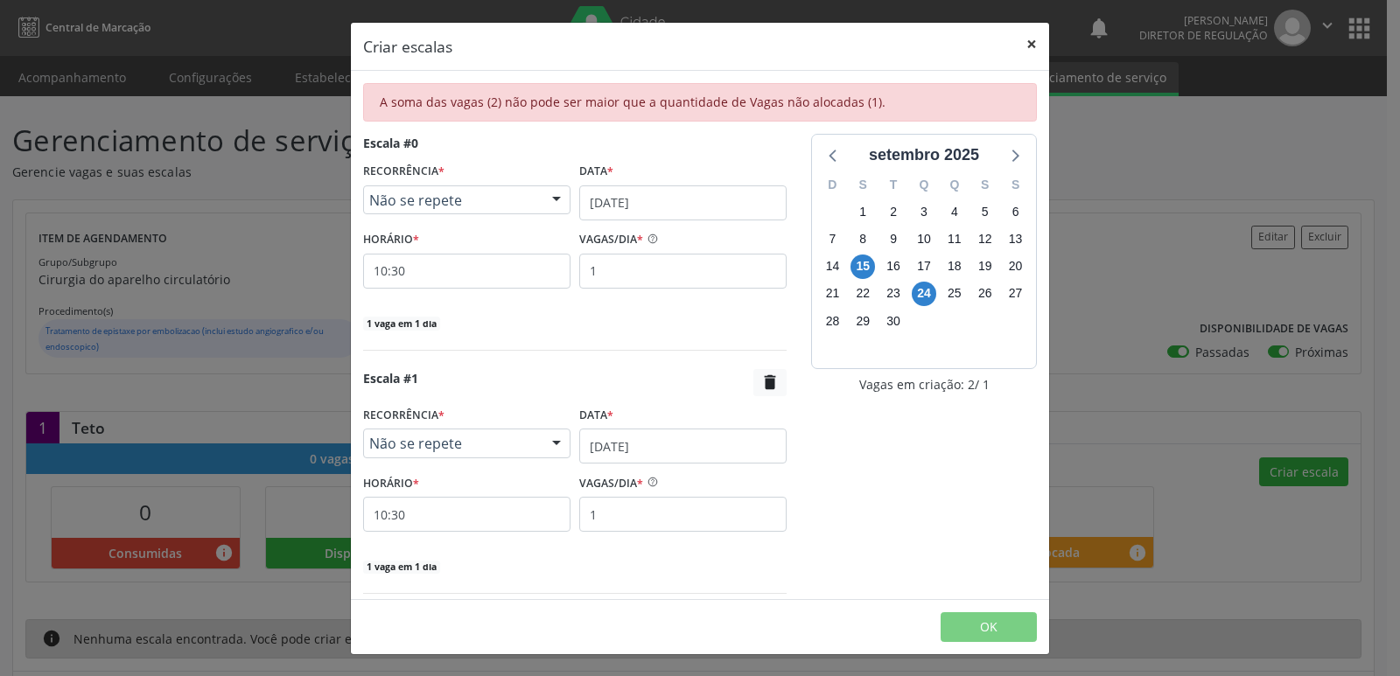
click at [1033, 40] on button "×" at bounding box center [1031, 44] width 35 height 43
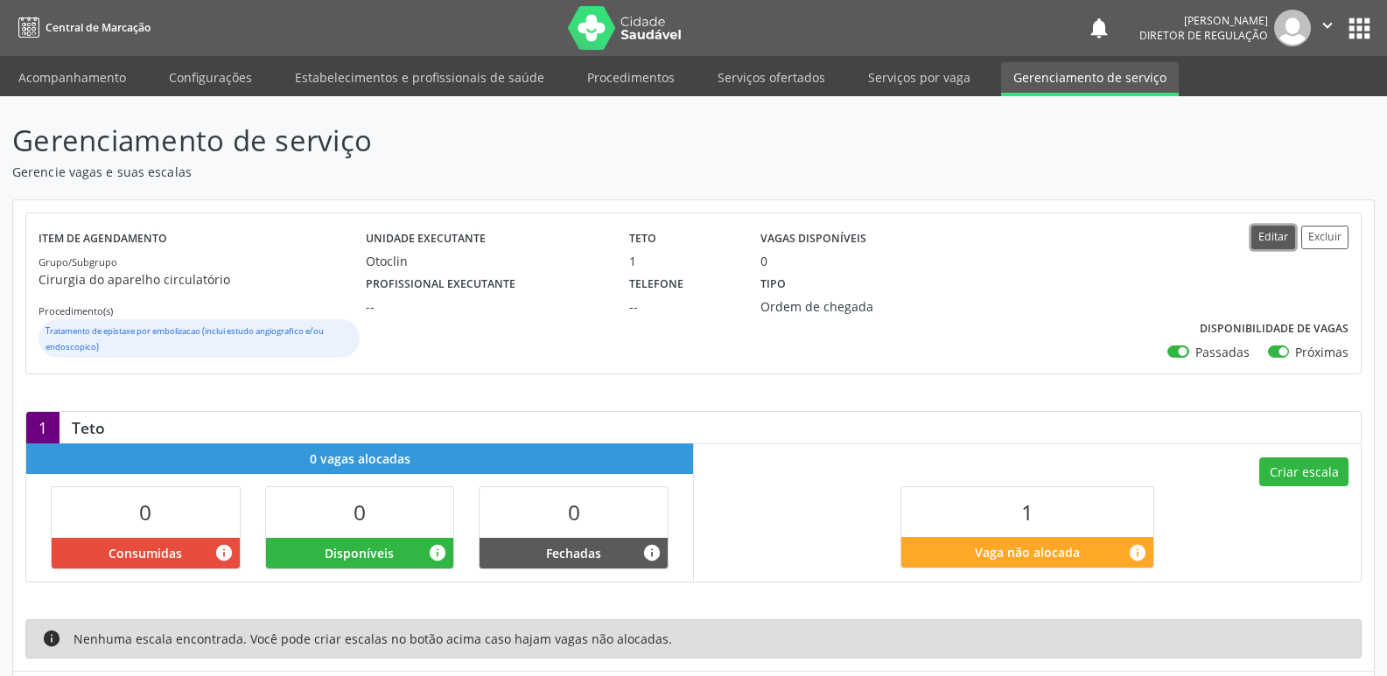
click at [1283, 238] on button "Editar" at bounding box center [1273, 238] width 44 height 24
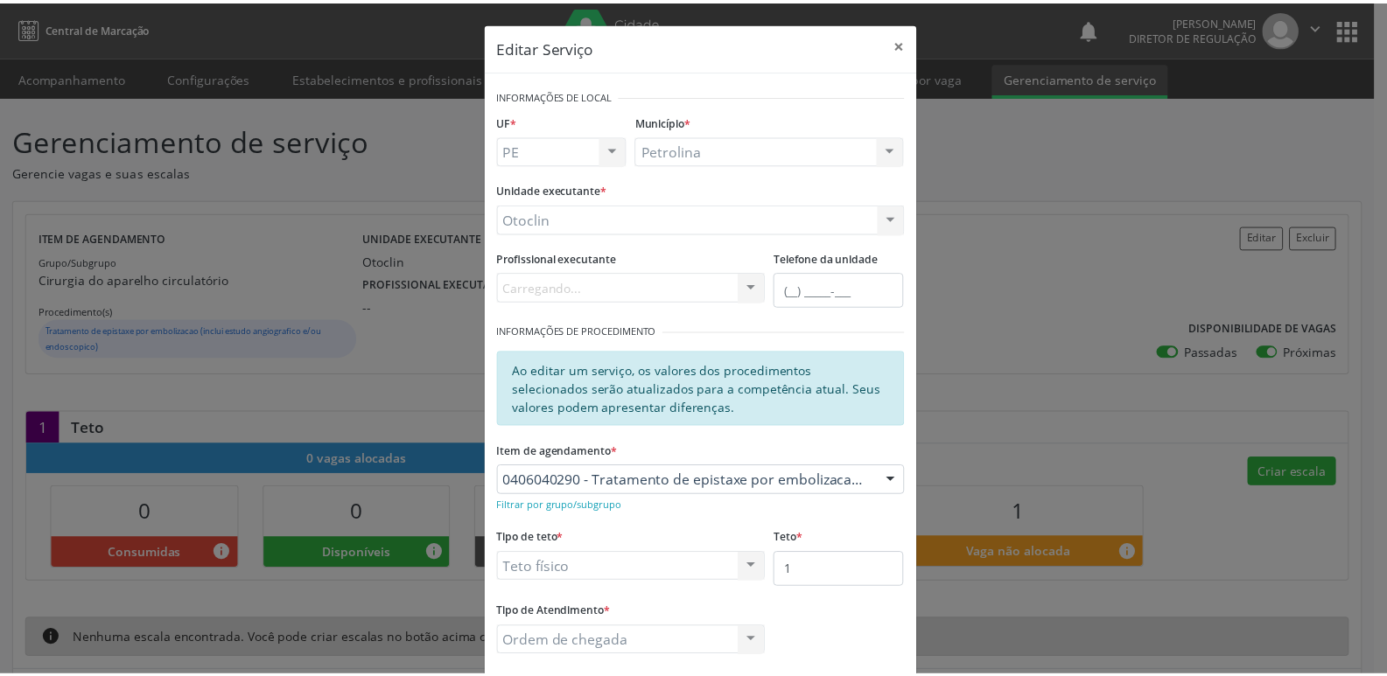
scroll to position [94, 0]
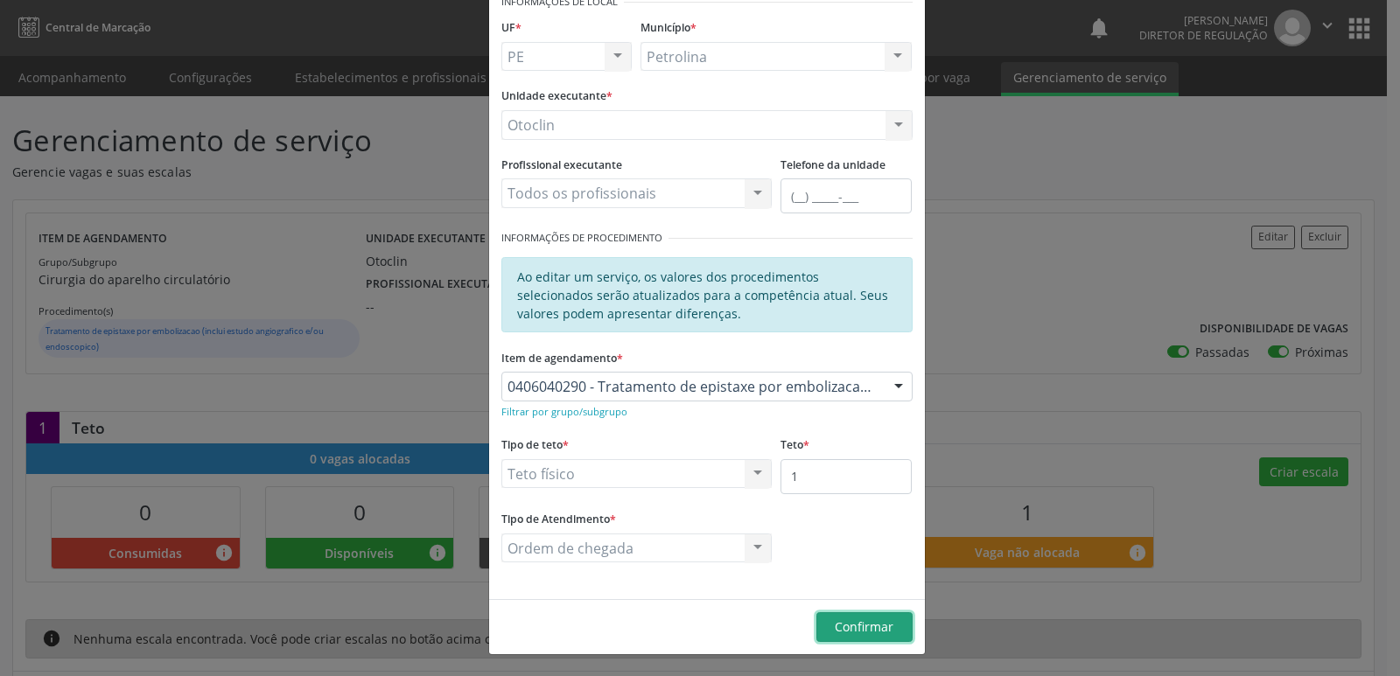
click at [855, 628] on span "Confirmar" at bounding box center [864, 627] width 59 height 17
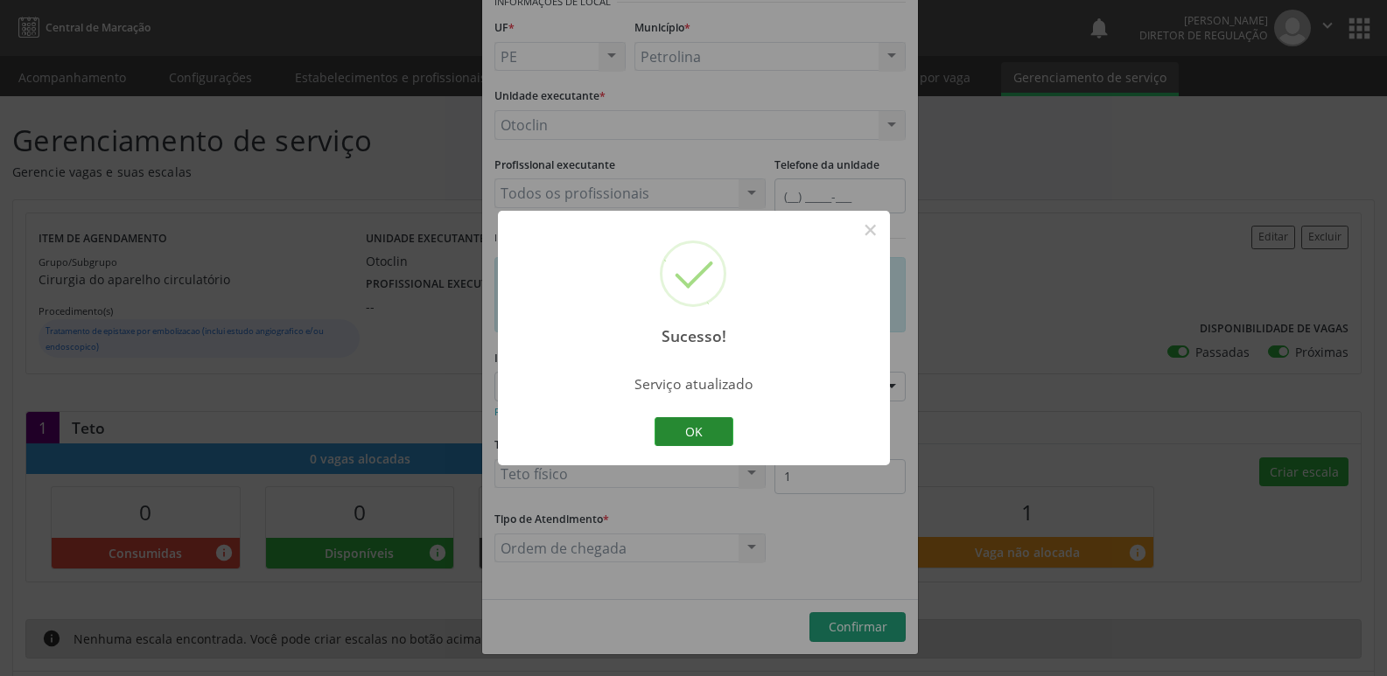
click at [701, 439] on button "OK" at bounding box center [694, 432] width 79 height 30
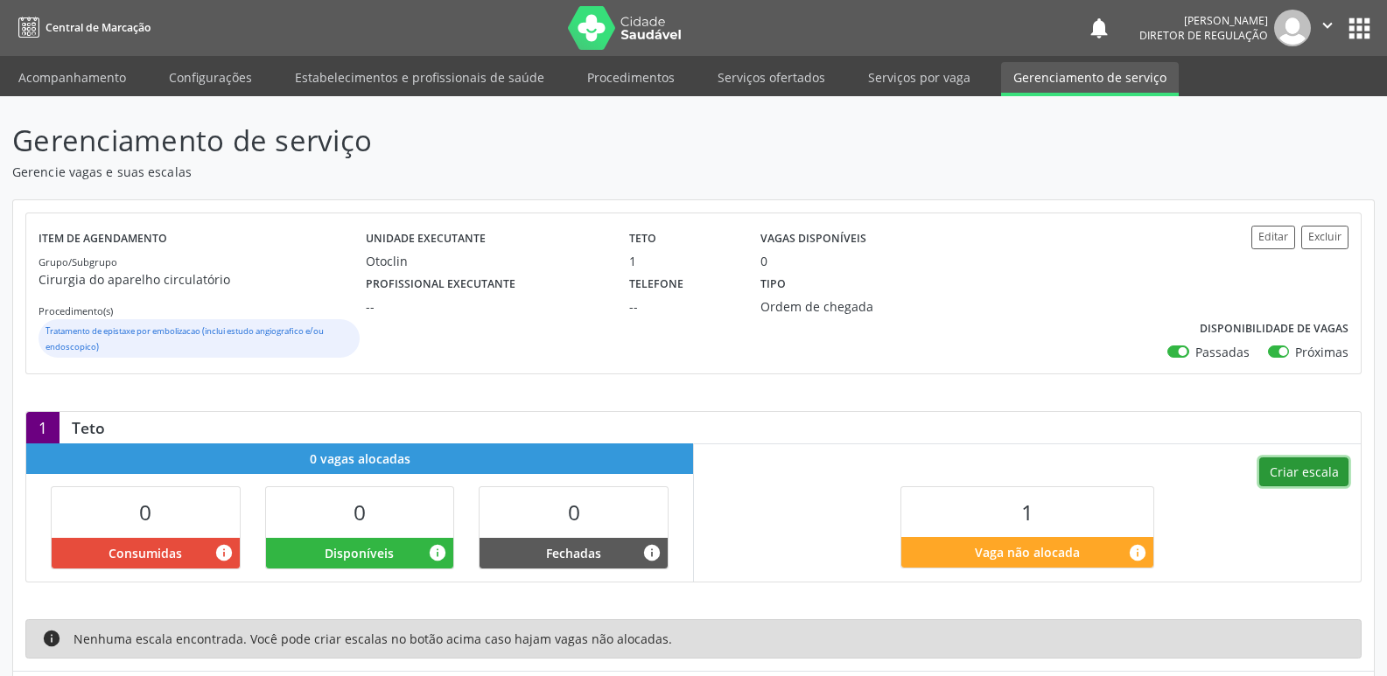
click at [1304, 465] on button "Criar escala" at bounding box center [1303, 473] width 89 height 30
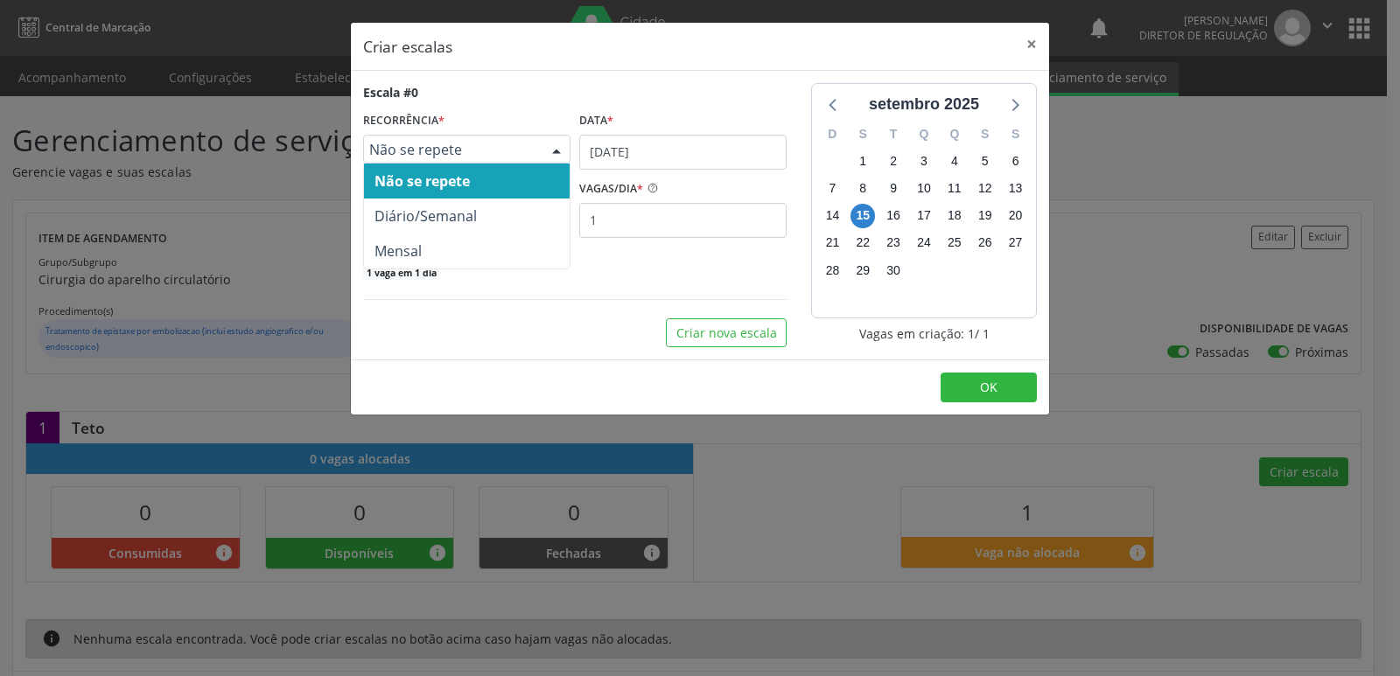
click at [496, 151] on span "Não se repete" at bounding box center [451, 150] width 165 height 18
click at [496, 184] on span "Não se repete" at bounding box center [467, 181] width 206 height 35
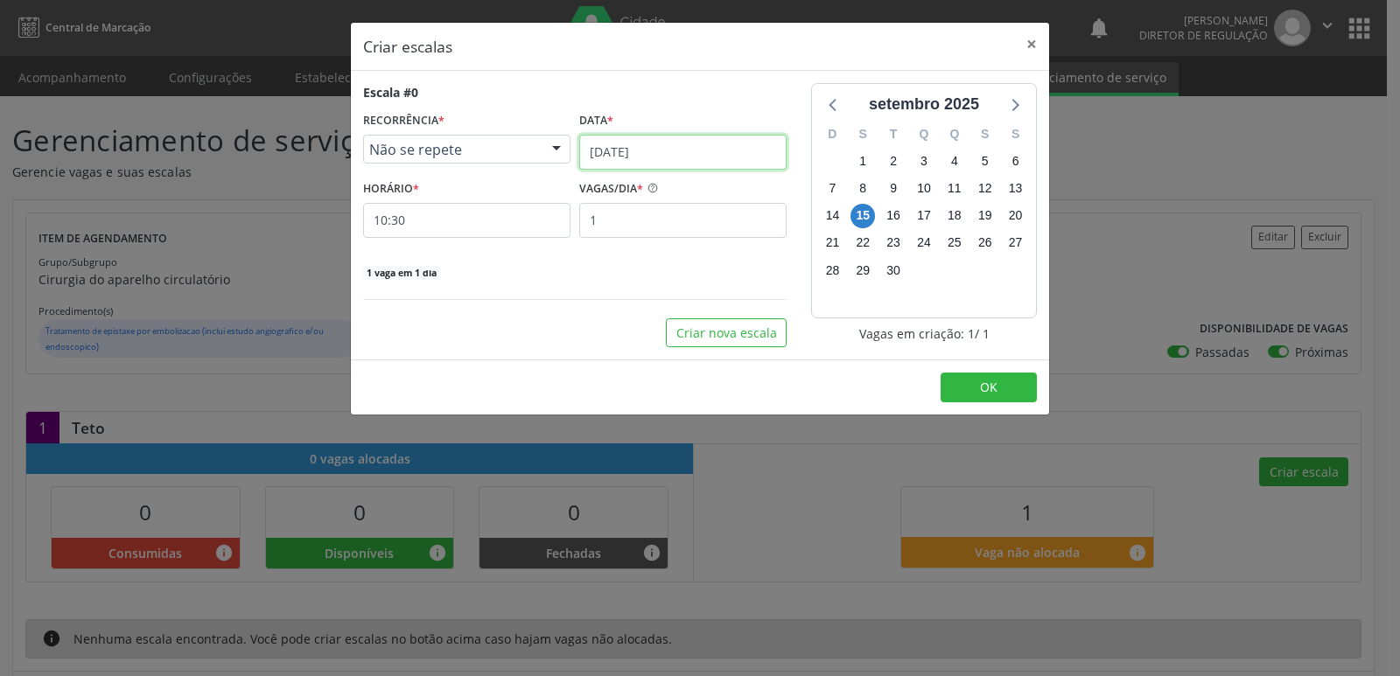
click at [688, 151] on input "[DATE]" at bounding box center [682, 152] width 207 height 35
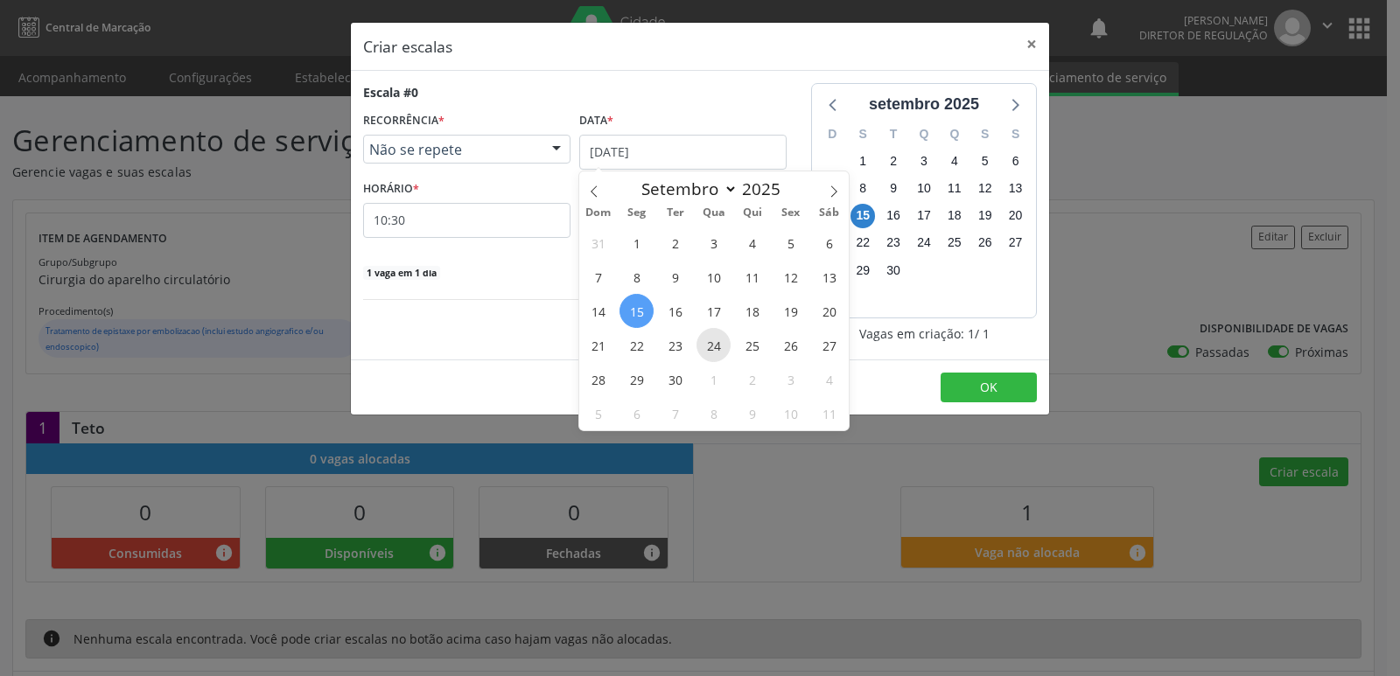
click at [712, 344] on span "24" at bounding box center [714, 345] width 34 height 34
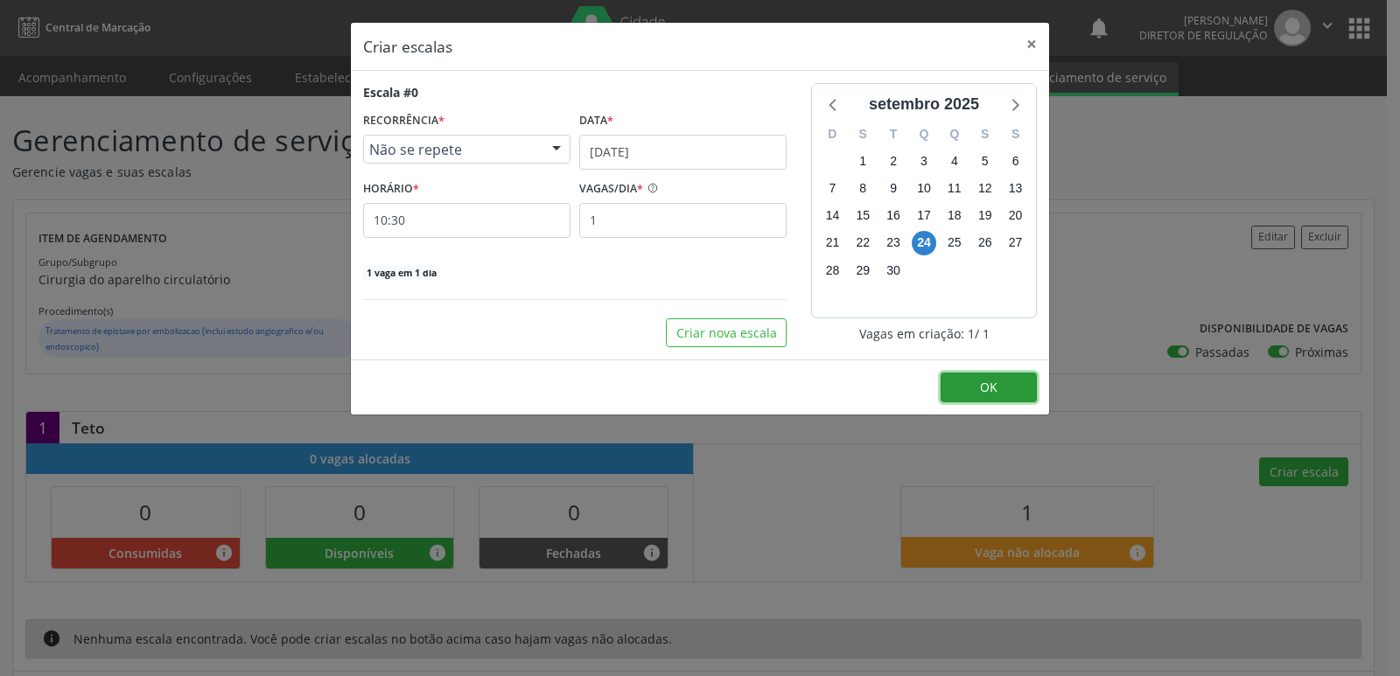
click at [991, 389] on span "OK" at bounding box center [989, 387] width 18 height 17
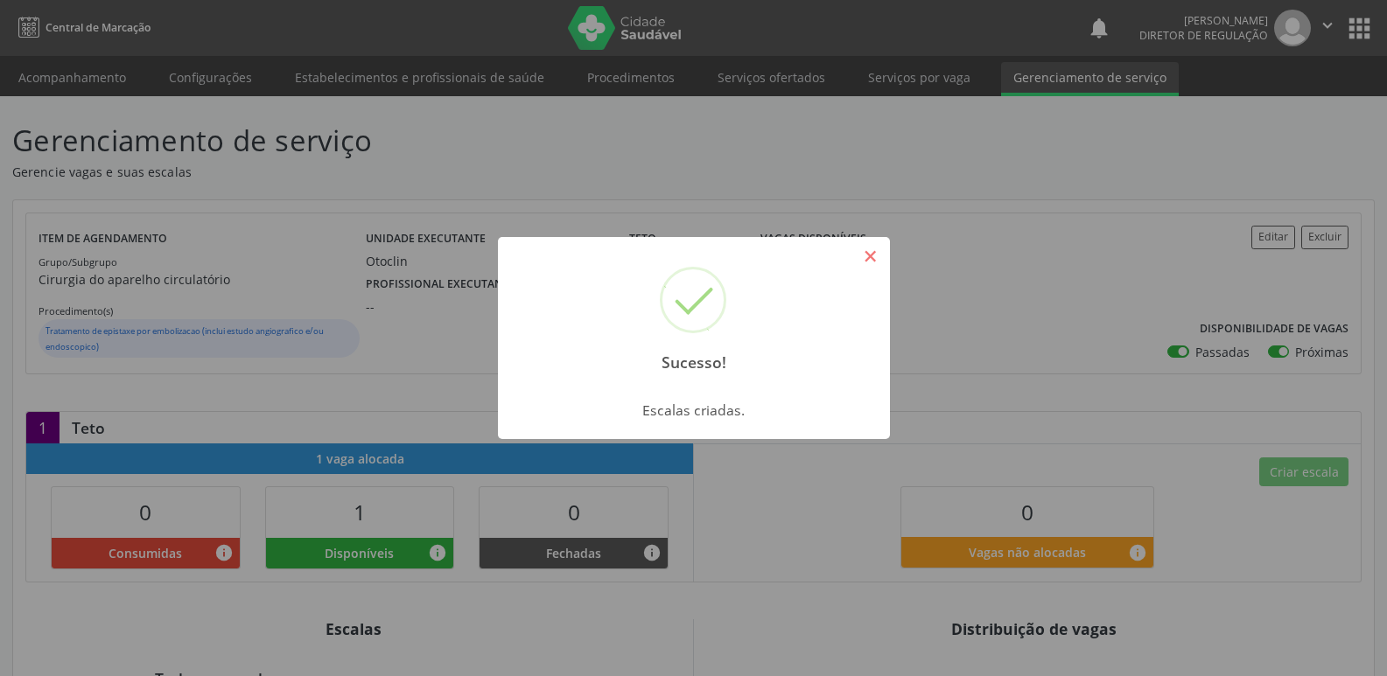
click at [874, 256] on button "×" at bounding box center [871, 257] width 30 height 30
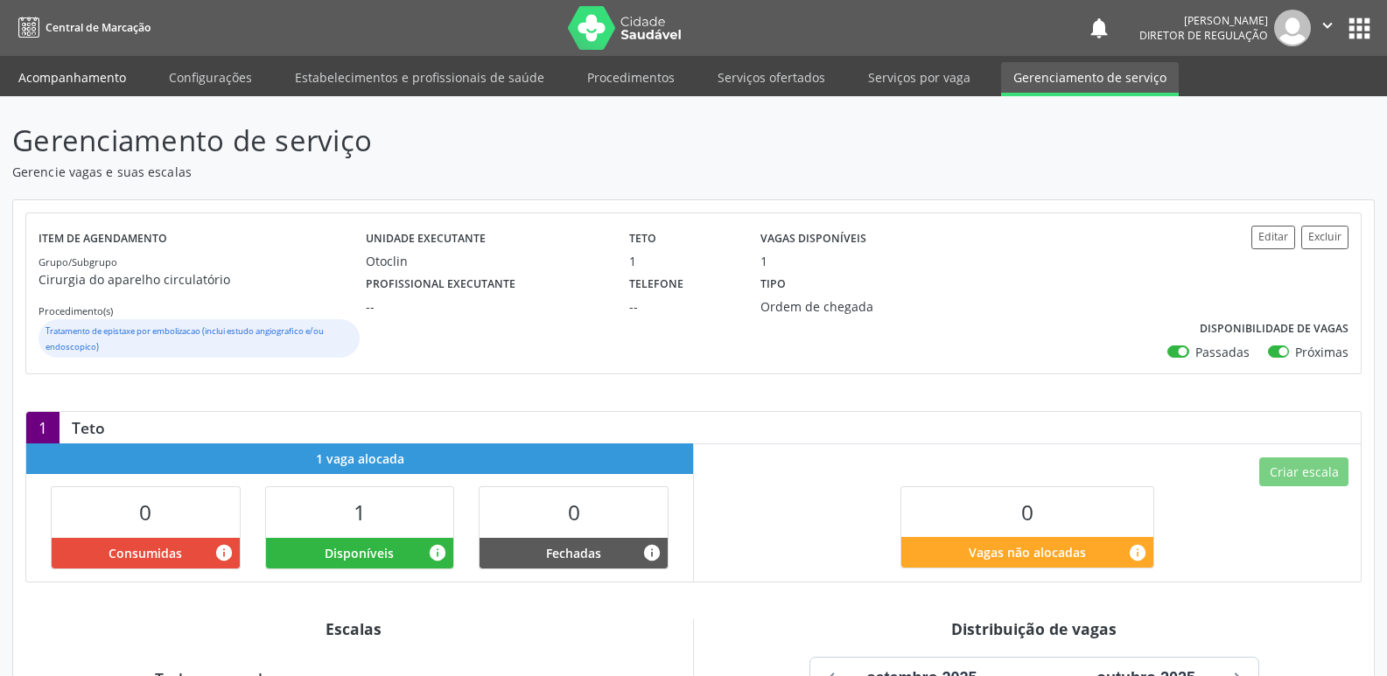
click at [109, 79] on link "Acompanhamento" at bounding box center [72, 77] width 132 height 31
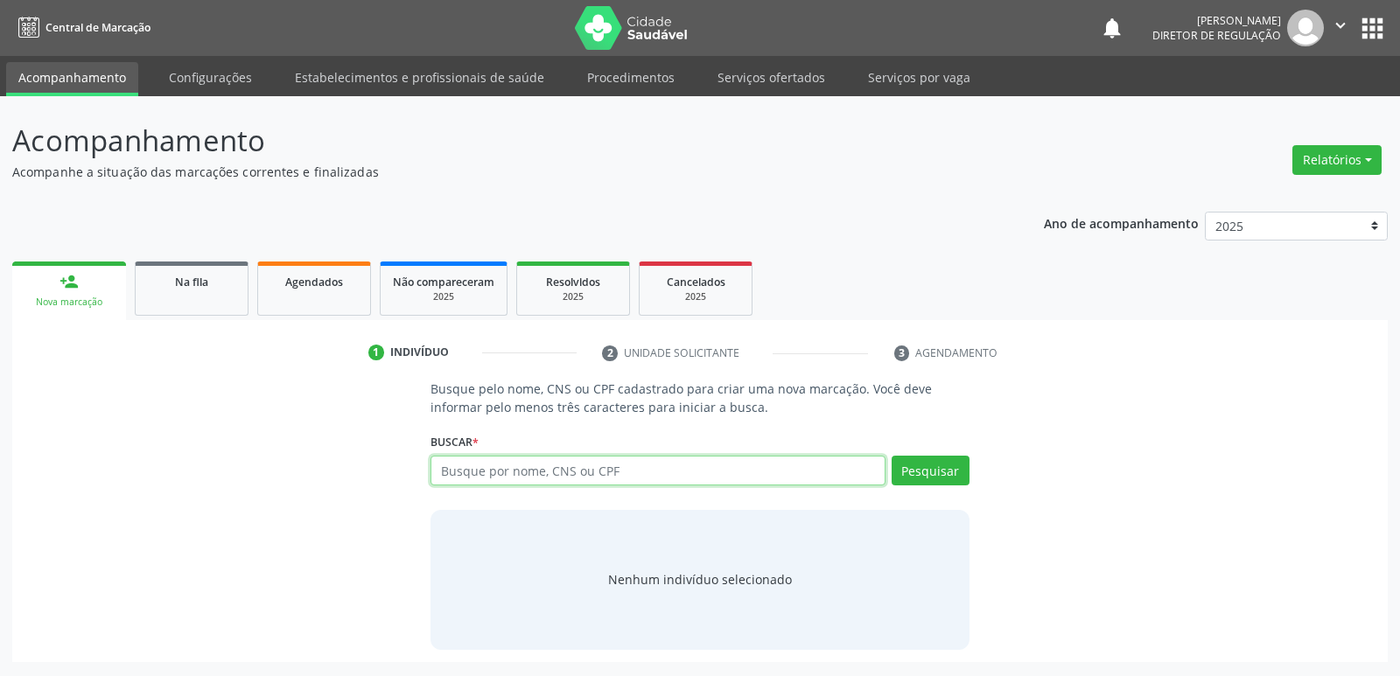
click at [583, 473] on input "text" at bounding box center [658, 471] width 454 height 30
type input "ILZANETE"
click at [920, 475] on button "Pesquisar" at bounding box center [931, 471] width 78 height 30
click at [718, 473] on input "ILZANETE" at bounding box center [658, 471] width 454 height 30
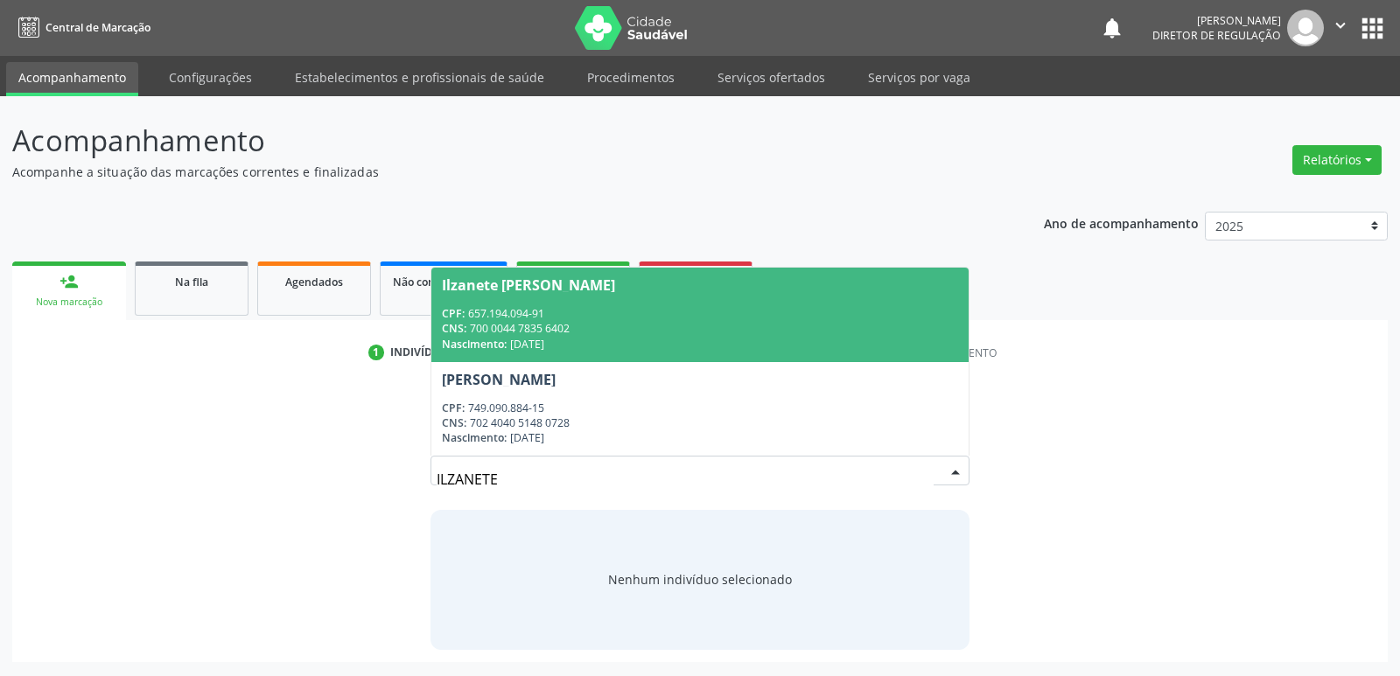
click at [756, 319] on div "CPF: 657.194.094-91" at bounding box center [699, 313] width 515 height 15
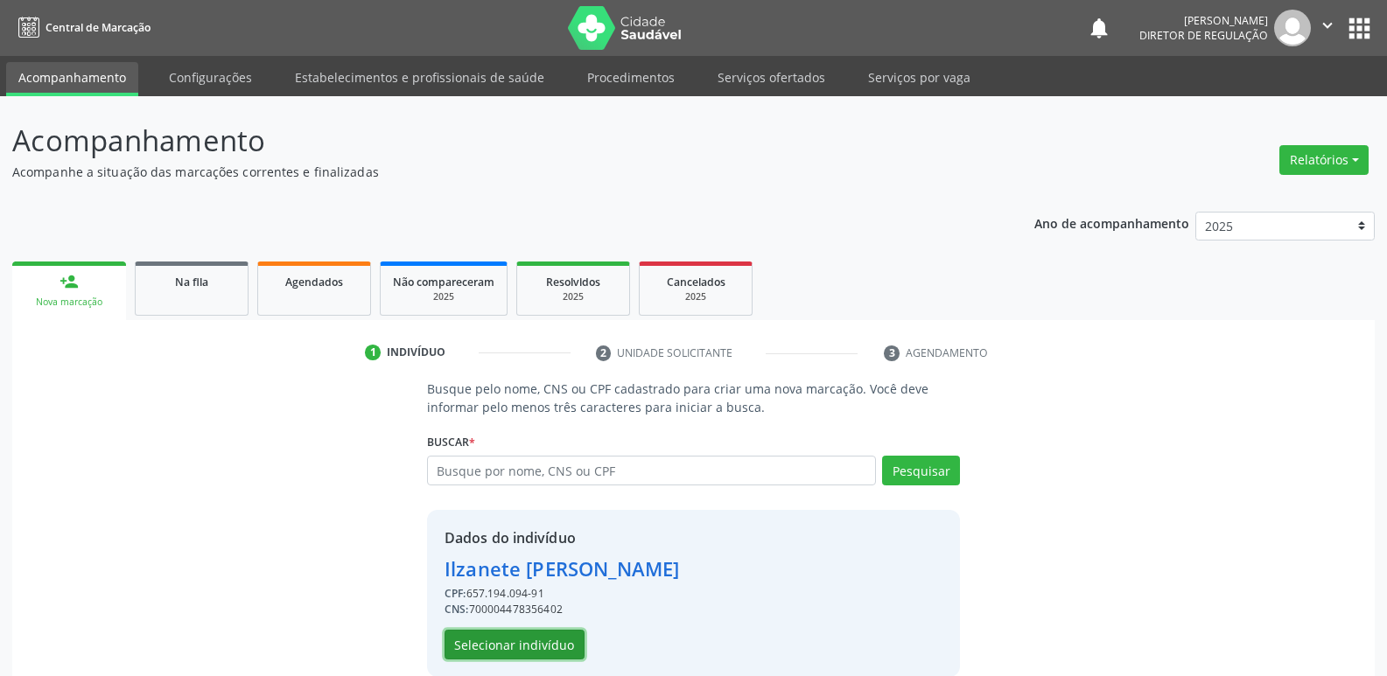
click at [561, 648] on button "Selecionar indivíduo" at bounding box center [515, 645] width 140 height 30
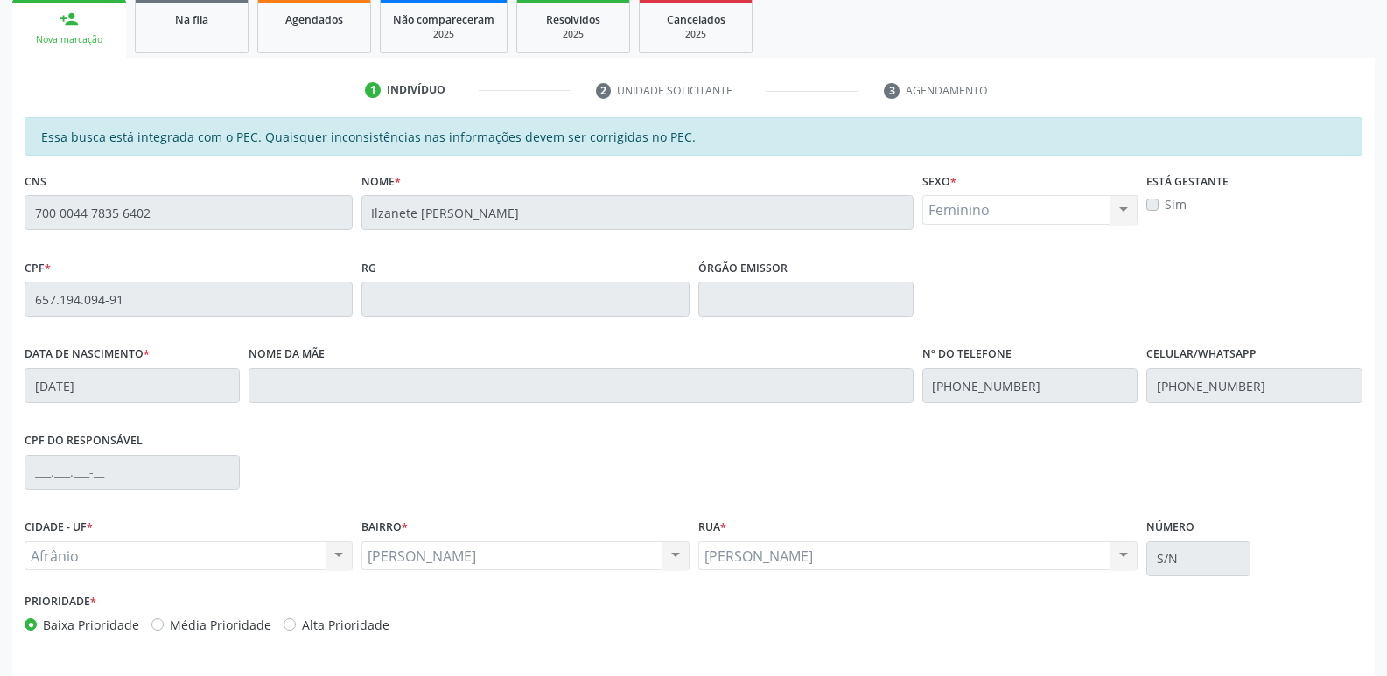
scroll to position [323, 0]
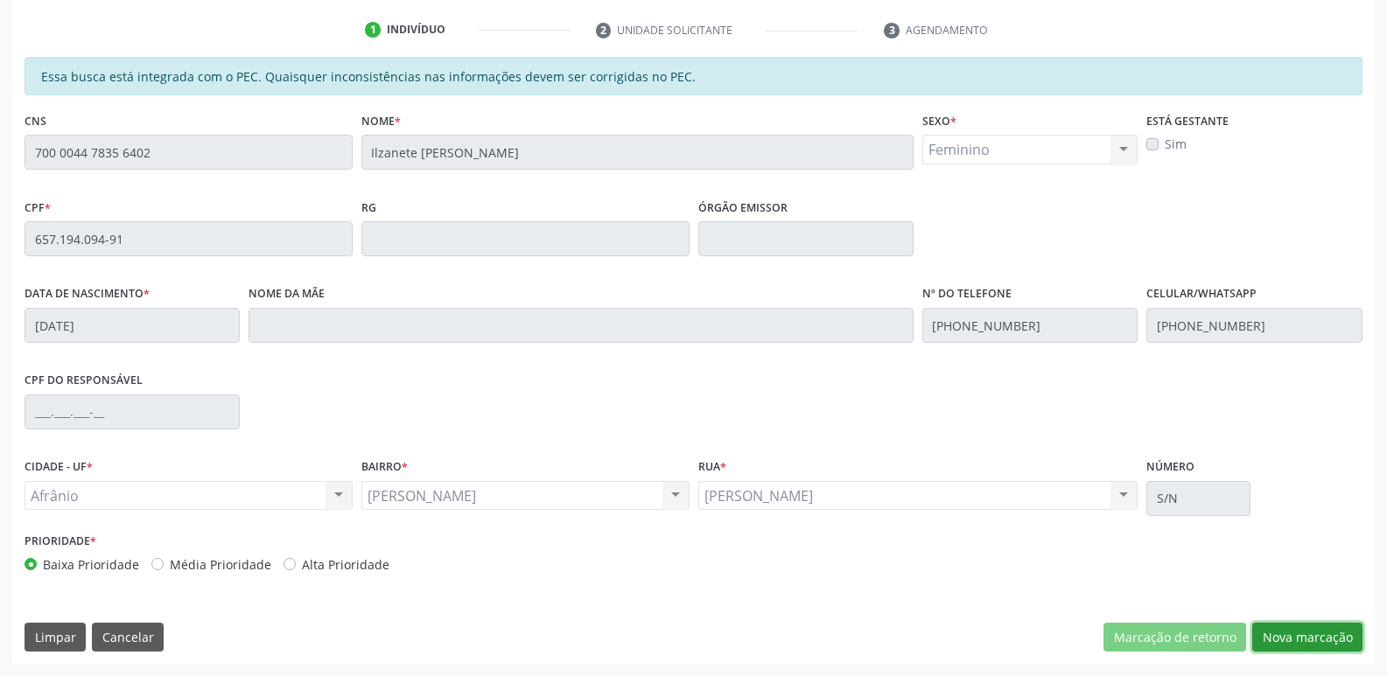
click at [1302, 635] on button "Nova marcação" at bounding box center [1307, 638] width 110 height 30
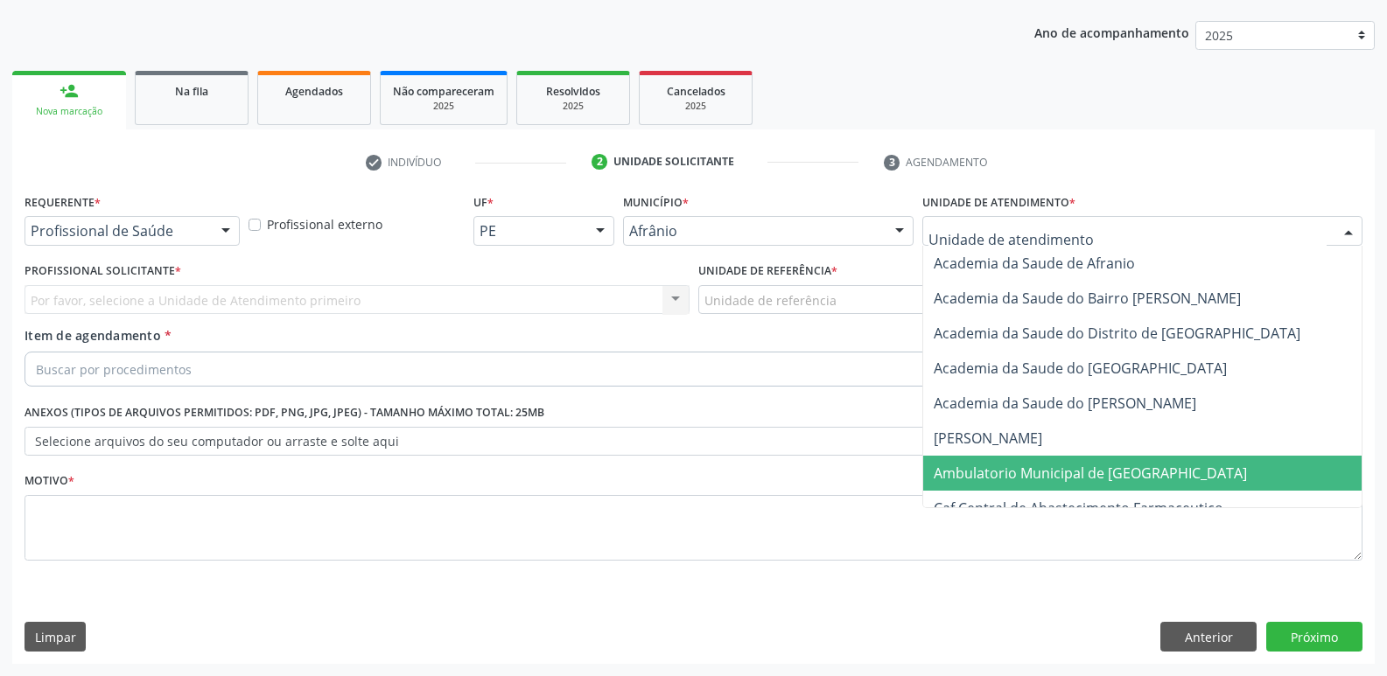
click at [1051, 460] on span "Ambulatorio Municipal de [GEOGRAPHIC_DATA]" at bounding box center [1142, 473] width 438 height 35
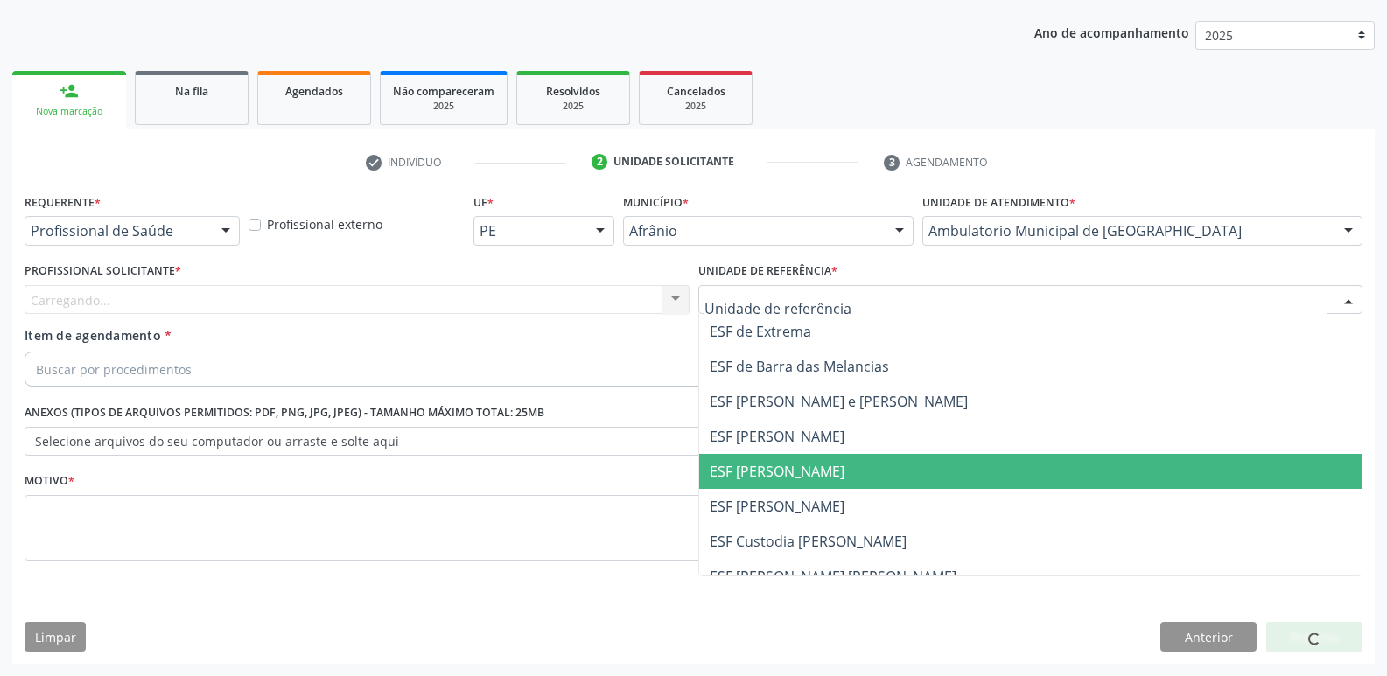
click at [800, 475] on span "ESF [PERSON_NAME]" at bounding box center [777, 471] width 135 height 19
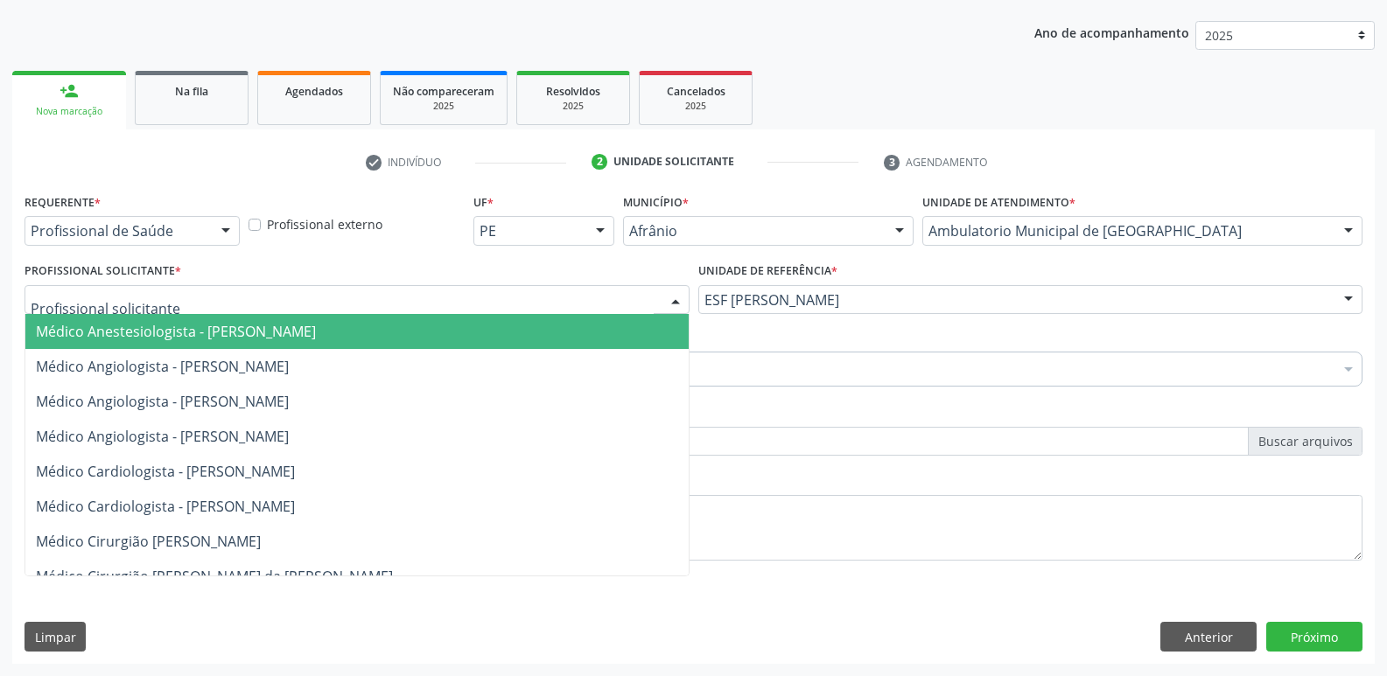
click at [557, 297] on div at bounding box center [357, 300] width 665 height 30
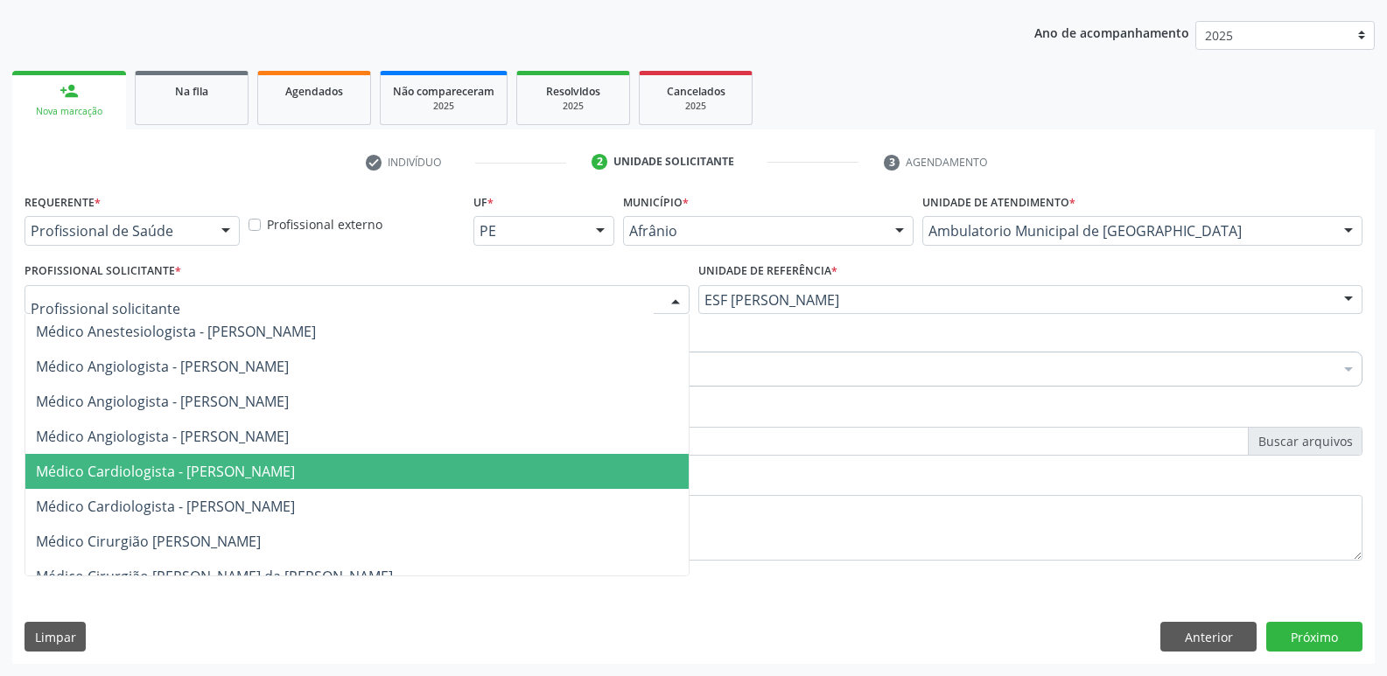
click at [534, 465] on span "Médico Cardiologista - [PERSON_NAME]" at bounding box center [356, 471] width 663 height 35
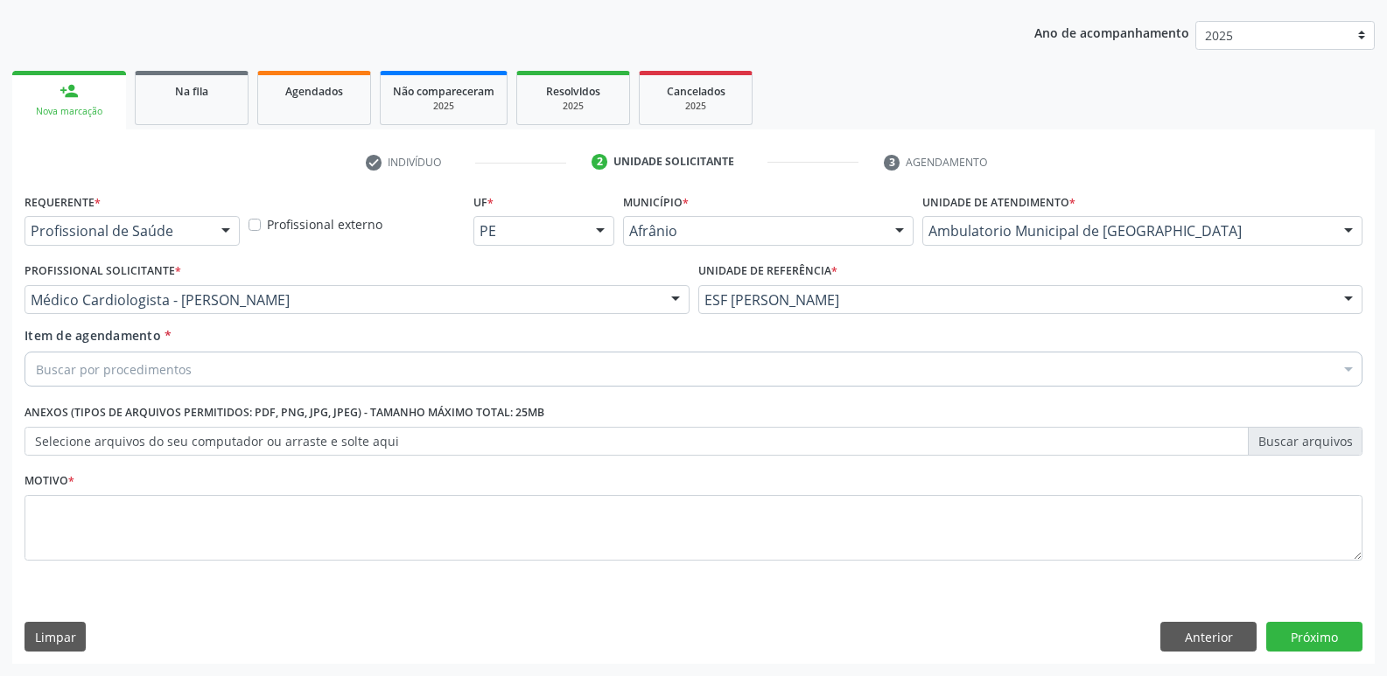
click at [356, 358] on div "Buscar por procedimentos" at bounding box center [694, 369] width 1338 height 35
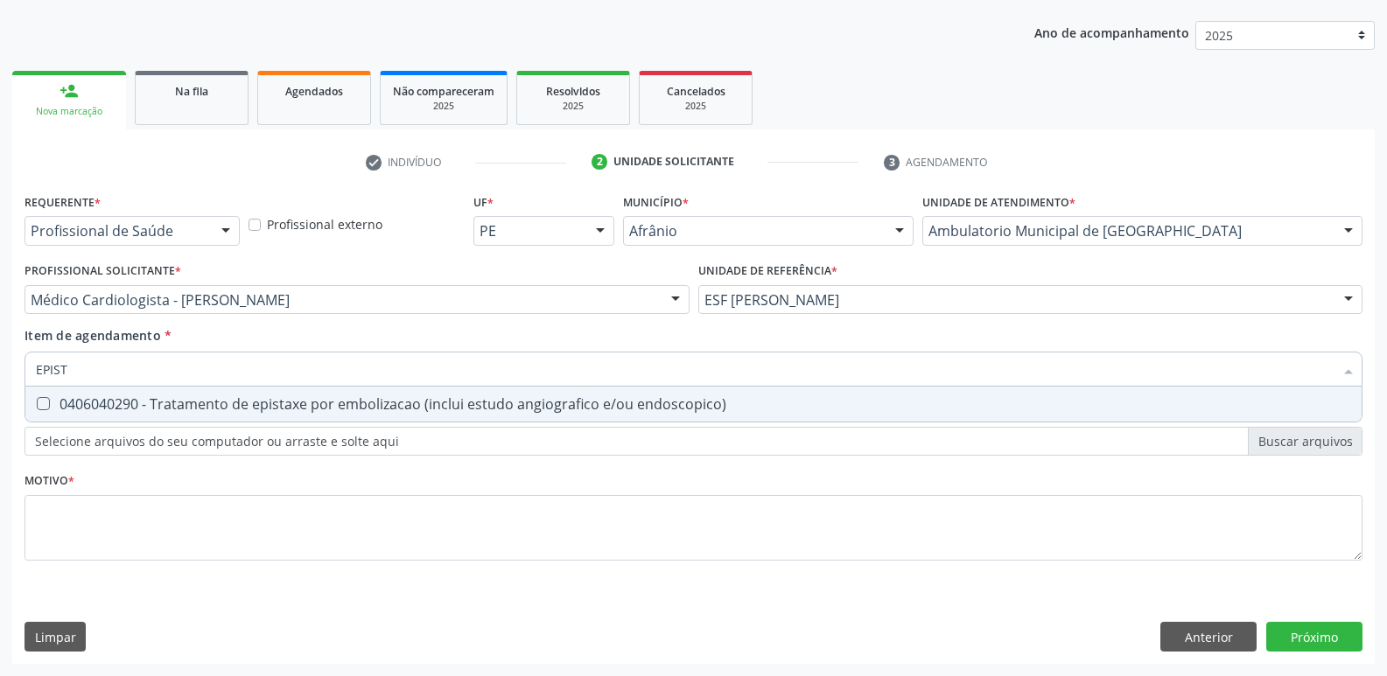
type input "EPISTA"
click at [373, 409] on div "0406040290 - Tratamento de epistaxe por embolizacao (inclui estudo angiografico…" at bounding box center [693, 404] width 1315 height 14
checkbox endoscopico\) "true"
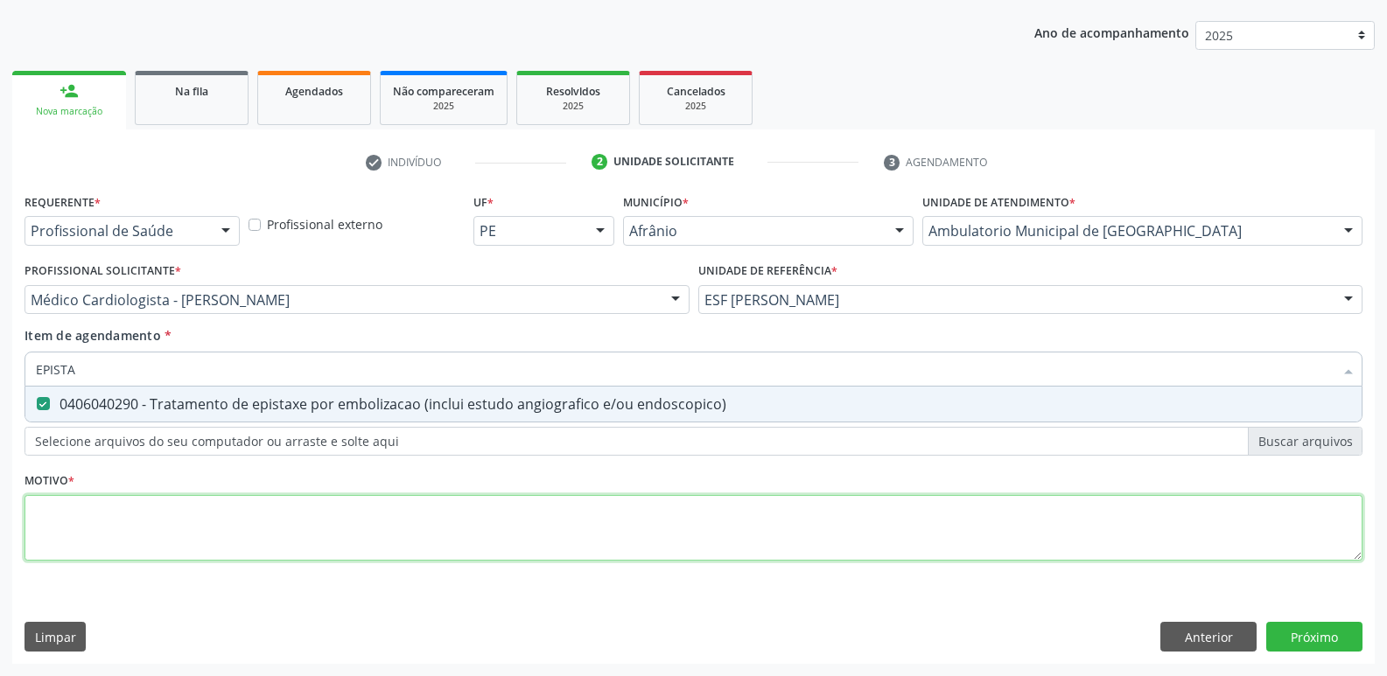
click at [395, 518] on div "Requerente * Profissional de Saúde Profissional de Saúde Paciente Nenhum result…" at bounding box center [694, 387] width 1338 height 396
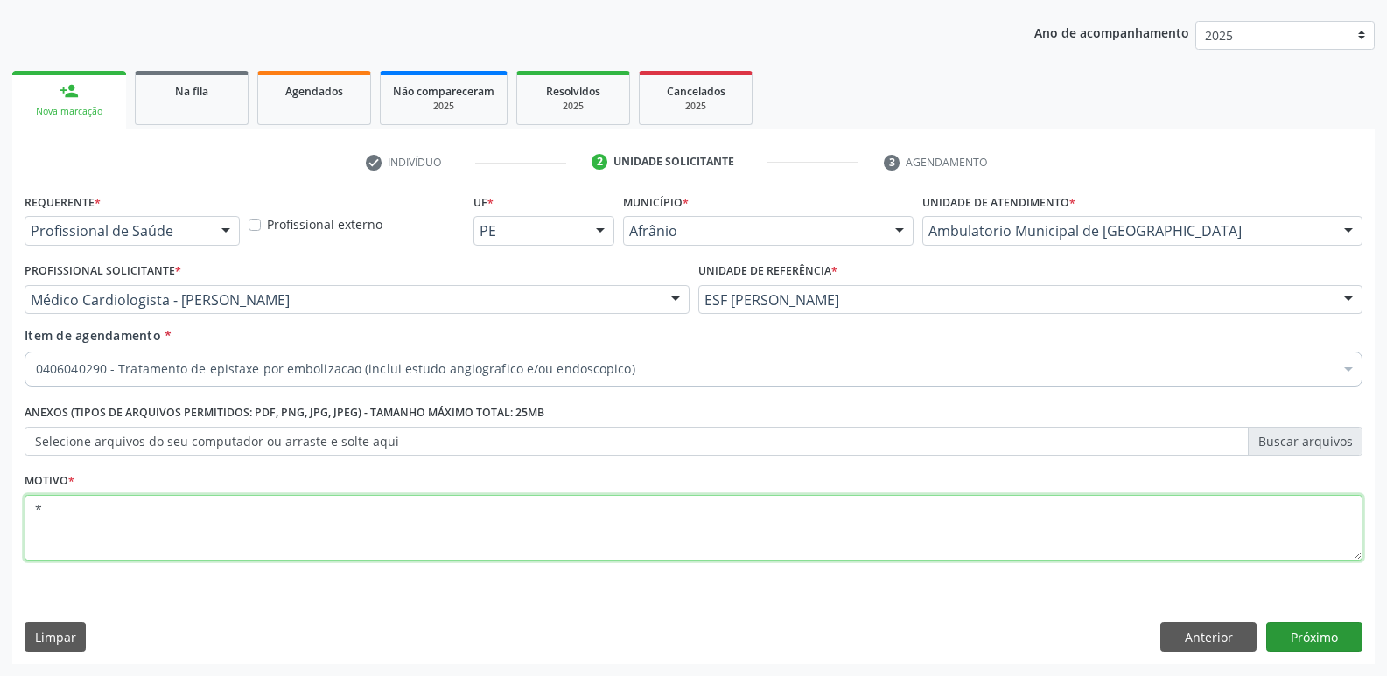
type textarea "*"
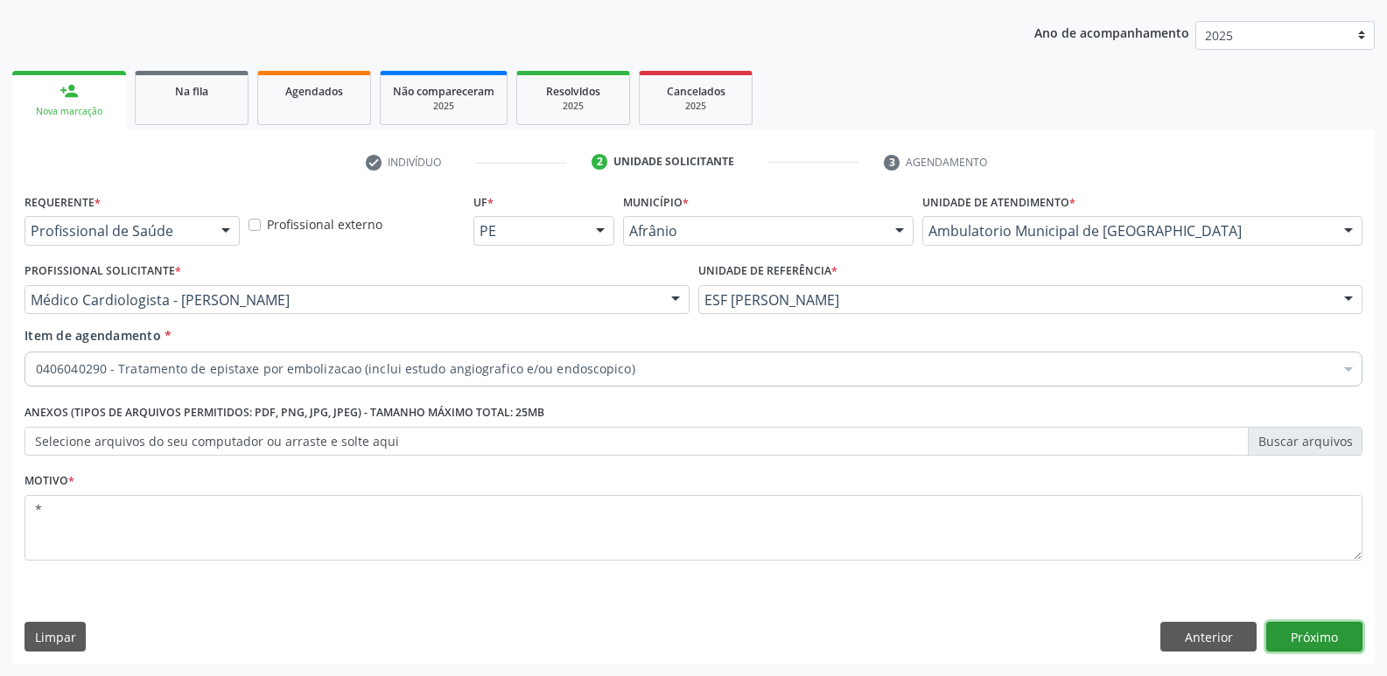
click at [1323, 639] on button "Próximo" at bounding box center [1314, 637] width 96 height 30
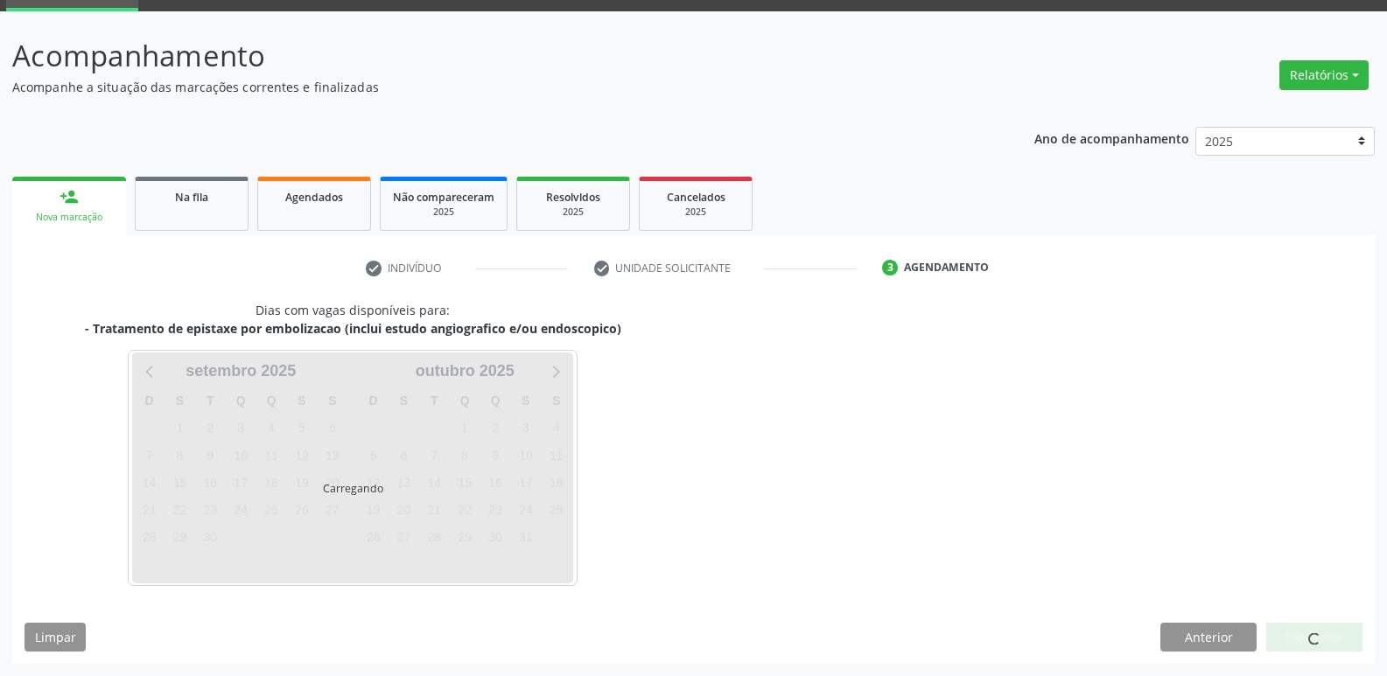
scroll to position [85, 0]
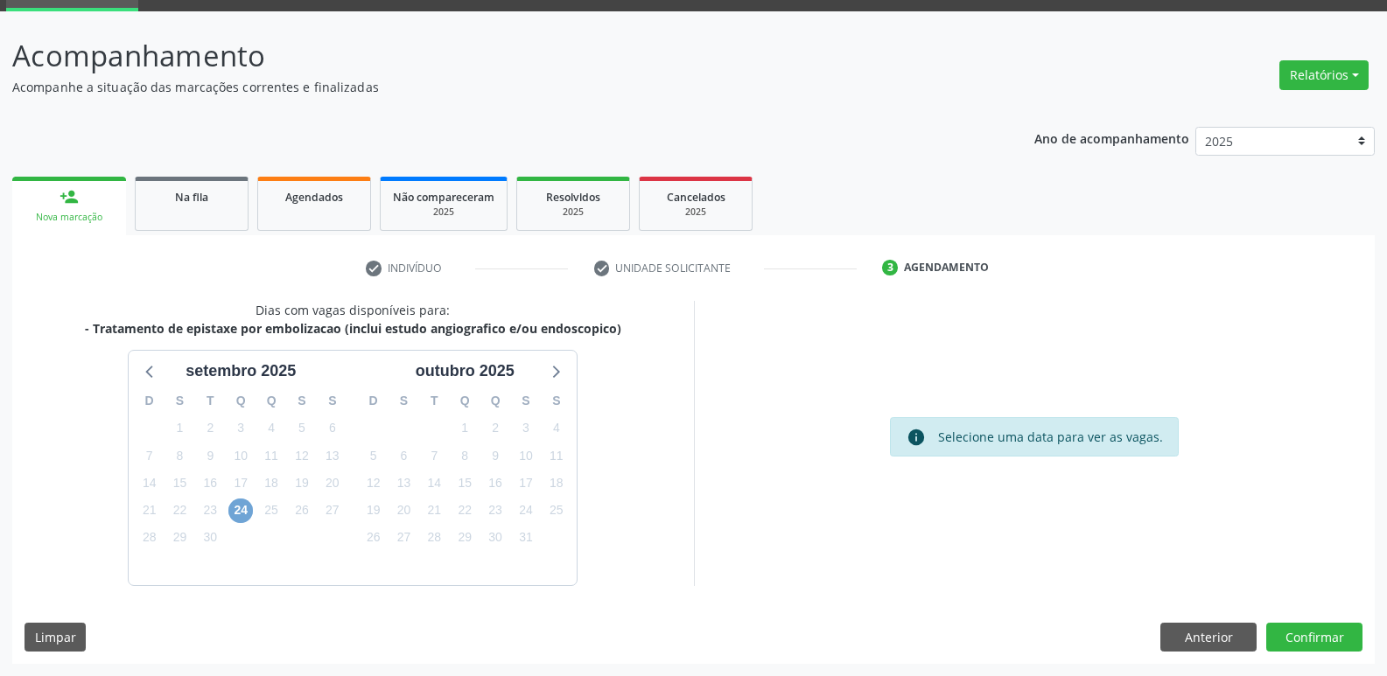
click at [246, 508] on span "24" at bounding box center [240, 511] width 25 height 25
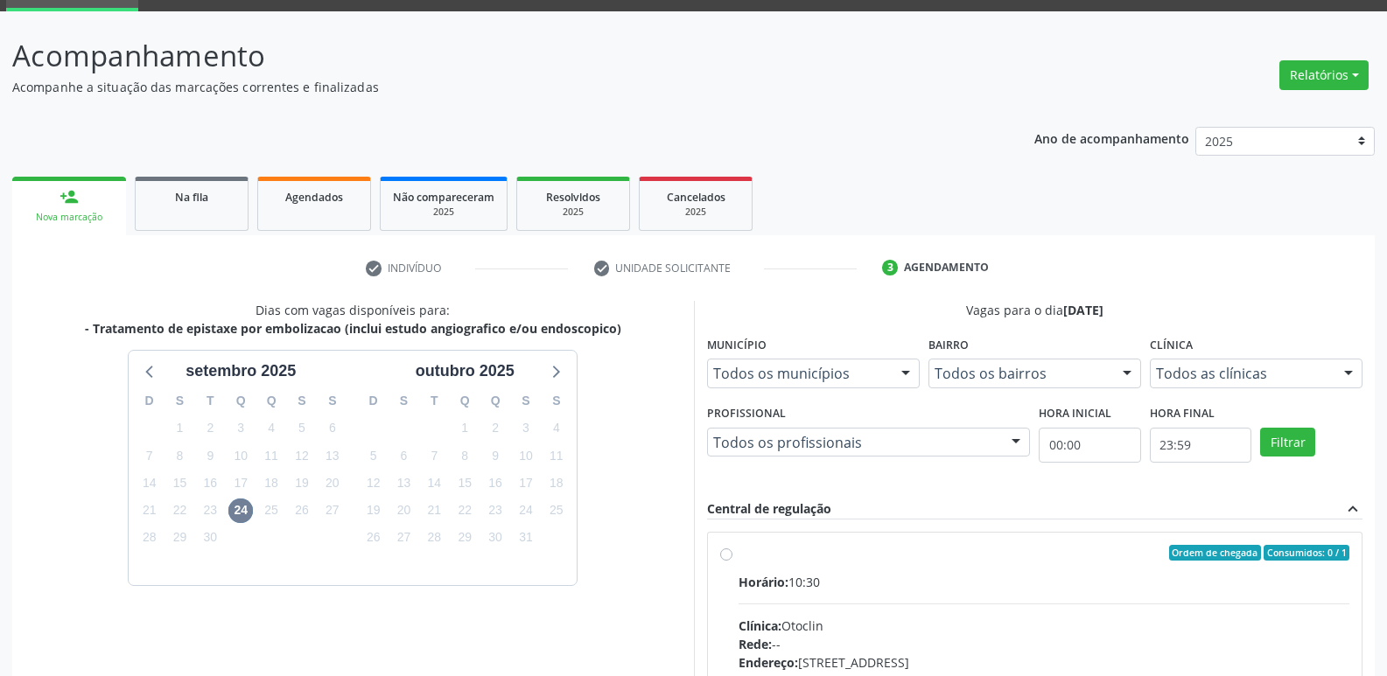
drag, startPoint x: 764, startPoint y: 551, endPoint x: 753, endPoint y: 543, distance: 14.4
click at [755, 545] on div "Ordem de chegada Consumidos: 0 / 1" at bounding box center [1045, 553] width 612 height 16
click at [732, 545] on input "Ordem de chegada Consumidos: 0 / 1 Horário: 10:30 Clínica: Otoclin Rede: -- End…" at bounding box center [726, 553] width 12 height 16
radio input "true"
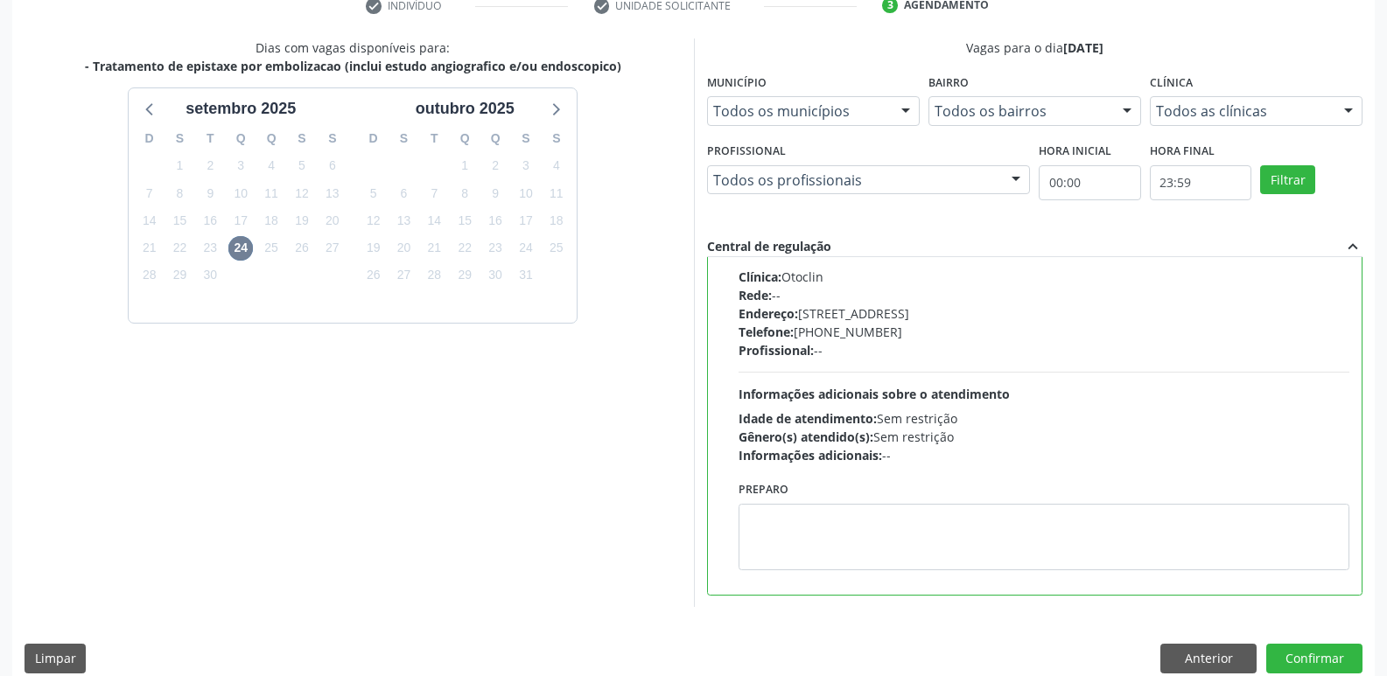
scroll to position [369, 0]
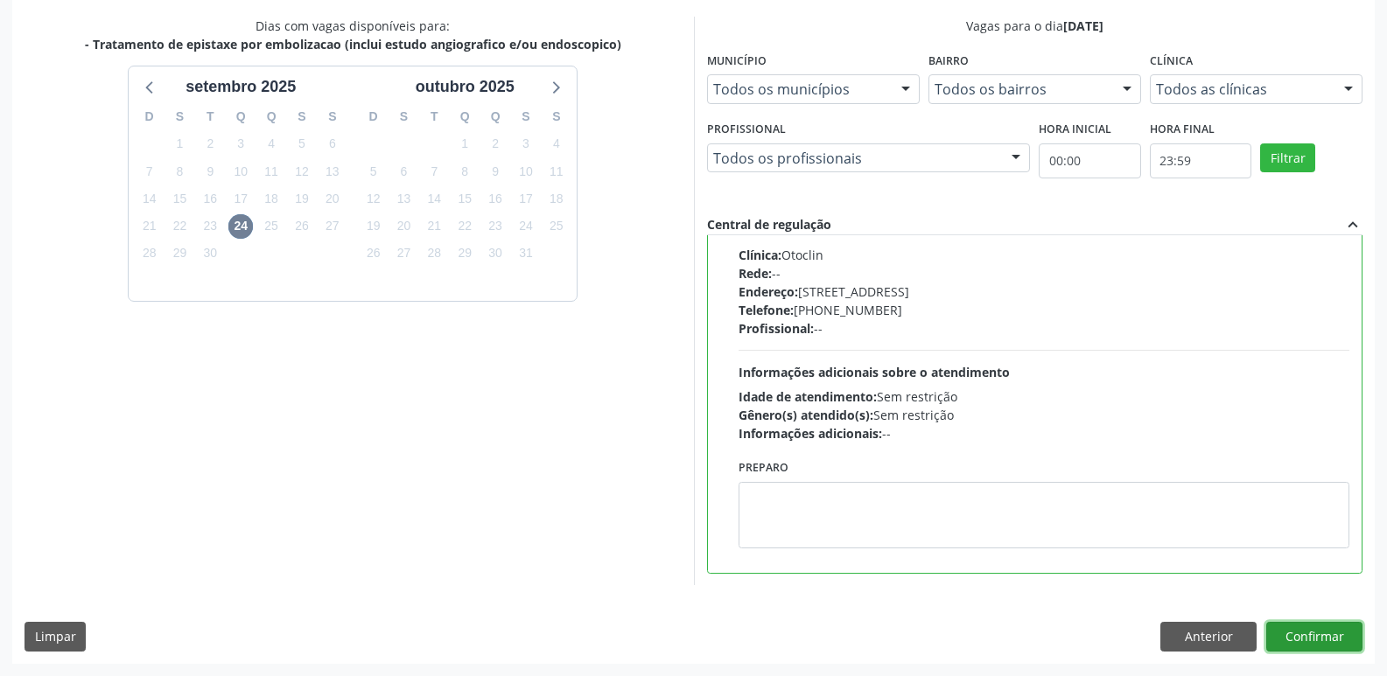
click at [1318, 640] on button "Confirmar" at bounding box center [1314, 637] width 96 height 30
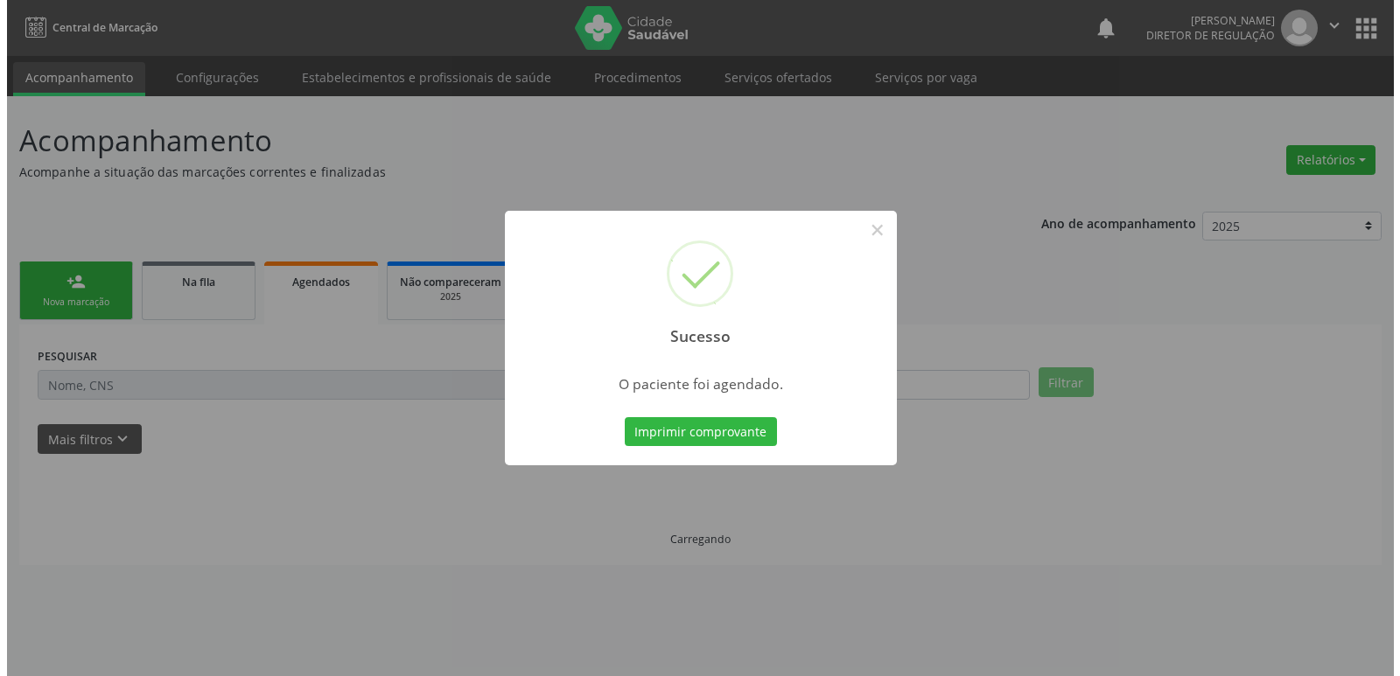
scroll to position [0, 0]
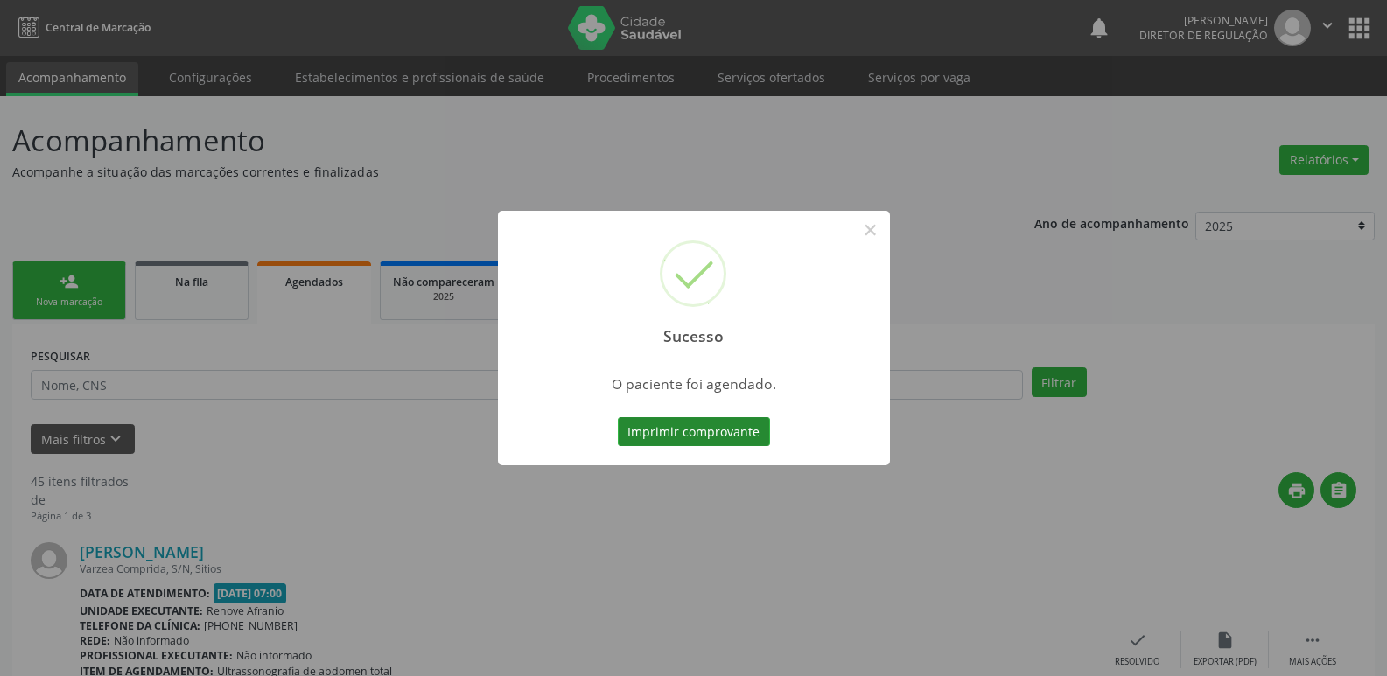
click at [733, 439] on button "Imprimir comprovante" at bounding box center [694, 432] width 152 height 30
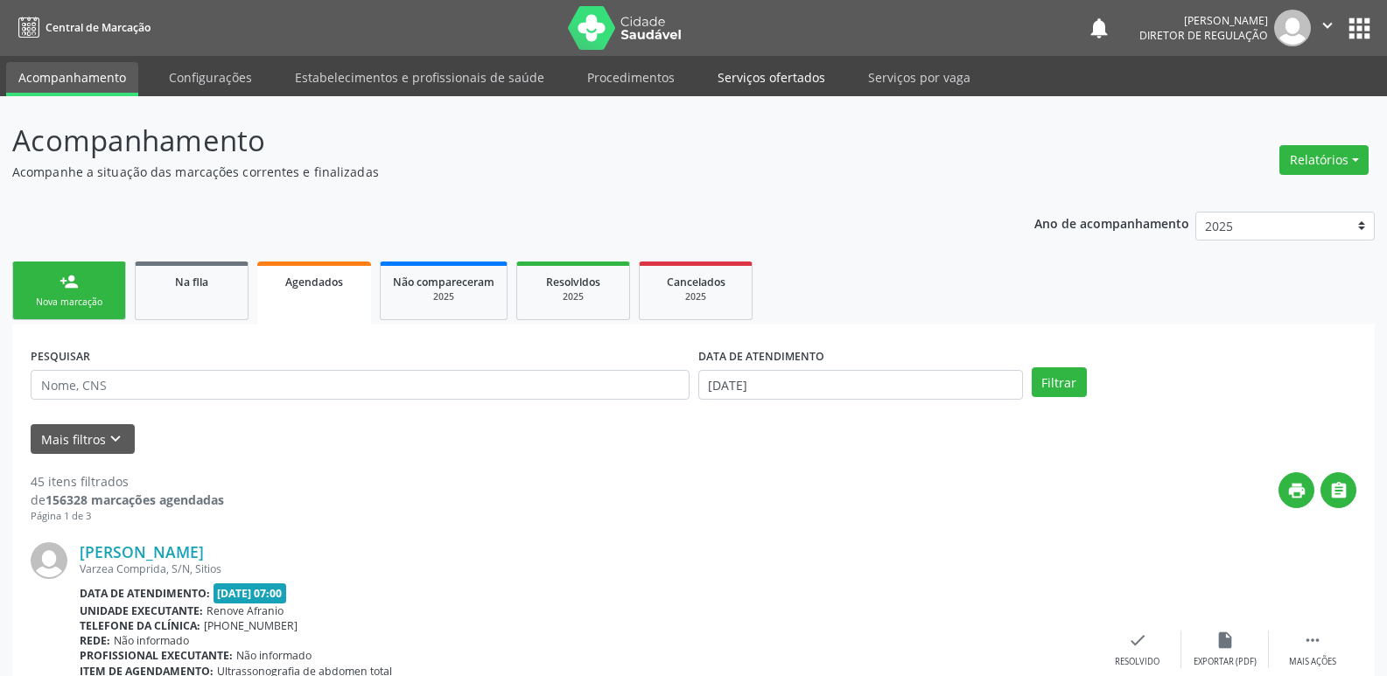
click at [790, 76] on link "Serviços ofertados" at bounding box center [771, 77] width 132 height 31
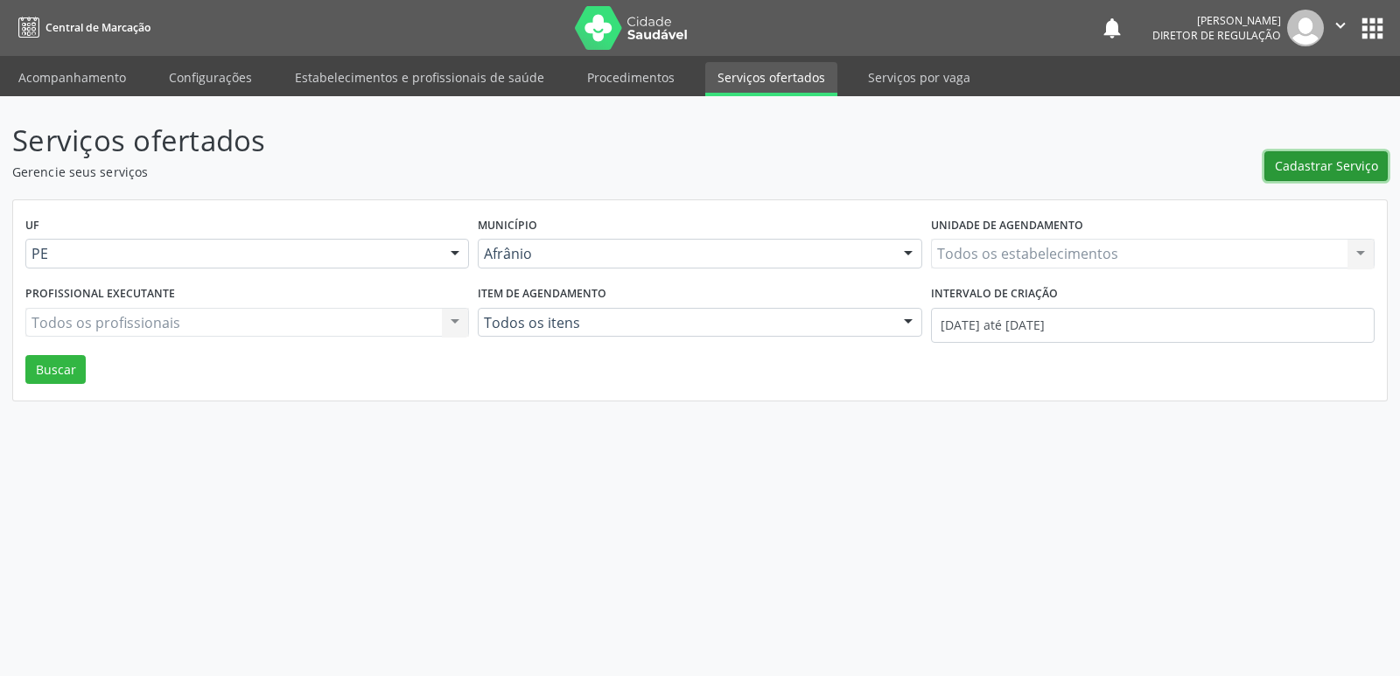
click at [1339, 170] on span "Cadastrar Serviço" at bounding box center [1326, 166] width 103 height 18
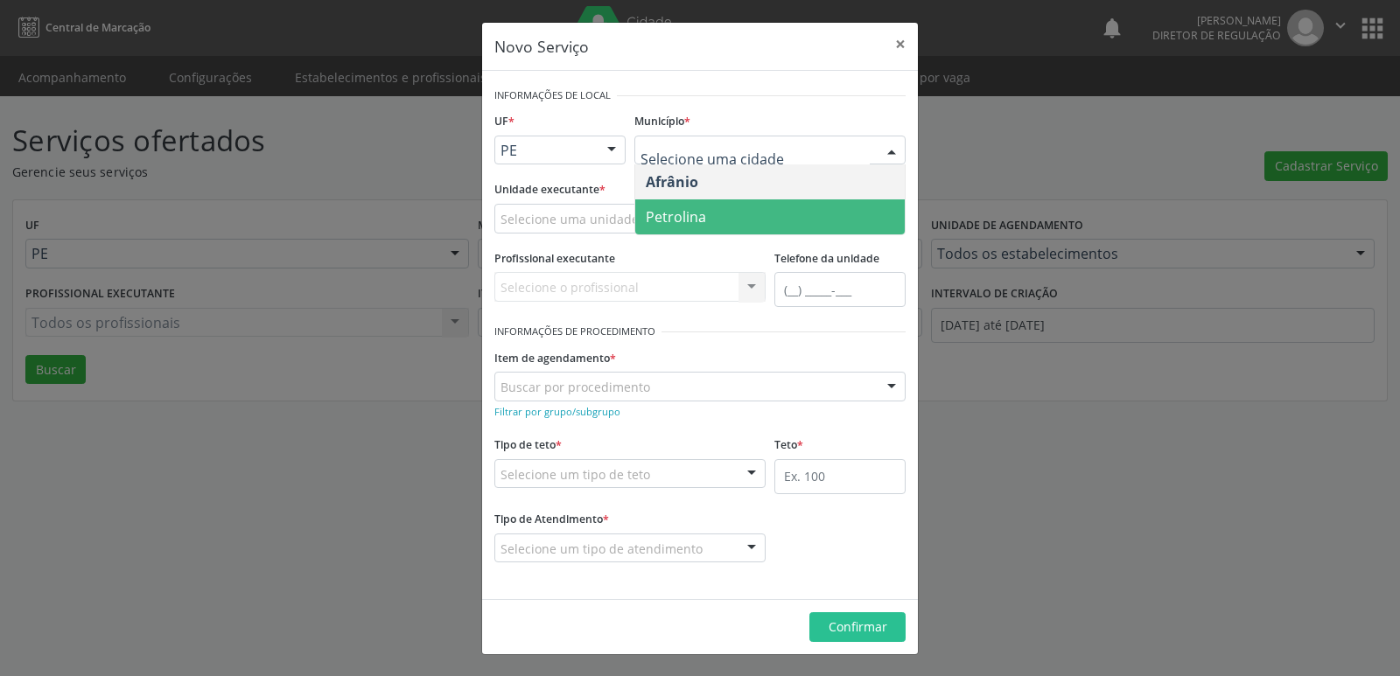
click at [746, 218] on span "Petrolina" at bounding box center [770, 217] width 270 height 35
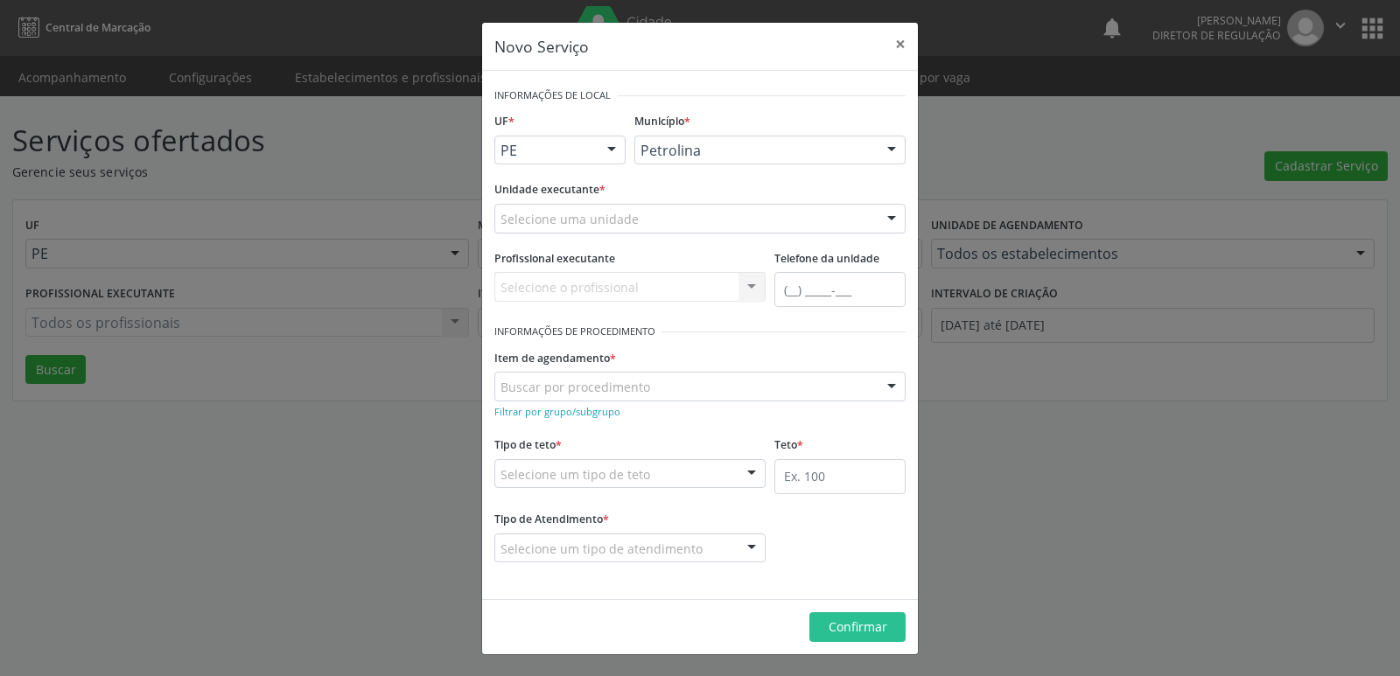
click at [694, 214] on div "Selecione uma unidade" at bounding box center [699, 219] width 411 height 30
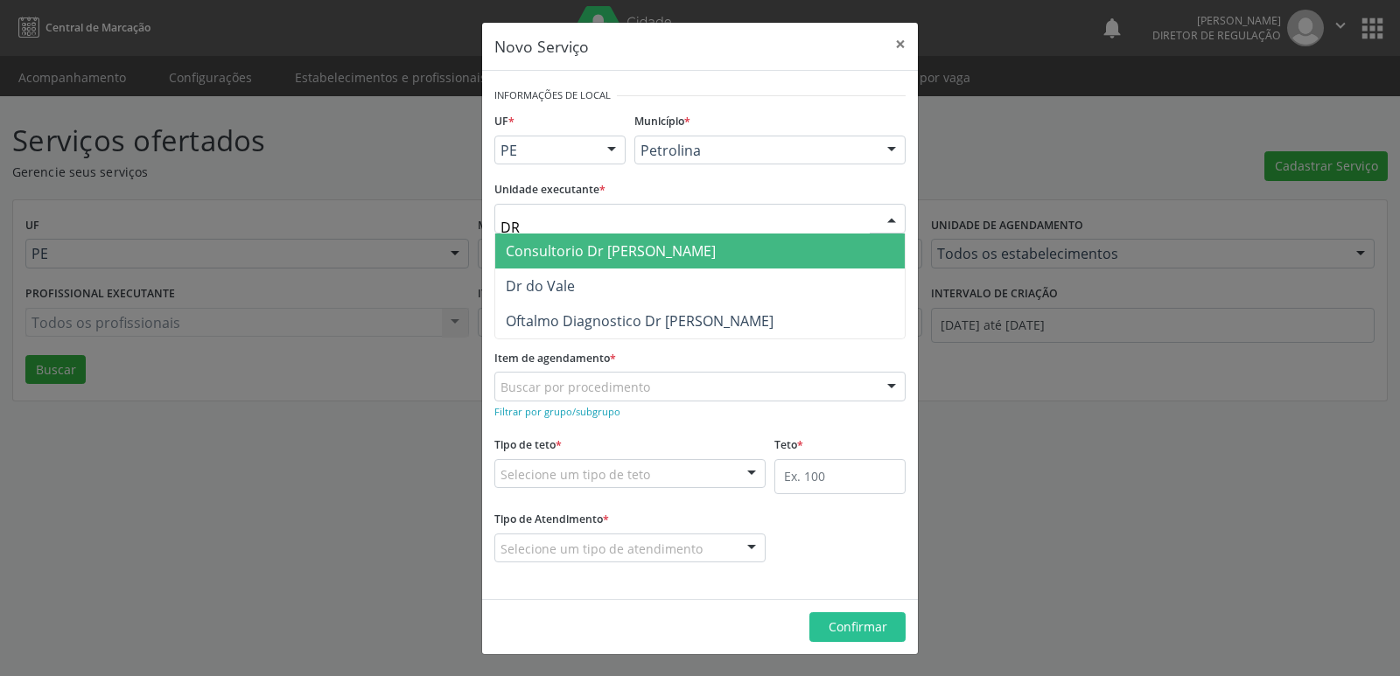
type input "DR D"
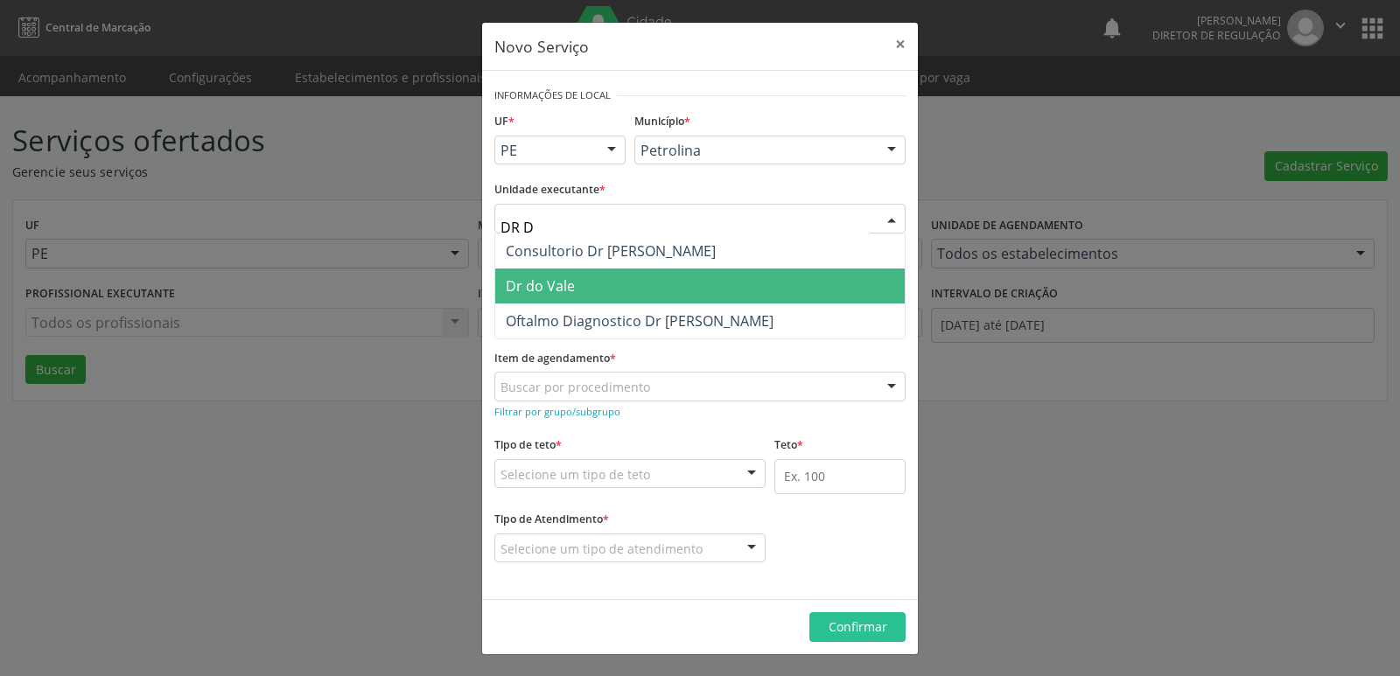
click at [653, 289] on span "Dr do Vale" at bounding box center [700, 286] width 410 height 35
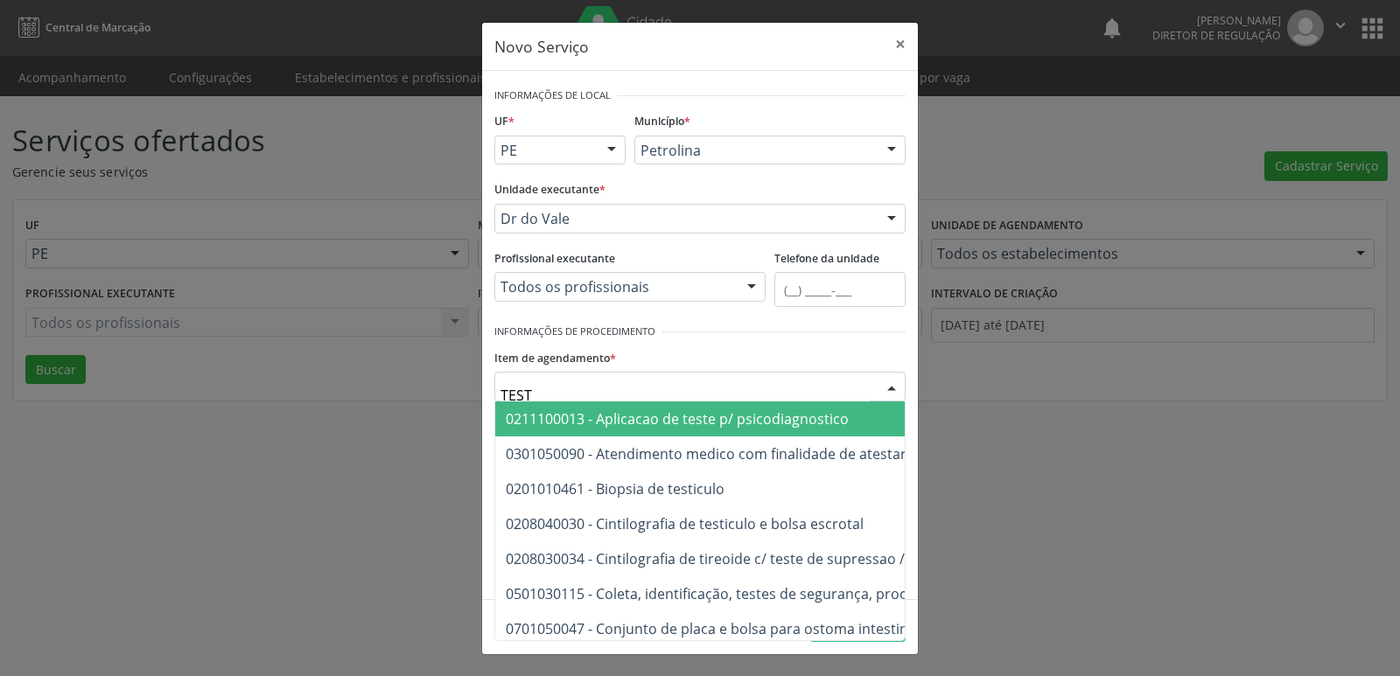
type input "TESTE"
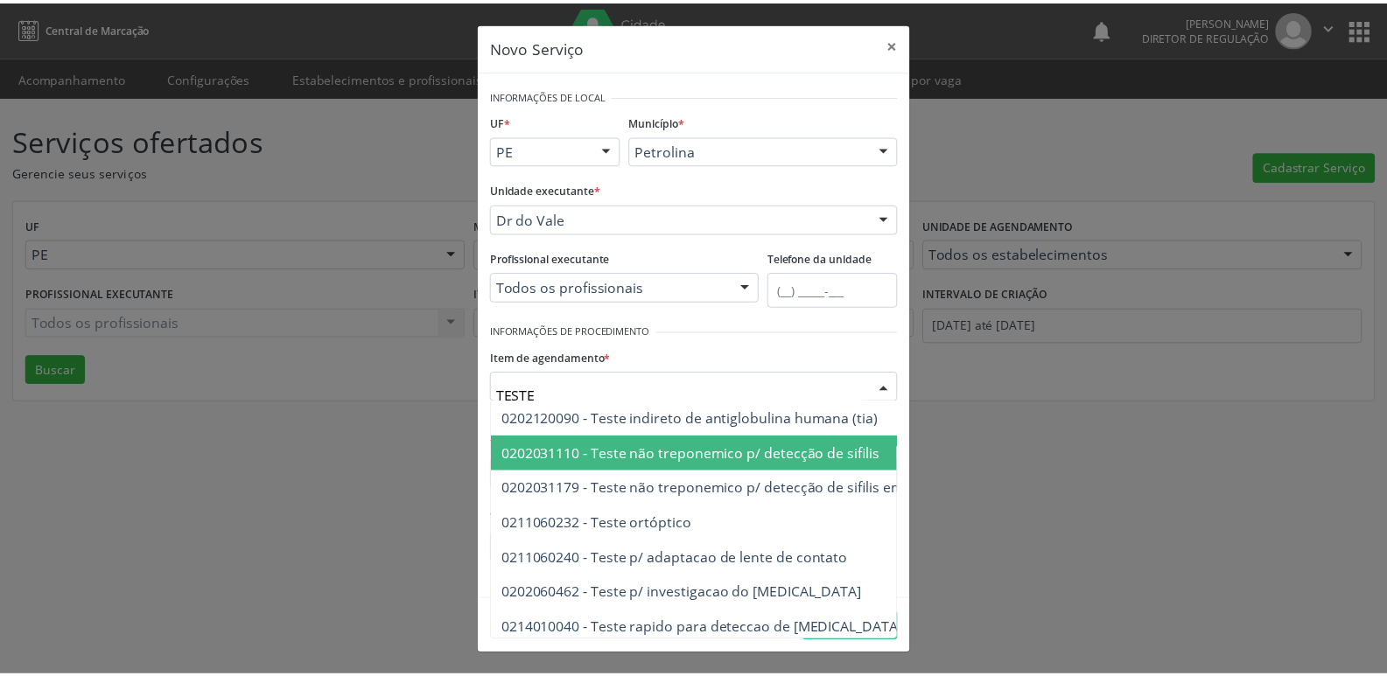
scroll to position [1838, 0]
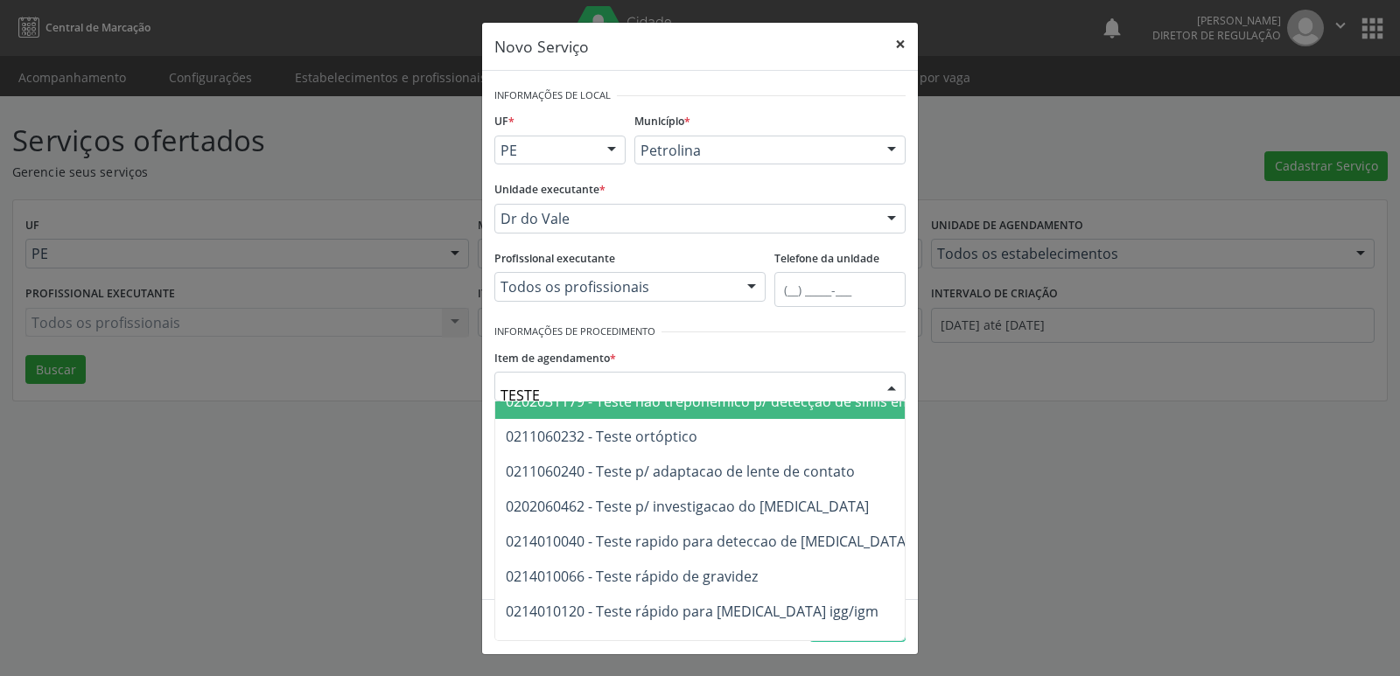
click at [901, 48] on button "×" at bounding box center [900, 44] width 35 height 43
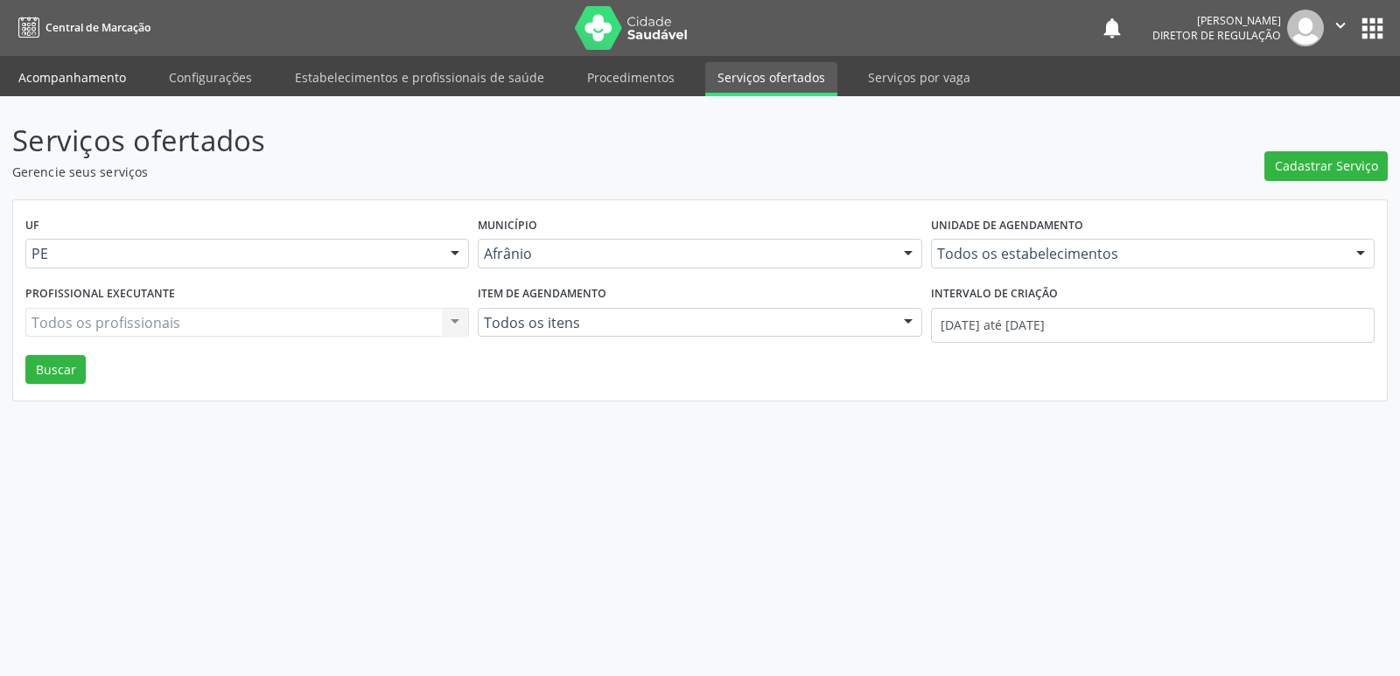
click at [106, 80] on link "Acompanhamento" at bounding box center [72, 77] width 132 height 31
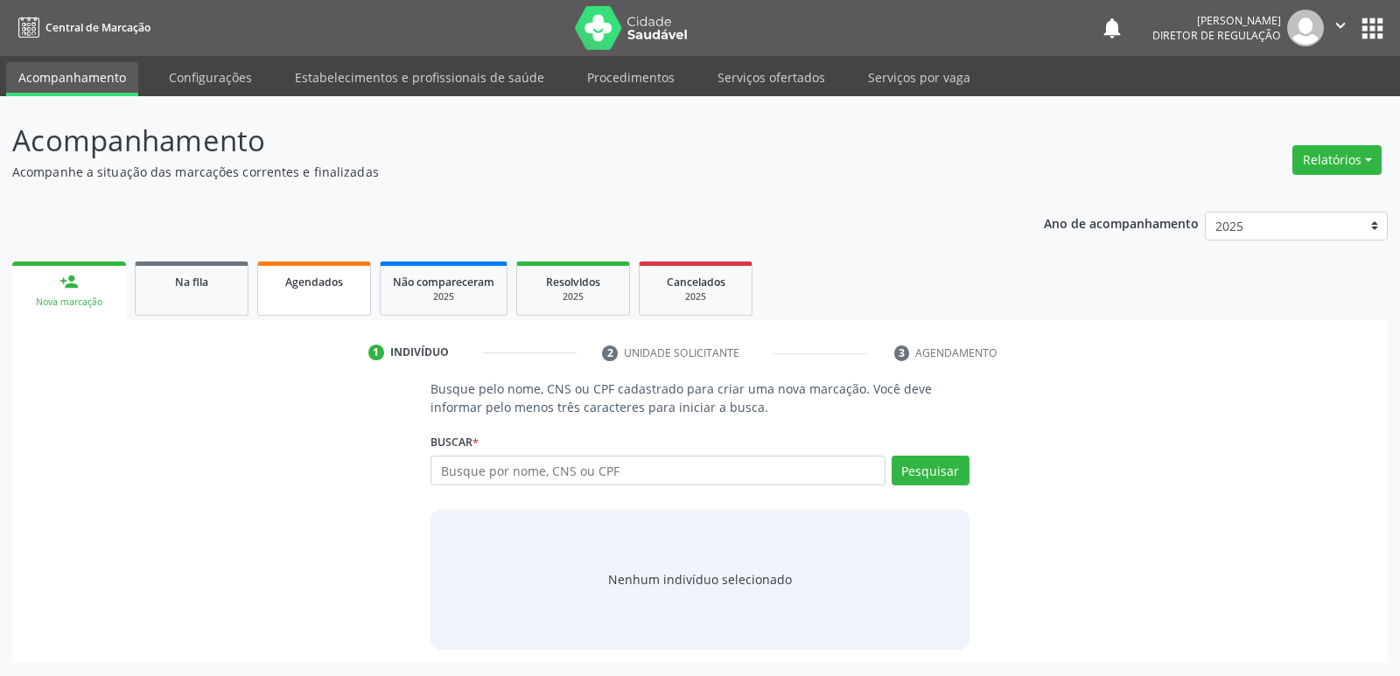
click at [309, 284] on span "Agendados" at bounding box center [314, 282] width 58 height 15
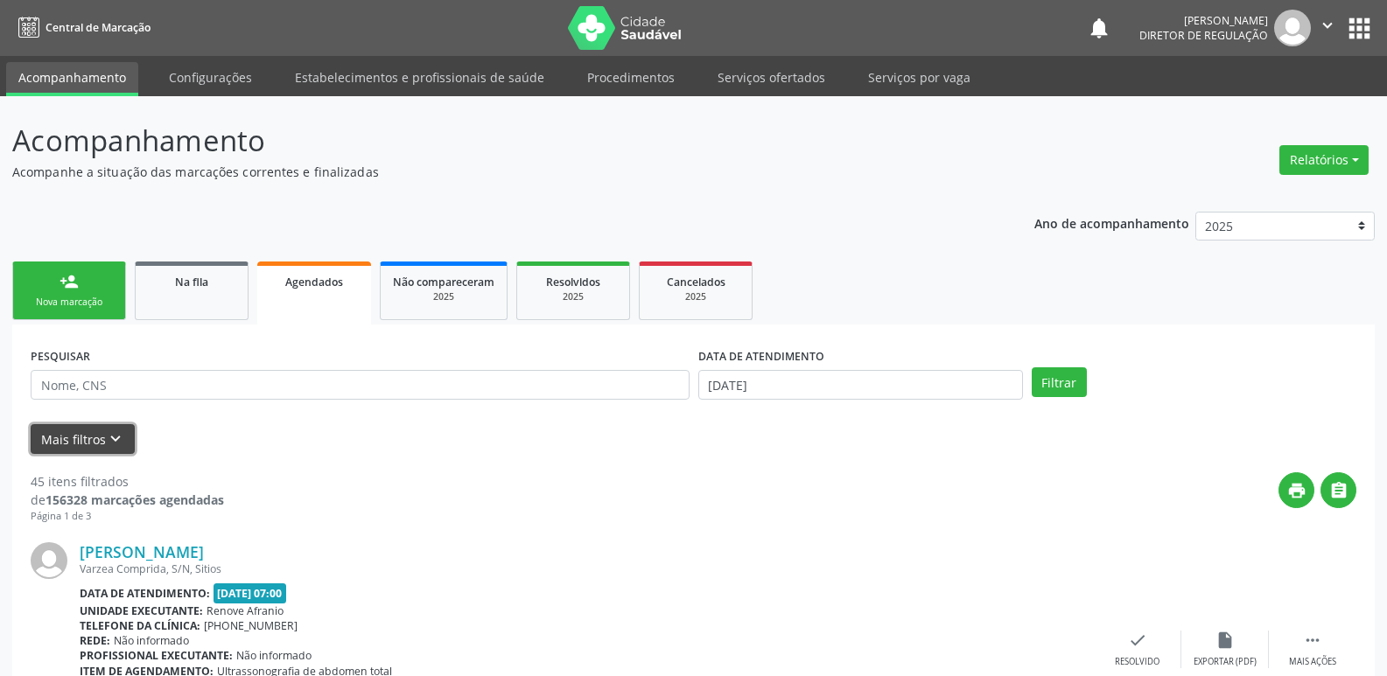
click at [120, 437] on icon "keyboard_arrow_down" at bounding box center [115, 439] width 19 height 19
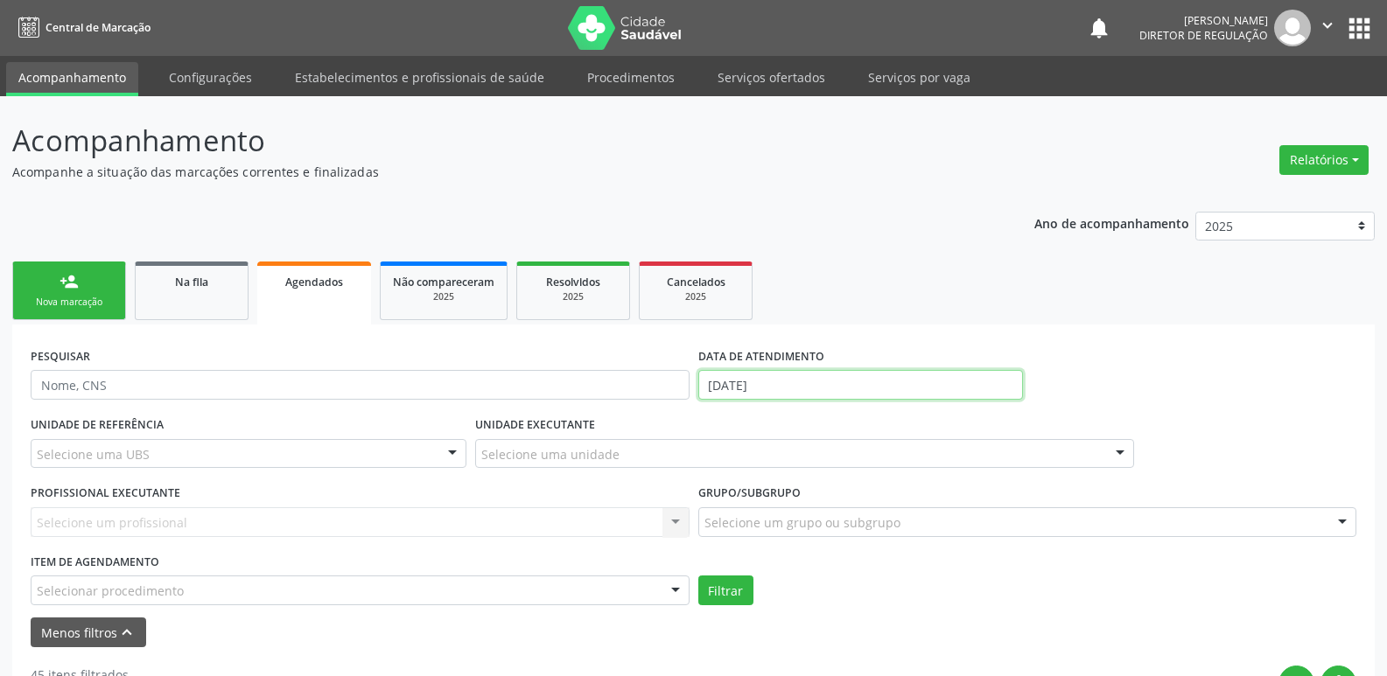
click at [778, 382] on input "[DATE]" at bounding box center [860, 385] width 325 height 30
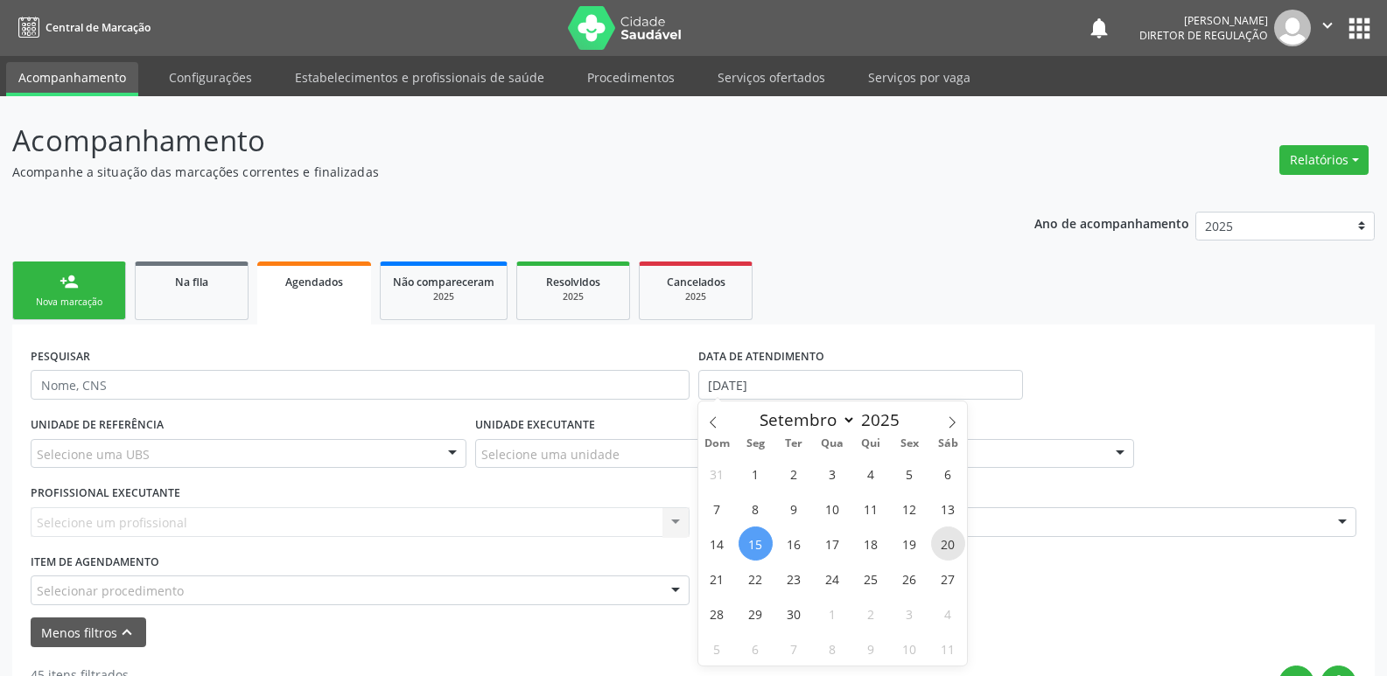
click at [947, 541] on span "20" at bounding box center [948, 544] width 34 height 34
type input "[DATE]"
click at [947, 539] on span "20" at bounding box center [948, 544] width 34 height 34
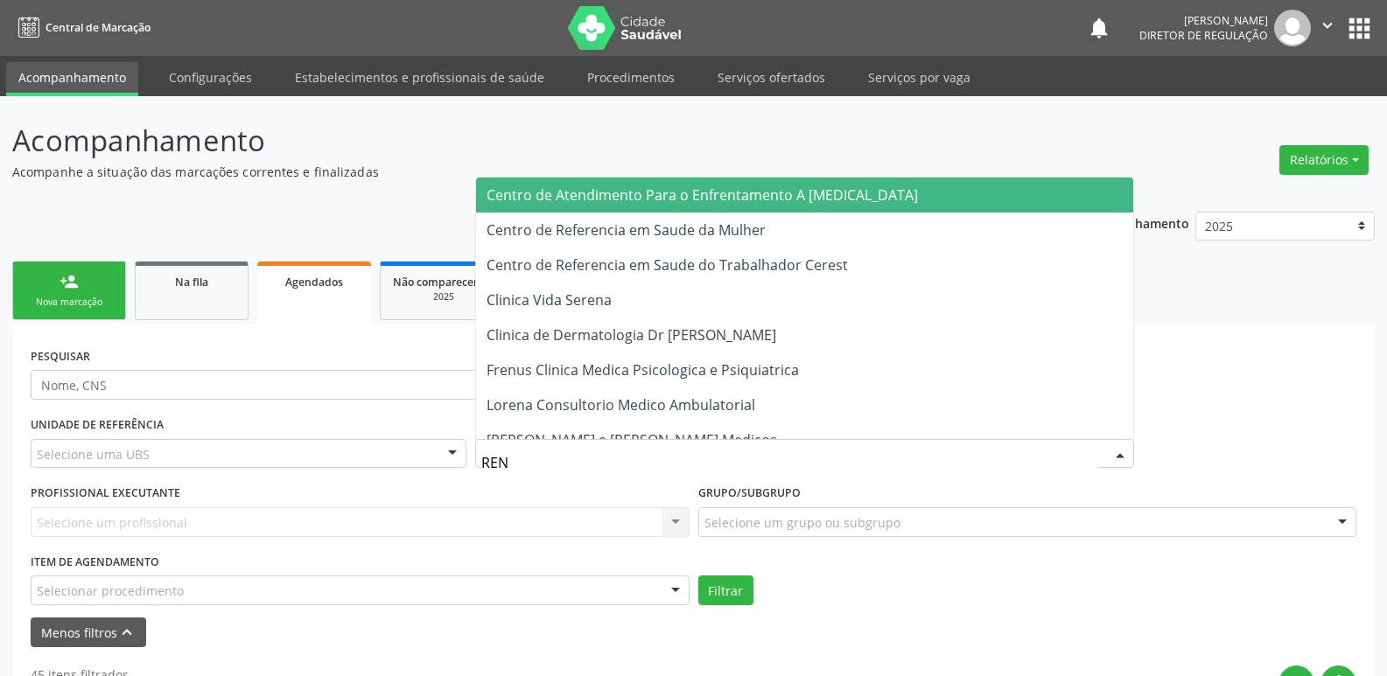
type input "RENO"
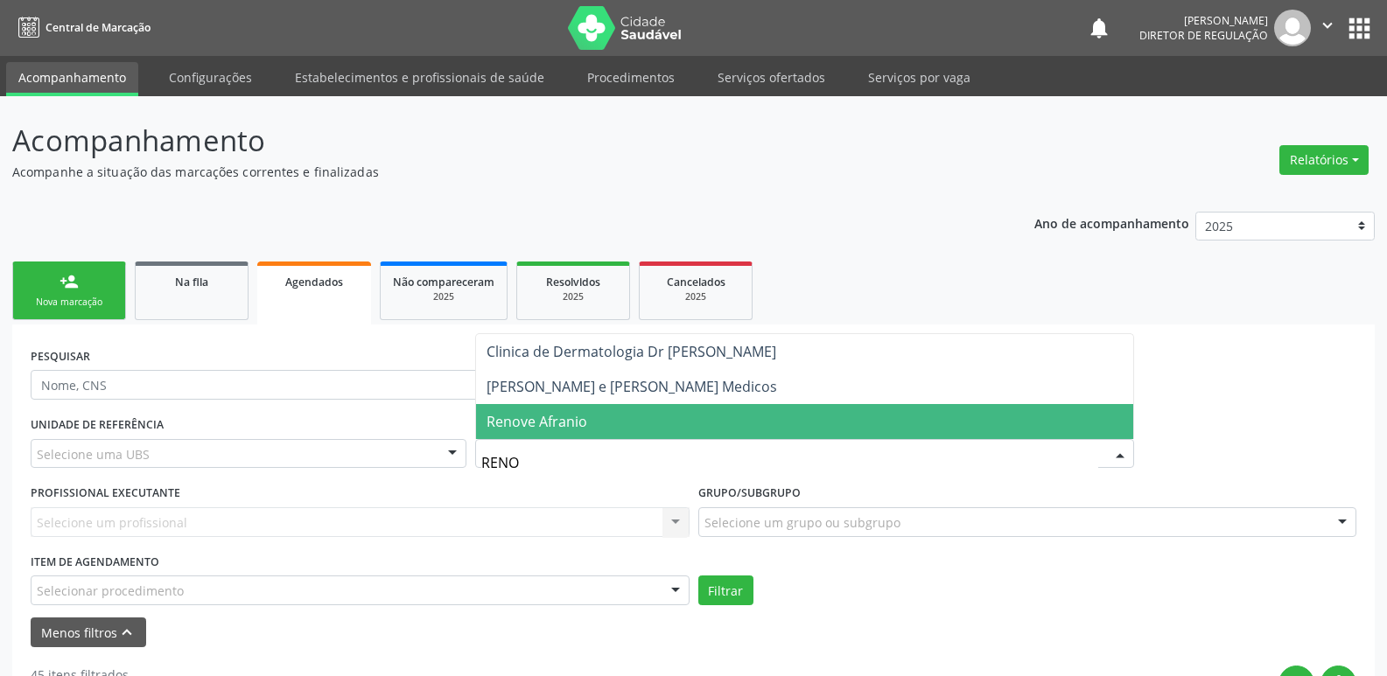
click at [583, 415] on span "Renove Afranio" at bounding box center [537, 421] width 101 height 19
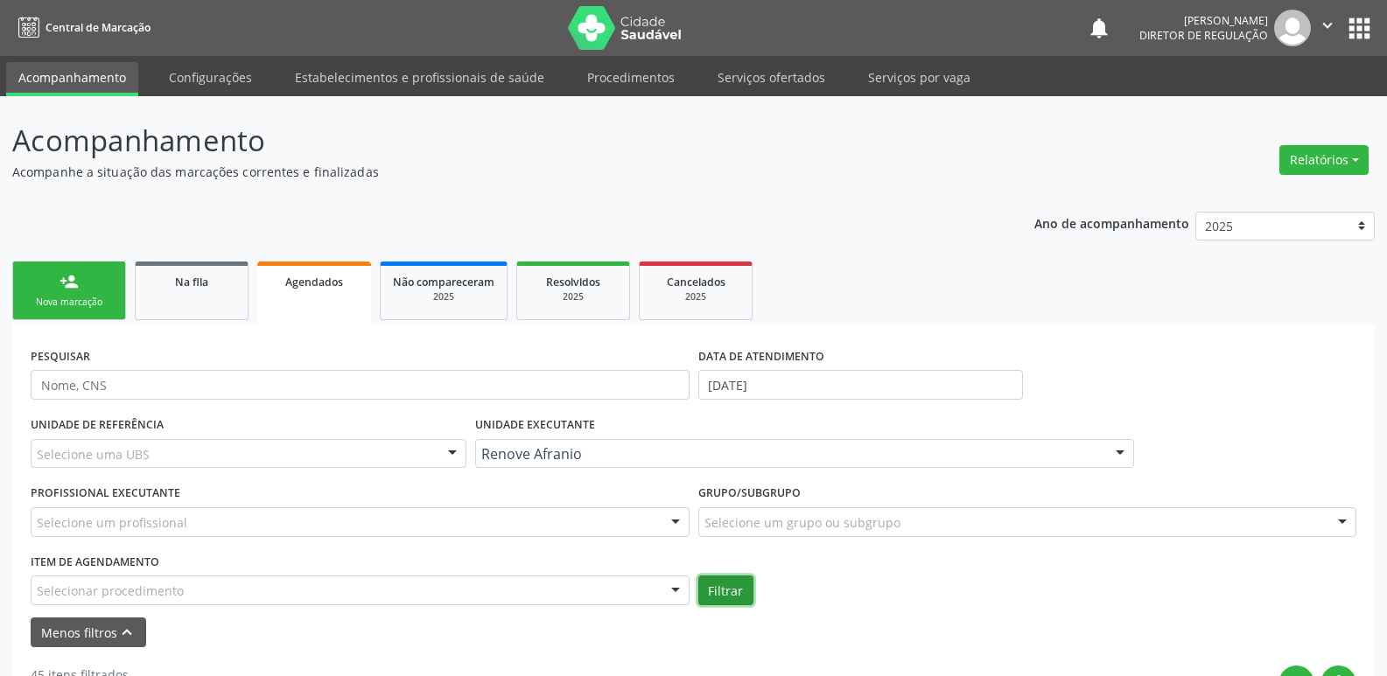
click at [732, 596] on button "Filtrar" at bounding box center [725, 591] width 55 height 30
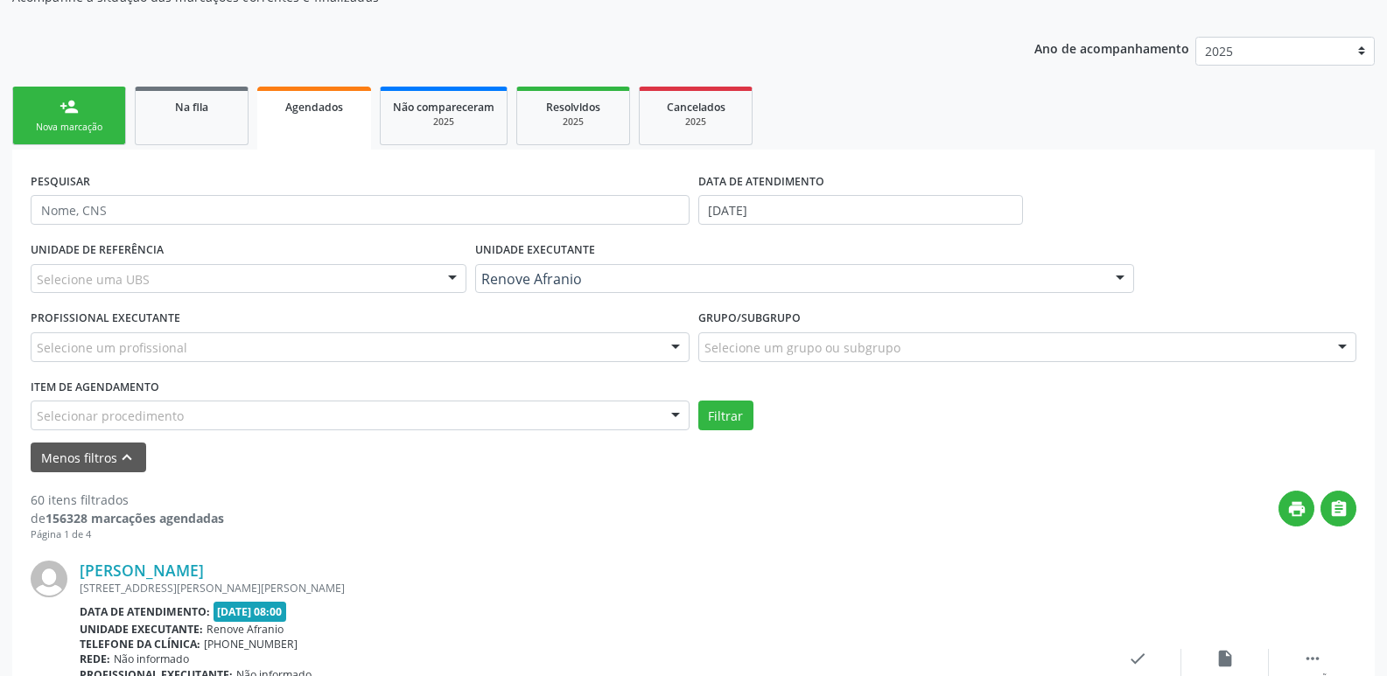
scroll to position [263, 0]
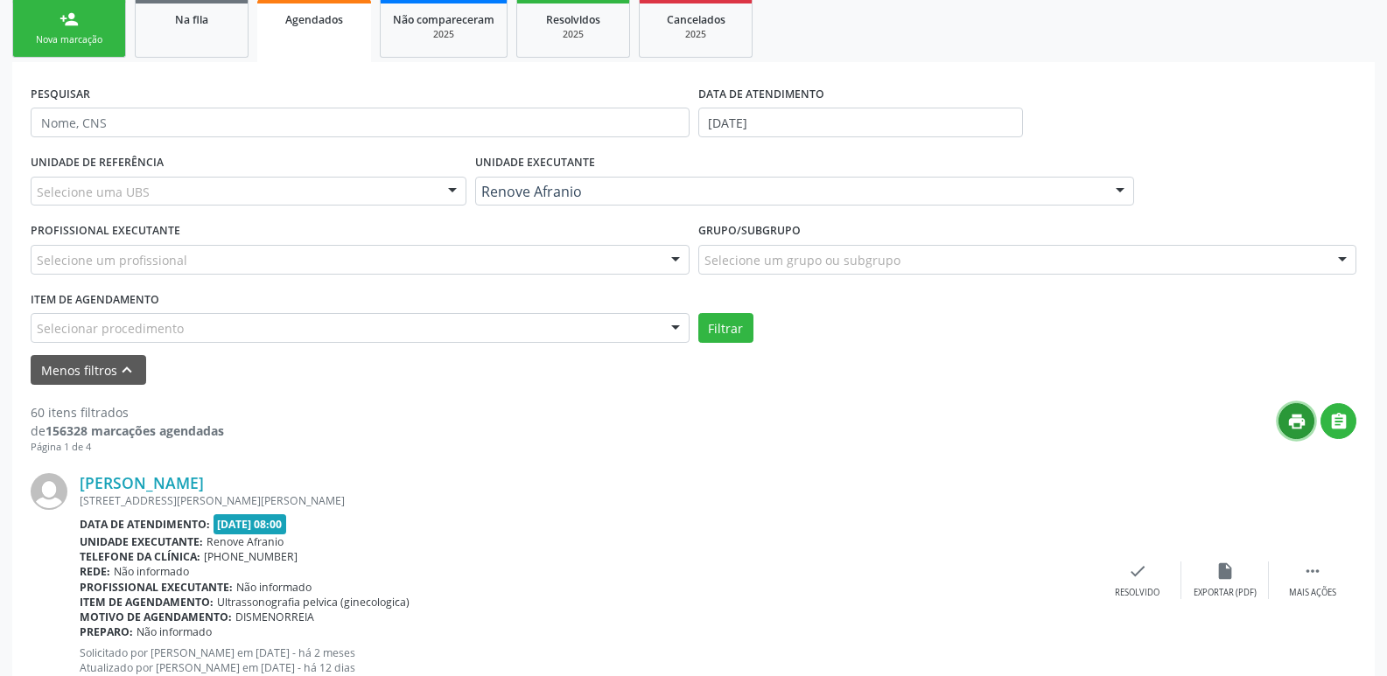
click at [1299, 427] on icon "print" at bounding box center [1296, 421] width 19 height 19
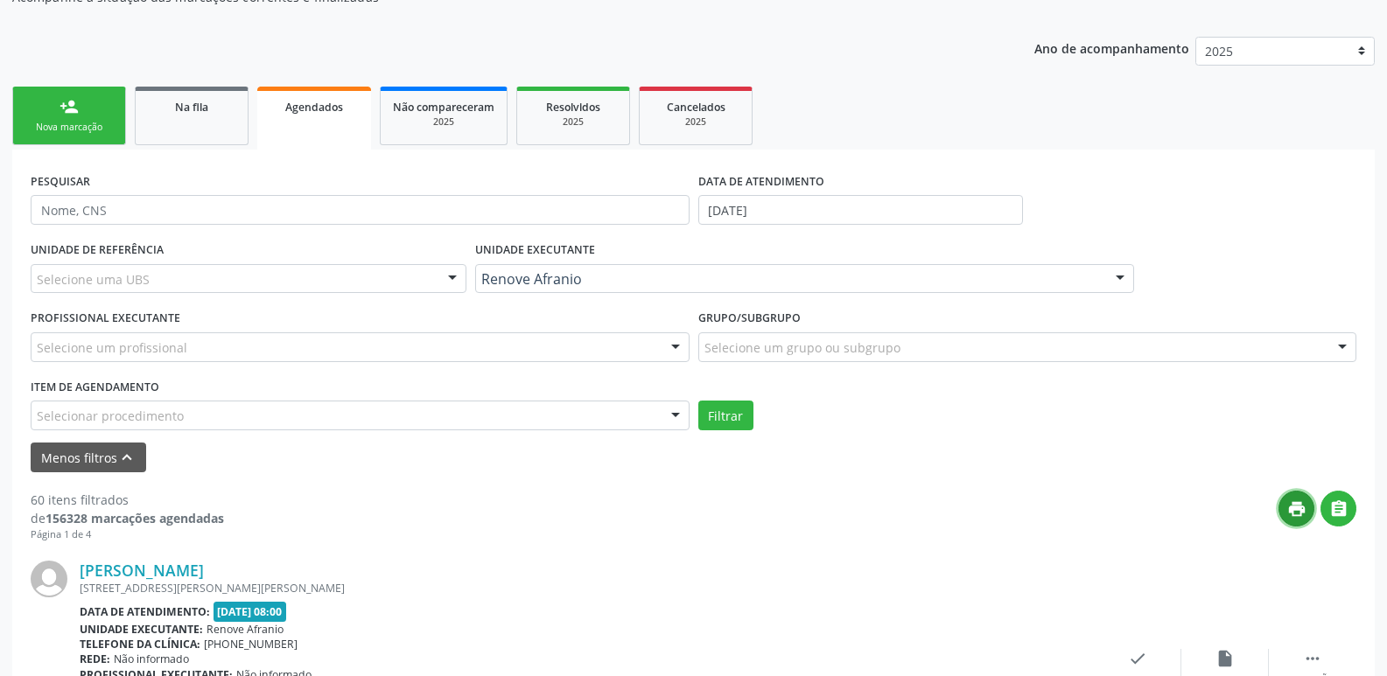
scroll to position [0, 0]
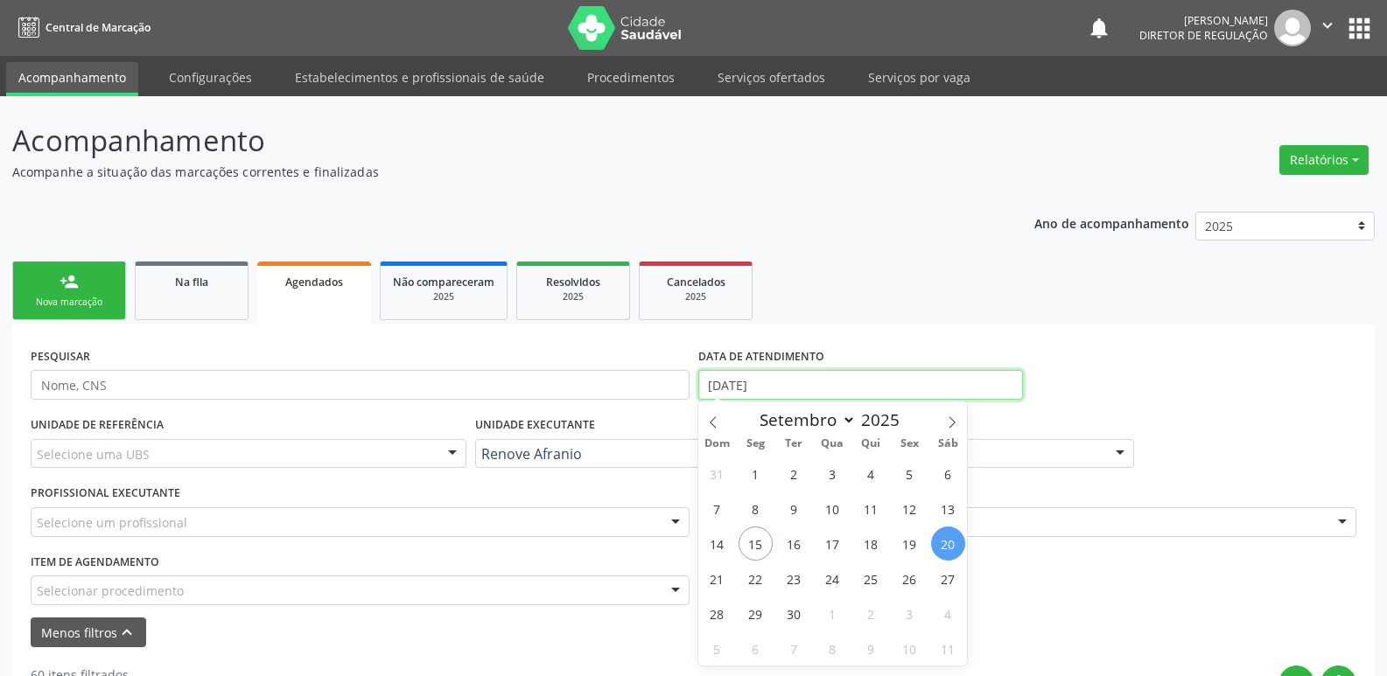
click at [790, 380] on input "[DATE]" at bounding box center [860, 385] width 325 height 30
click at [753, 576] on span "22" at bounding box center [756, 579] width 34 height 34
type input "22/09/2025"
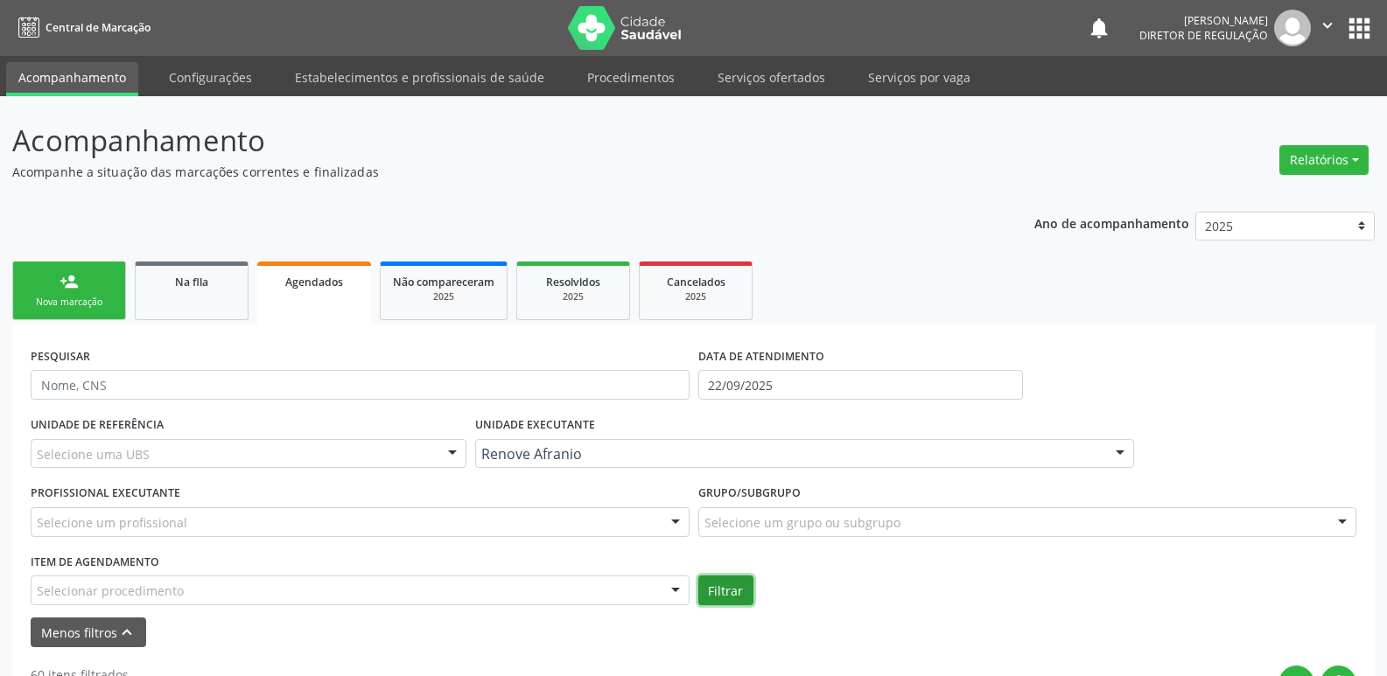
click at [732, 588] on button "Filtrar" at bounding box center [725, 591] width 55 height 30
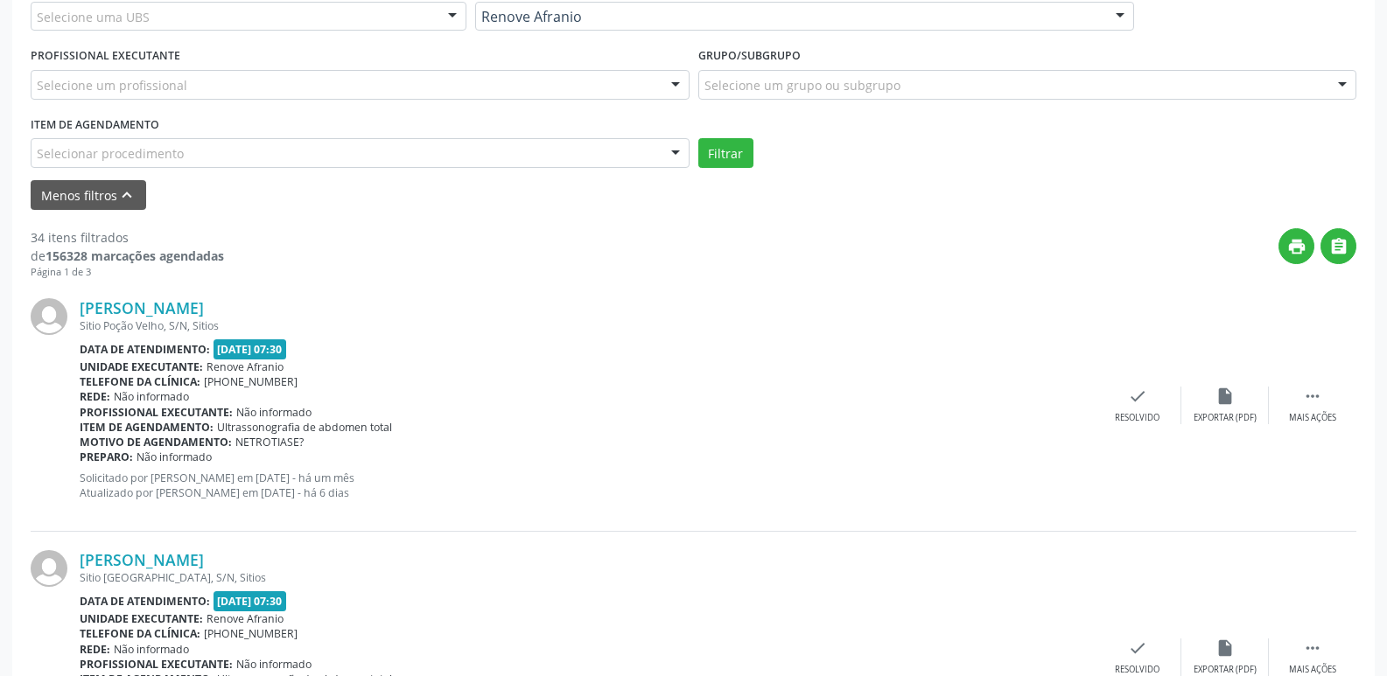
scroll to position [525, 0]
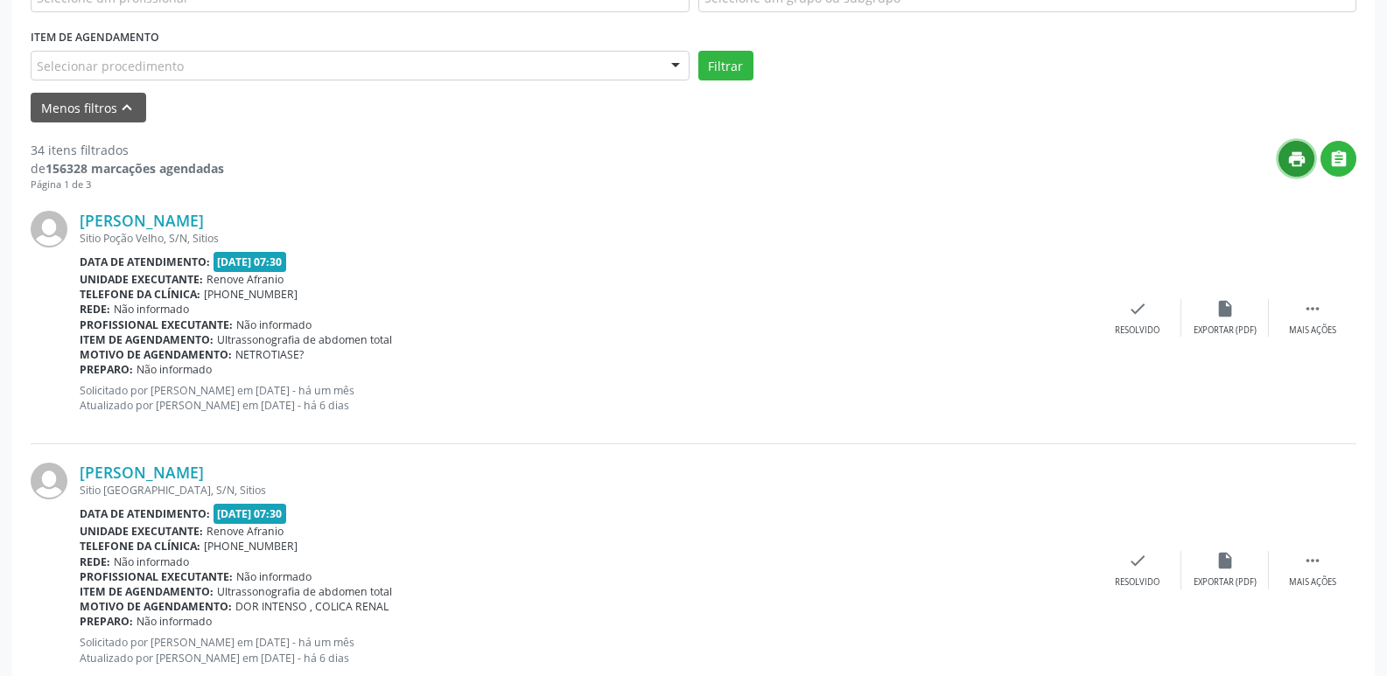
click at [1295, 156] on icon "print" at bounding box center [1296, 159] width 19 height 19
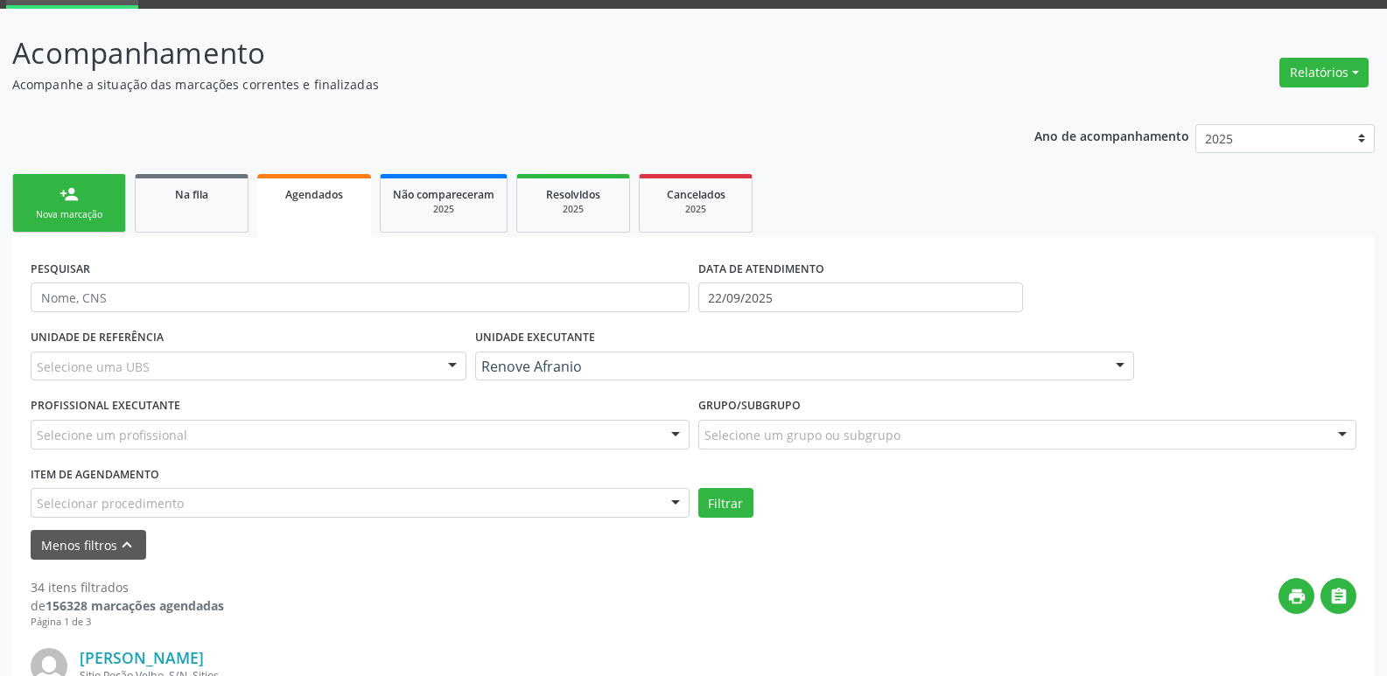
click at [106, 209] on div "Nova marcação" at bounding box center [69, 214] width 88 height 13
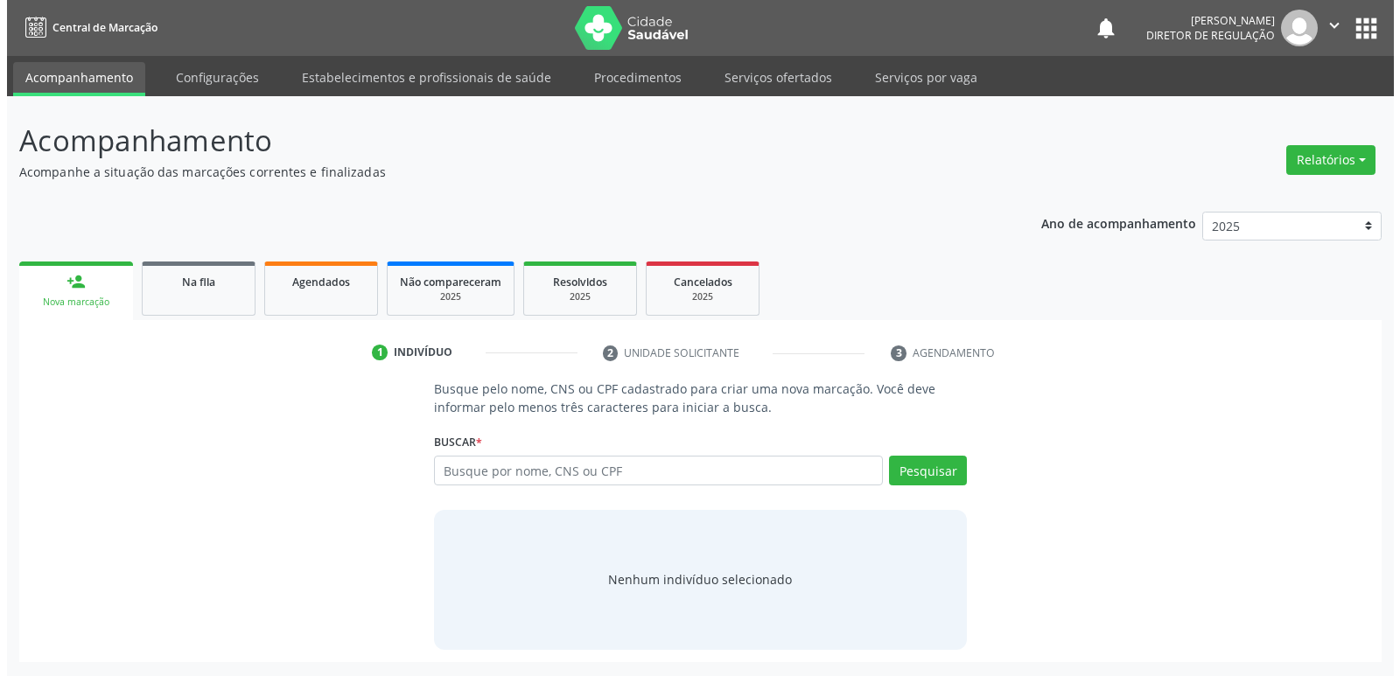
scroll to position [0, 0]
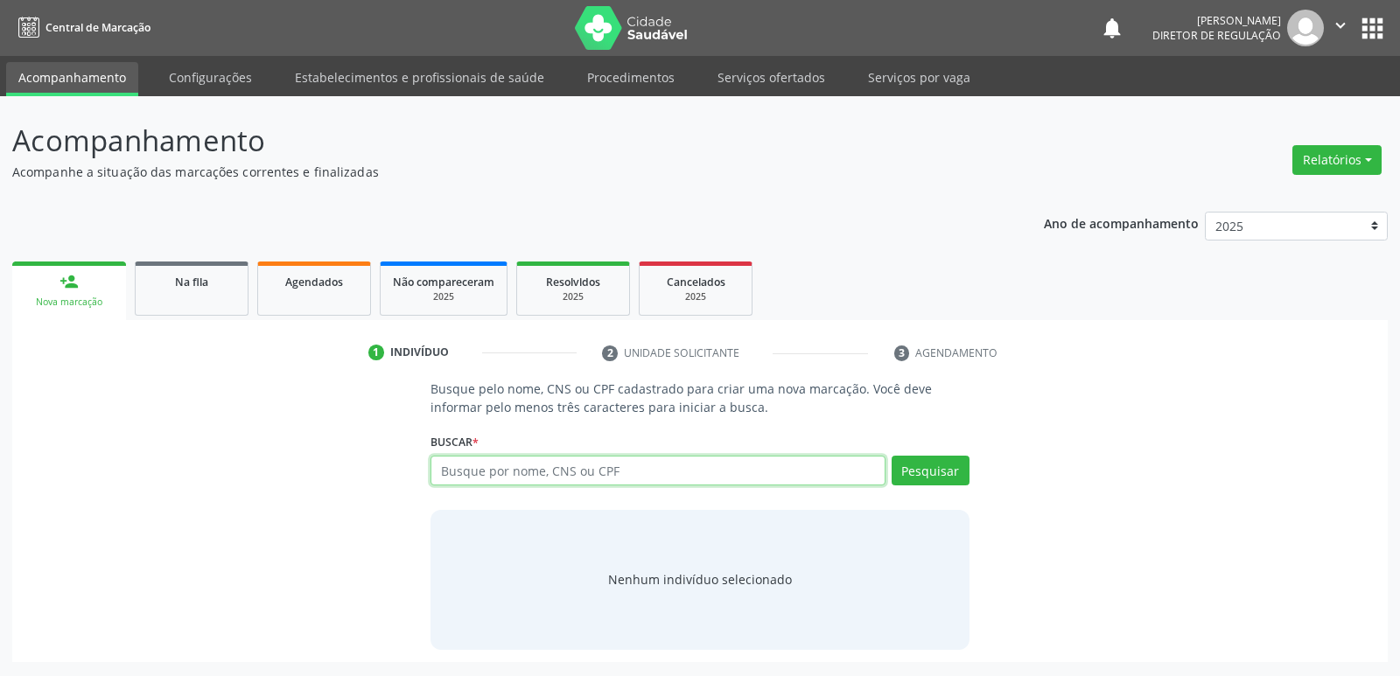
click at [529, 479] on input "text" at bounding box center [658, 471] width 454 height 30
click at [791, 79] on link "Serviços ofertados" at bounding box center [771, 77] width 132 height 31
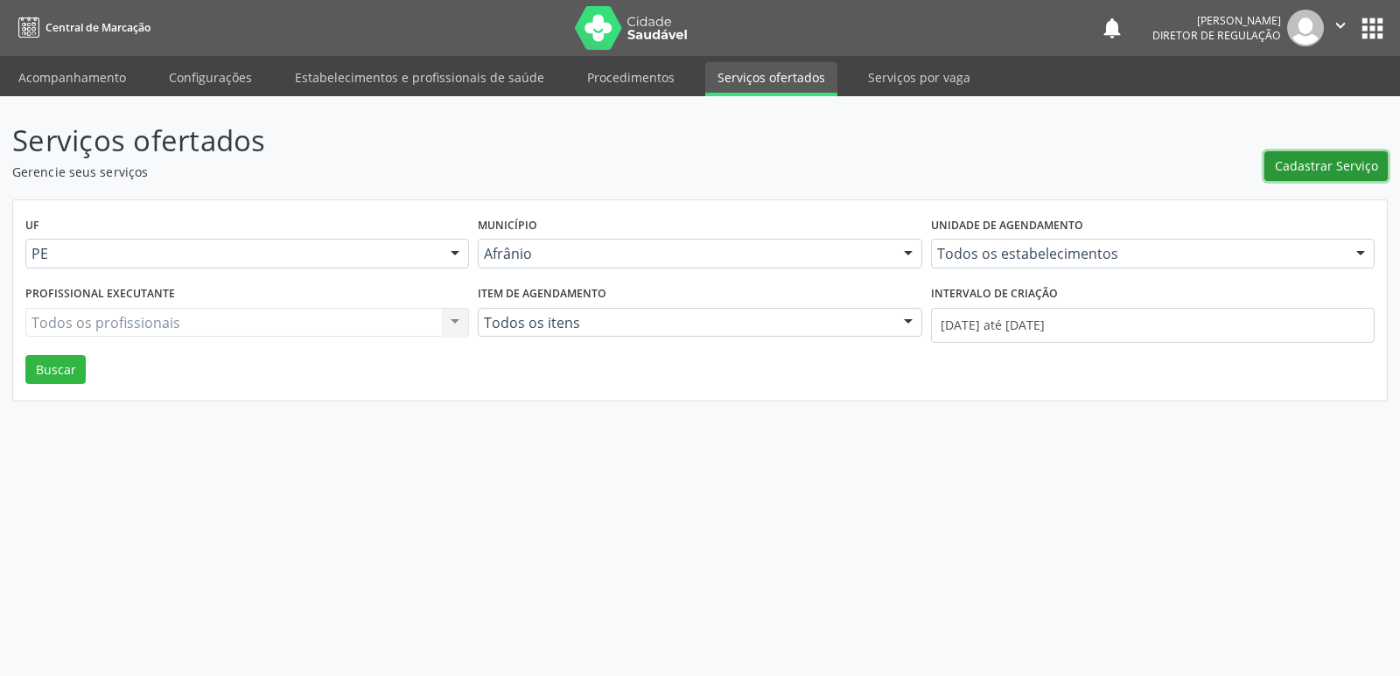
click at [1318, 167] on span "Cadastrar Serviço" at bounding box center [1326, 166] width 103 height 18
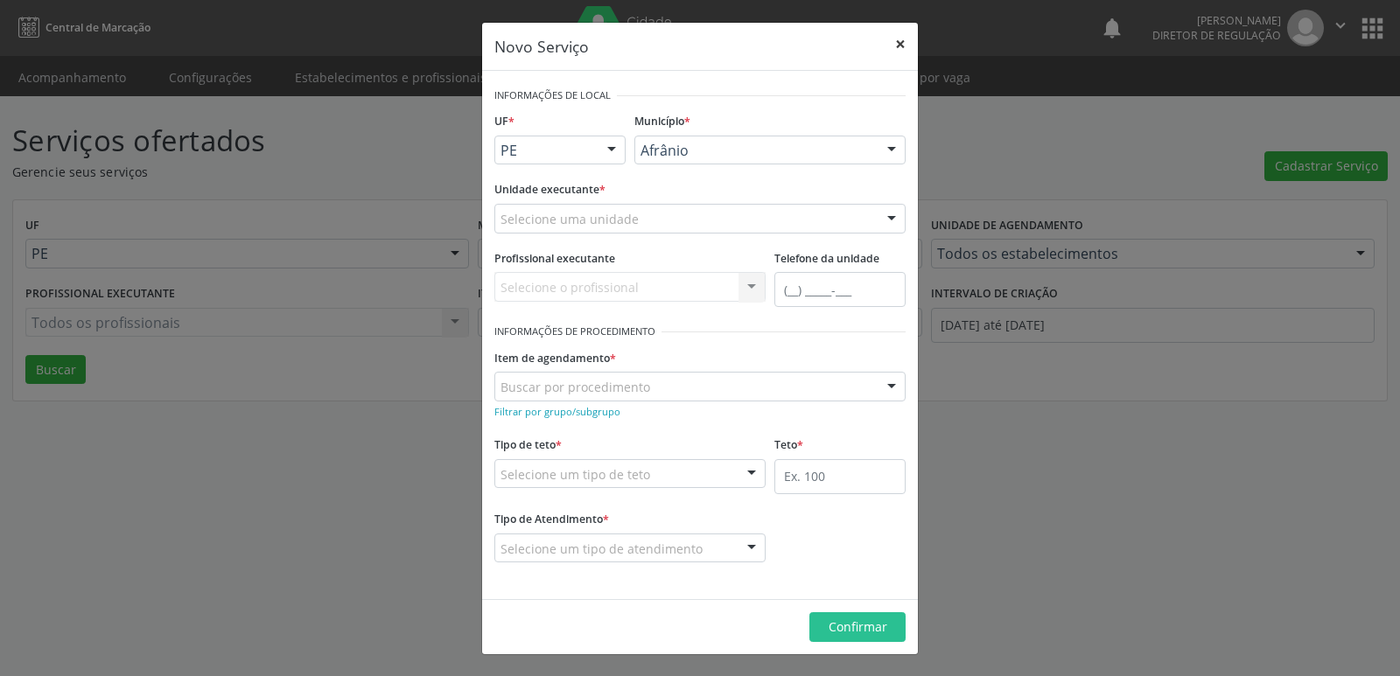
click at [901, 44] on button "×" at bounding box center [900, 44] width 35 height 43
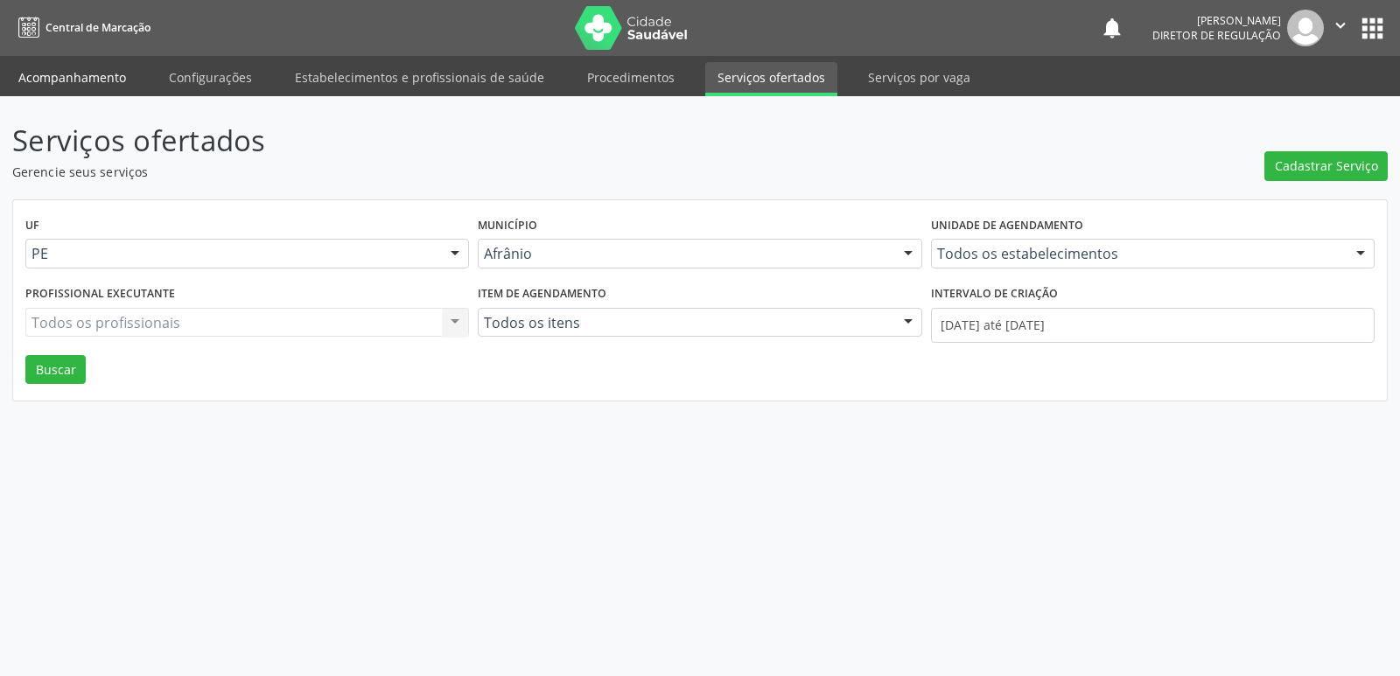
click at [122, 77] on link "Acompanhamento" at bounding box center [72, 77] width 132 height 31
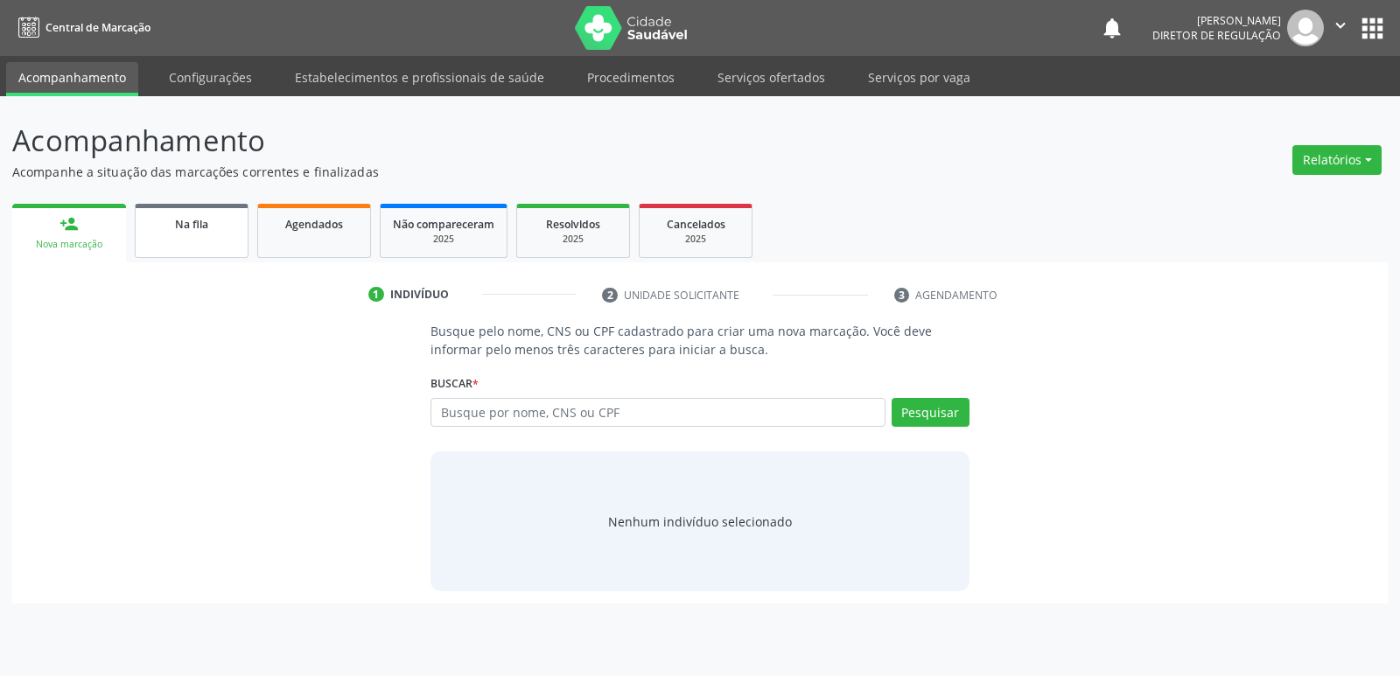
click at [214, 233] on link "Na fila" at bounding box center [192, 231] width 114 height 54
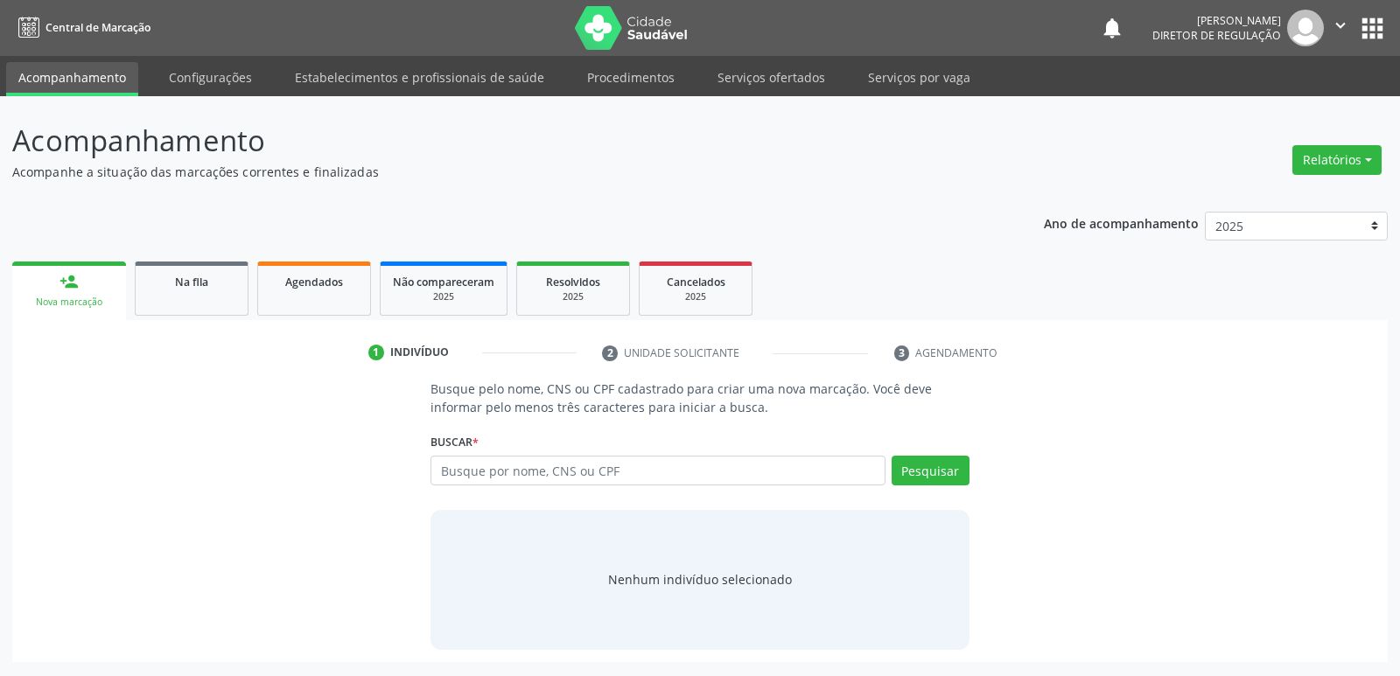
click at [226, 321] on div "1 Indivíduo 2 Unidade solicitante 3 Agendamento Busque pelo nome, CNS ou CPF ca…" at bounding box center [700, 491] width 1376 height 342
click at [195, 291] on link "Na fila" at bounding box center [192, 289] width 114 height 54
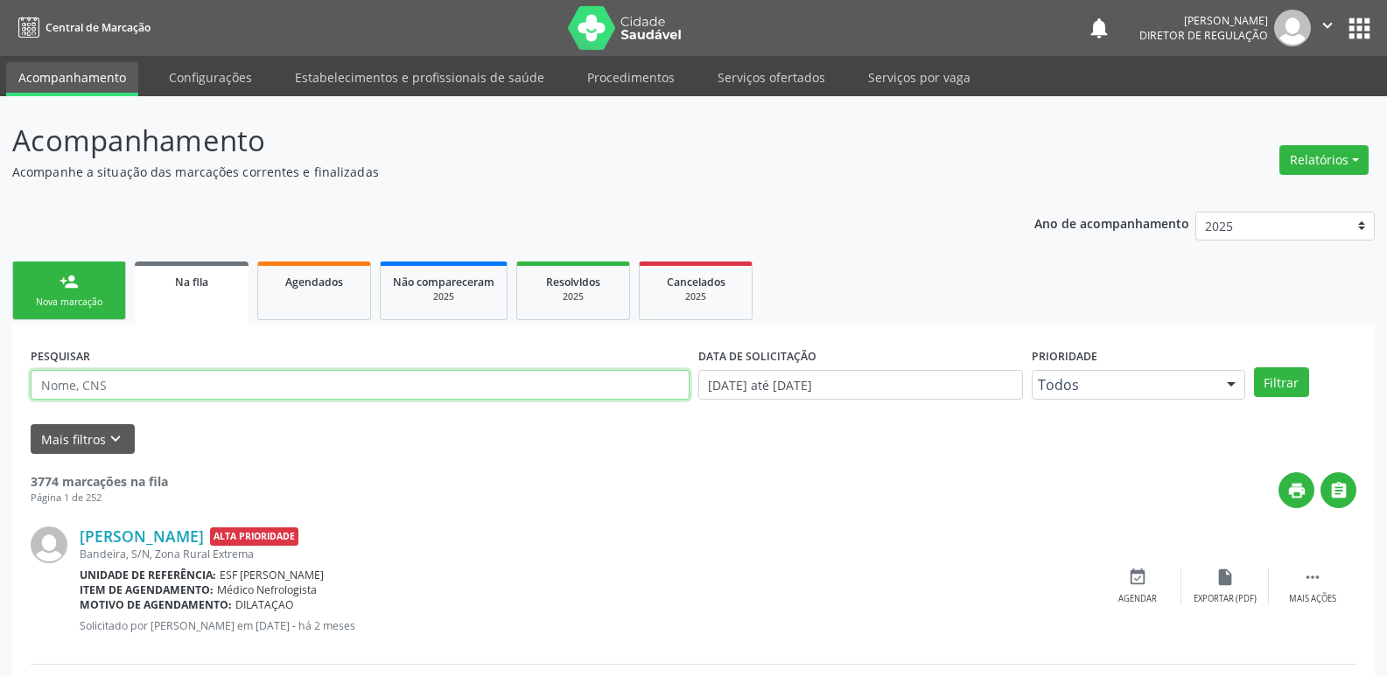
click at [205, 382] on input "text" at bounding box center [360, 385] width 659 height 30
paste input "[PERSON_NAME]"
type input "[PERSON_NAME]"
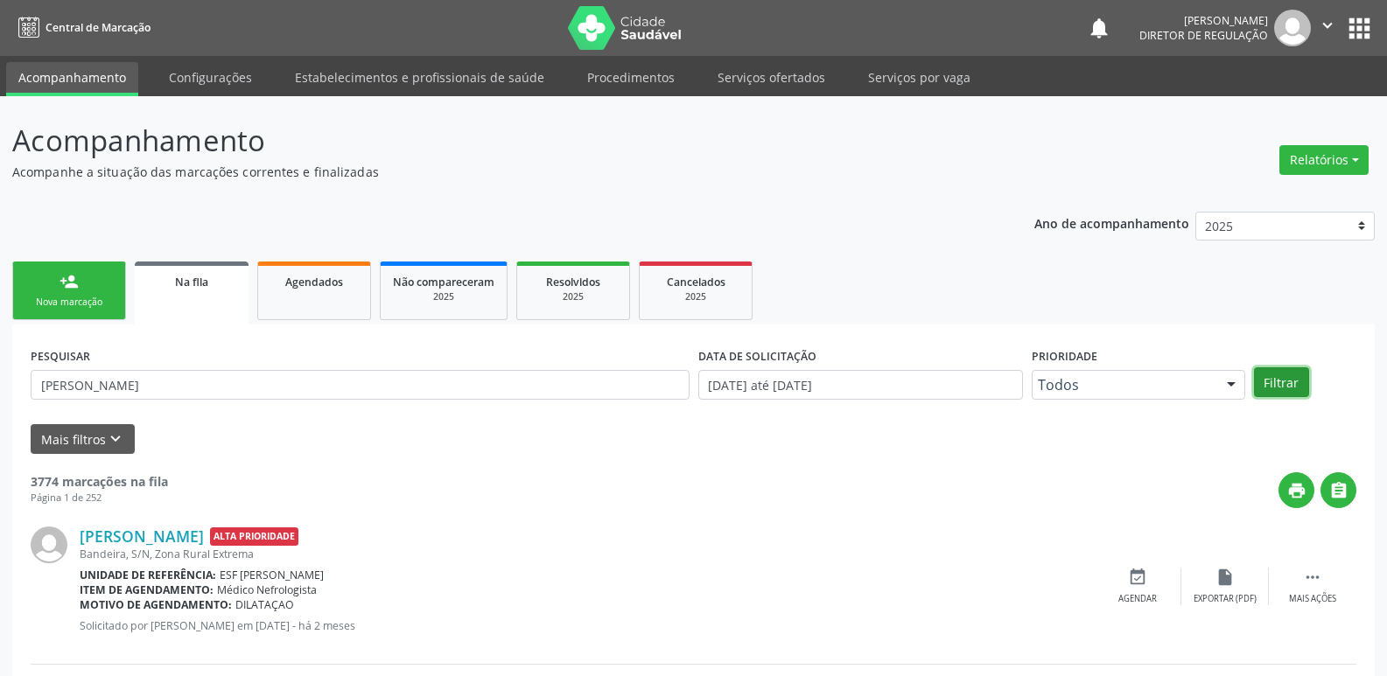
click at [1272, 382] on button "Filtrar" at bounding box center [1281, 383] width 55 height 30
